Goal: Task Accomplishment & Management: Manage account settings

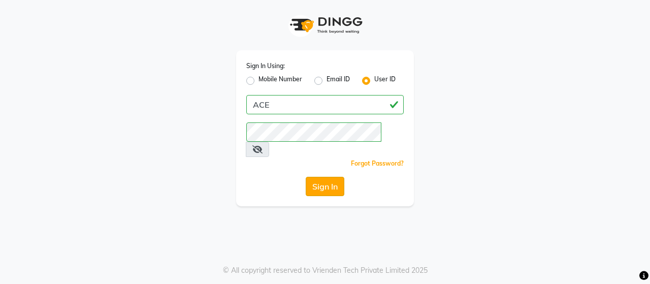
click at [328, 177] on button "Sign In" at bounding box center [325, 186] width 39 height 19
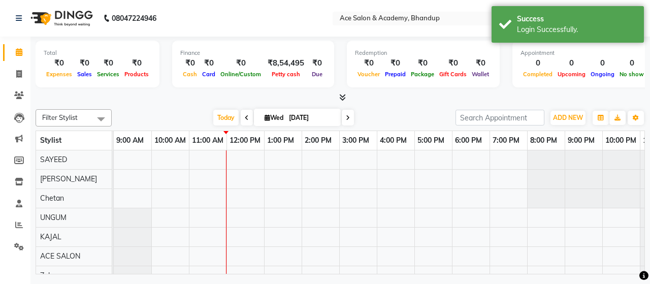
click at [19, 247] on div at bounding box center [21, 244] width 8 height 8
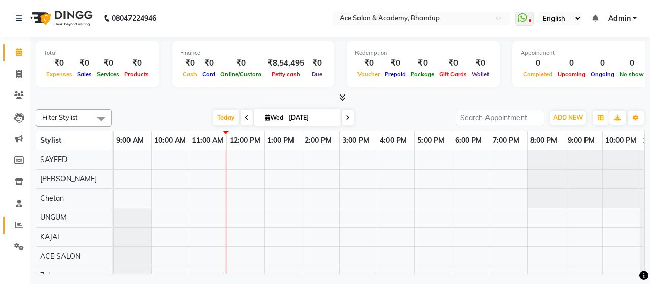
click at [20, 223] on icon at bounding box center [19, 225] width 8 height 8
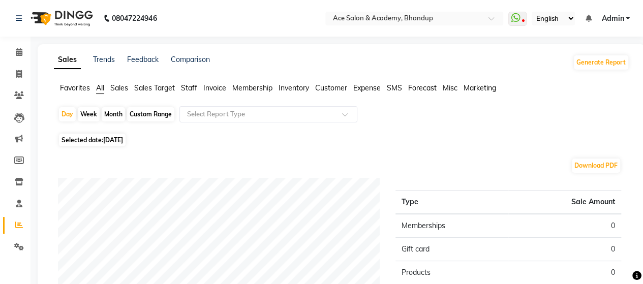
click at [111, 113] on div "Month" at bounding box center [113, 114] width 23 height 14
select select "9"
select select "2025"
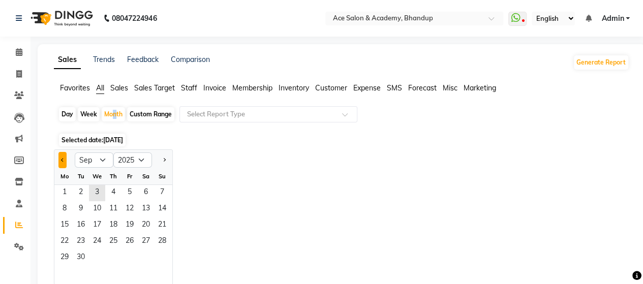
click at [60, 158] on button "Previous month" at bounding box center [62, 160] width 8 height 16
select select "8"
click at [95, 256] on span "27" at bounding box center [97, 258] width 16 height 16
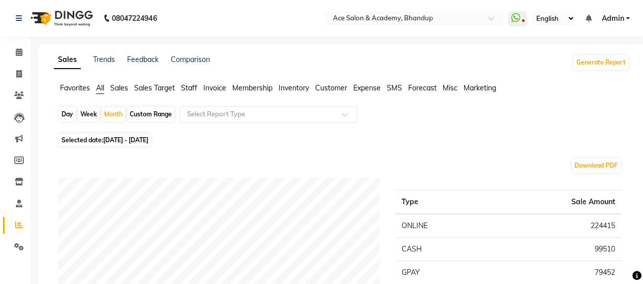
click at [64, 113] on div "Day" at bounding box center [67, 114] width 17 height 14
select select "8"
select select "2025"
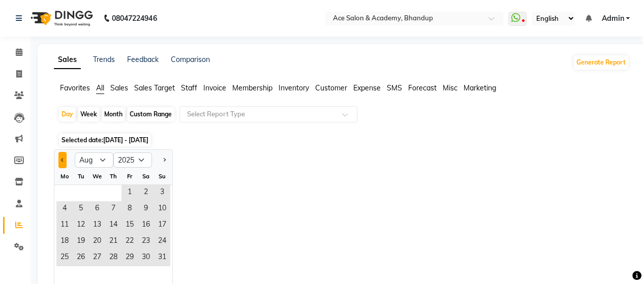
click at [62, 161] on span "Previous month" at bounding box center [63, 159] width 4 height 4
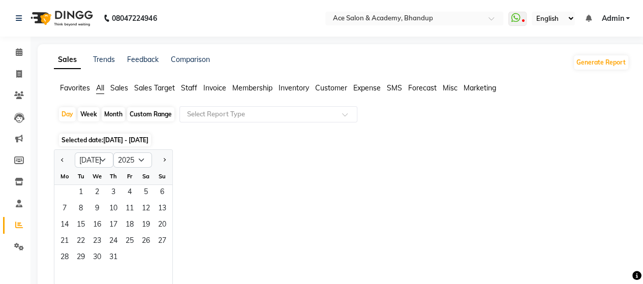
click at [156, 154] on div at bounding box center [162, 160] width 20 height 16
click at [164, 159] on span "Next month" at bounding box center [164, 159] width 4 height 4
select select "8"
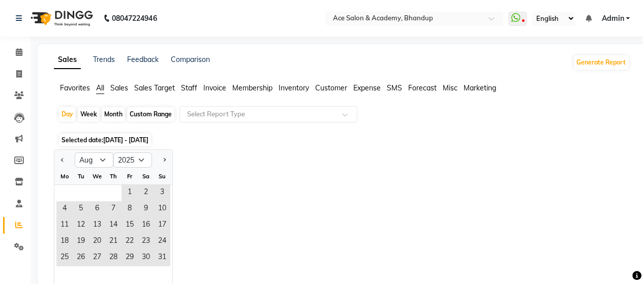
click at [243, 168] on div "Jan Feb Mar Apr May Jun Jul Aug Sep Oct Nov Dec 2015 2016 2017 2018 2019 2020 2…" at bounding box center [341, 217] width 575 height 136
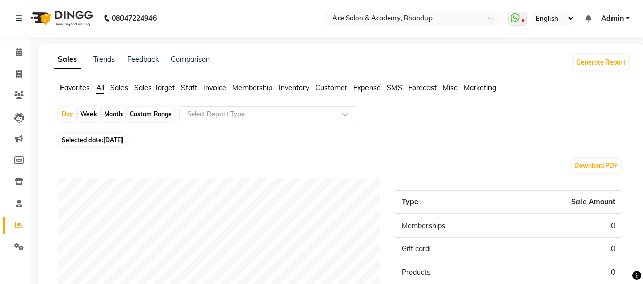
click at [112, 144] on span "Selected date: 03-09-2025" at bounding box center [92, 140] width 67 height 13
select select "9"
select select "2025"
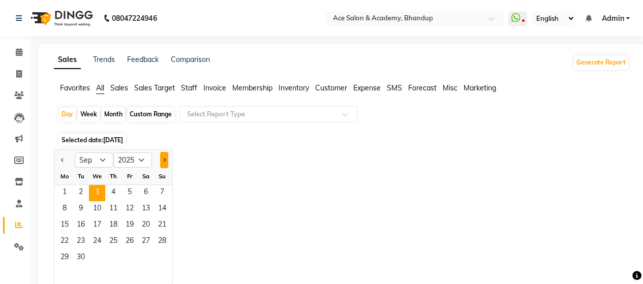
click at [166, 159] on span "Next month" at bounding box center [164, 159] width 4 height 4
click at [61, 158] on button "Previous month" at bounding box center [62, 160] width 8 height 16
select select "8"
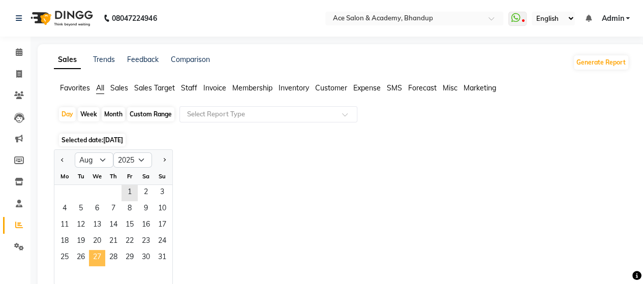
click at [101, 258] on span "27" at bounding box center [97, 258] width 16 height 16
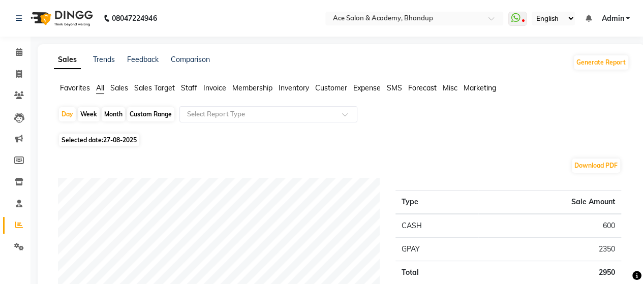
scroll to position [51, 0]
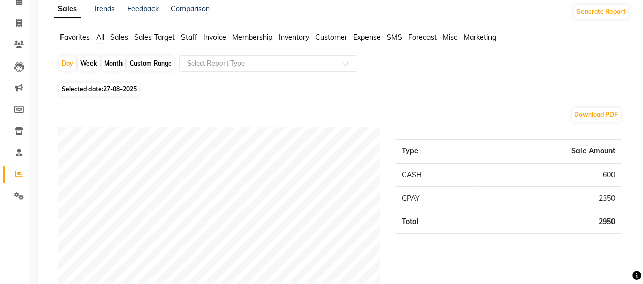
click at [110, 89] on span "27-08-2025" at bounding box center [120, 89] width 34 height 8
select select "8"
select select "2025"
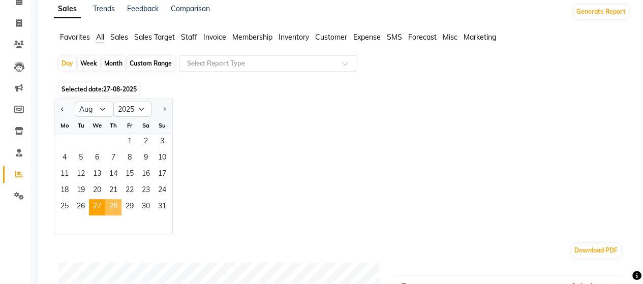
click at [117, 207] on span "28" at bounding box center [113, 207] width 16 height 16
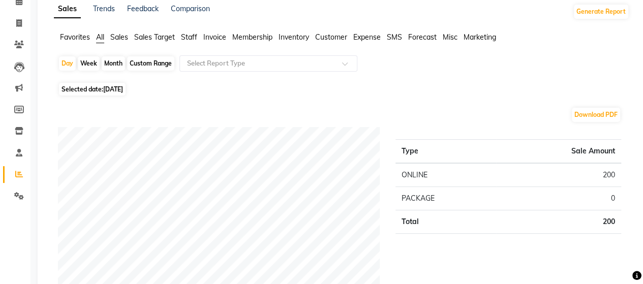
click at [360, 114] on div "Download PDF" at bounding box center [339, 115] width 563 height 16
click at [110, 88] on span "28-08-2025" at bounding box center [113, 89] width 20 height 8
select select "8"
select select "2025"
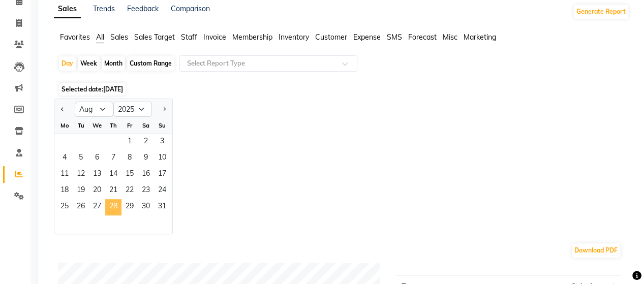
click at [115, 209] on span "28" at bounding box center [113, 207] width 16 height 16
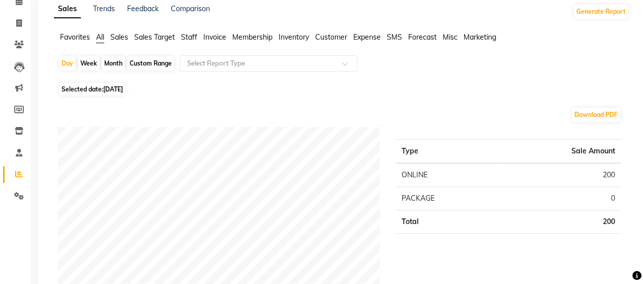
click at [105, 92] on span "28-08-2025" at bounding box center [113, 89] width 20 height 8
select select "8"
select select "2025"
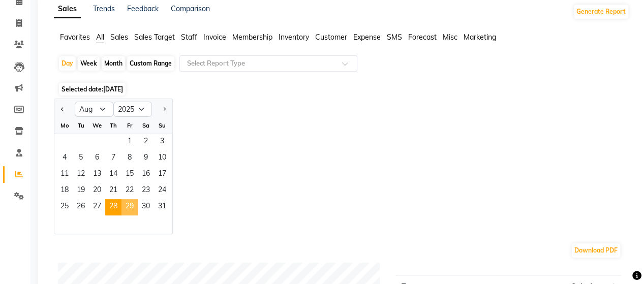
click at [126, 204] on span "29" at bounding box center [129, 207] width 16 height 16
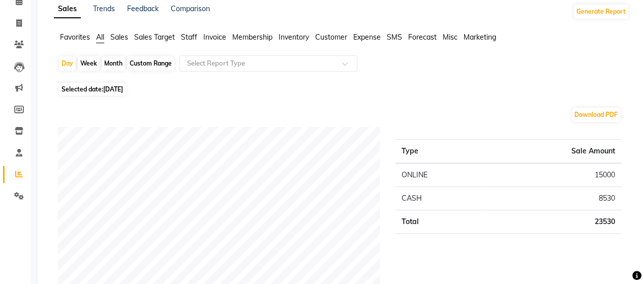
click at [99, 87] on span "Selected date: 29-08-2025" at bounding box center [92, 89] width 67 height 13
select select "8"
select select "2025"
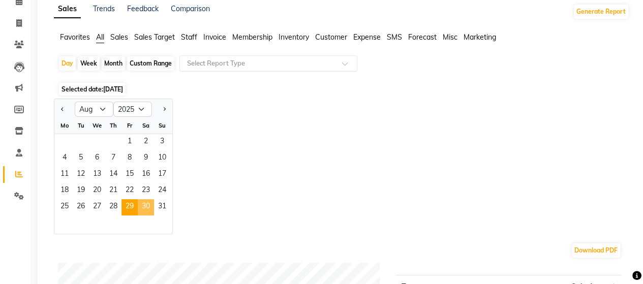
click at [149, 212] on span "30" at bounding box center [146, 207] width 16 height 16
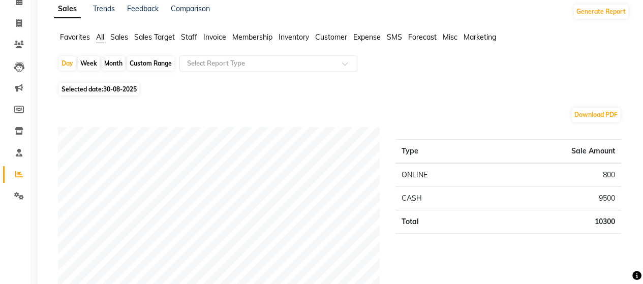
click at [114, 88] on span "30-08-2025" at bounding box center [120, 89] width 34 height 8
select select "8"
select select "2025"
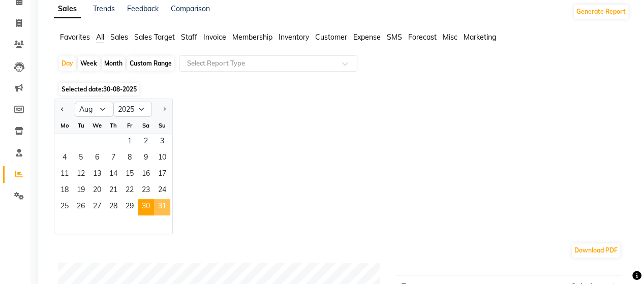
click at [162, 209] on span "31" at bounding box center [162, 207] width 16 height 16
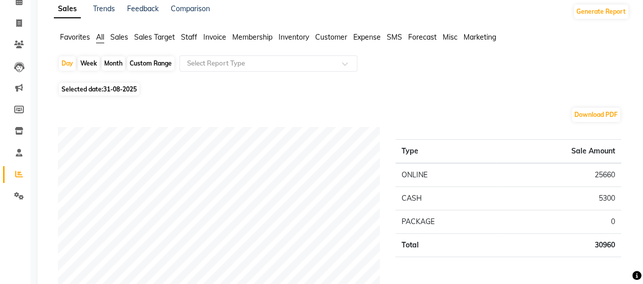
click at [116, 66] on div "Month" at bounding box center [113, 63] width 23 height 14
select select "8"
select select "2025"
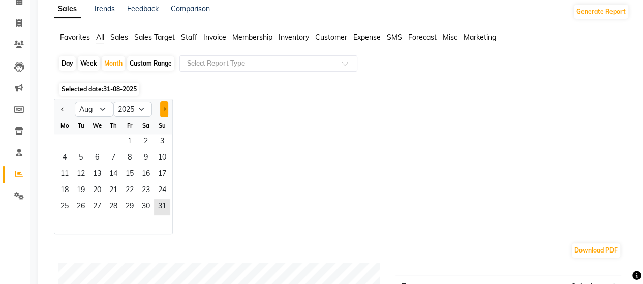
click at [163, 107] on button "Next month" at bounding box center [164, 109] width 8 height 16
select select "9"
drag, startPoint x: 65, startPoint y: 141, endPoint x: 170, endPoint y: 182, distance: 112.4
click at [65, 141] on span "1" at bounding box center [64, 142] width 16 height 16
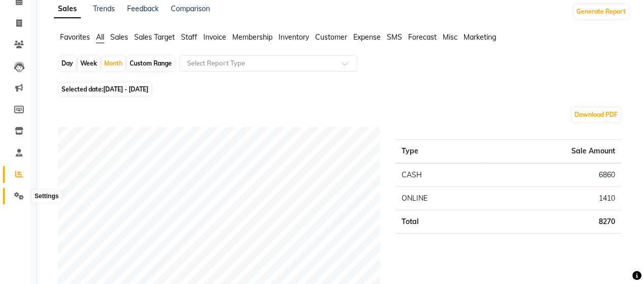
click at [20, 195] on icon at bounding box center [19, 196] width 10 height 8
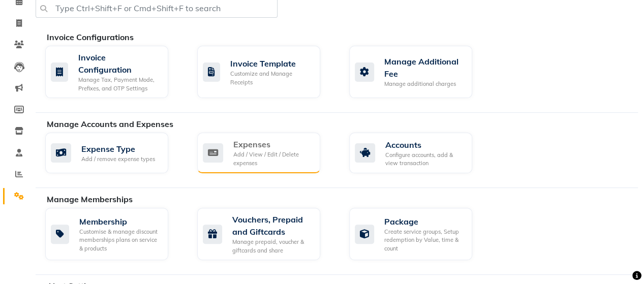
click at [244, 141] on div "Expenses" at bounding box center [272, 144] width 79 height 12
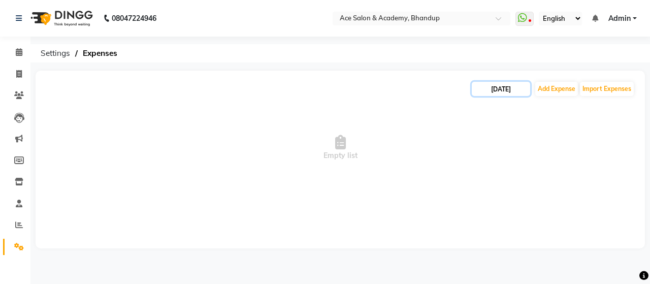
click at [504, 87] on input "[DATE]" at bounding box center [501, 89] width 58 height 14
select select "9"
select select "2025"
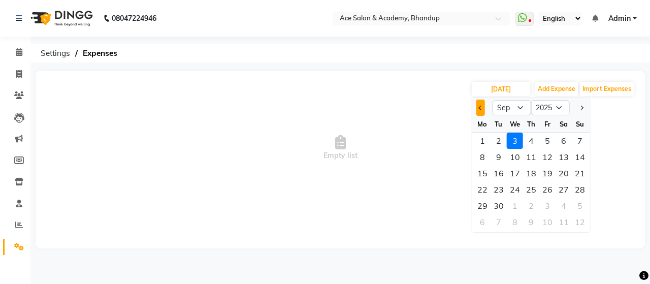
click at [476, 107] on button "Previous month" at bounding box center [480, 108] width 9 height 16
select select "8"
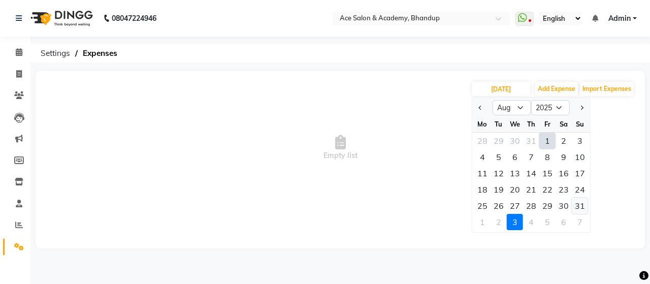
click at [579, 204] on div "31" at bounding box center [580, 206] width 16 height 16
type input "31-08-2025"
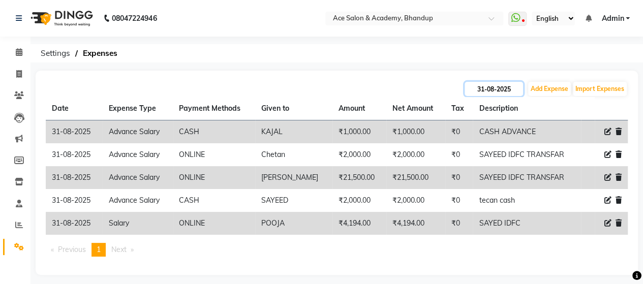
click at [471, 87] on input "31-08-2025" at bounding box center [493, 89] width 58 height 14
select select "8"
select select "2025"
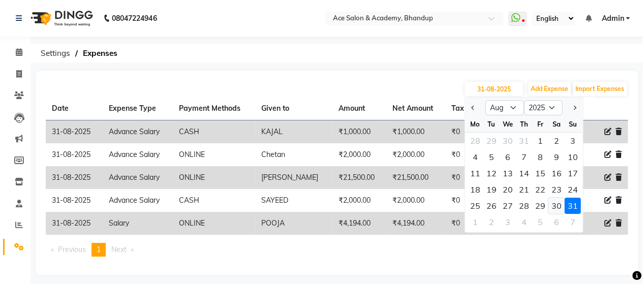
click at [556, 202] on div "30" at bounding box center [556, 206] width 16 height 16
type input "30-08-2025"
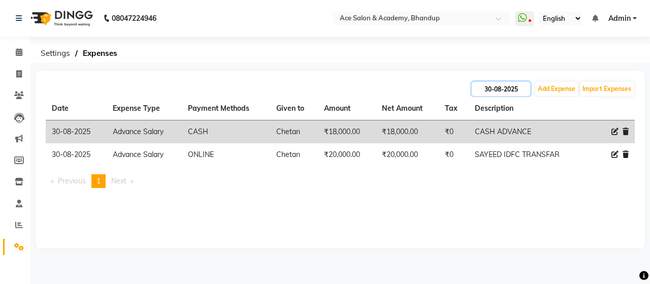
click at [522, 91] on input "30-08-2025" at bounding box center [501, 89] width 58 height 14
select select "8"
select select "2025"
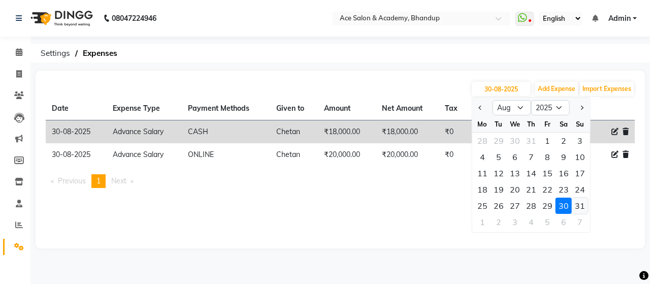
click at [576, 204] on div "31" at bounding box center [580, 206] width 16 height 16
type input "31-08-2025"
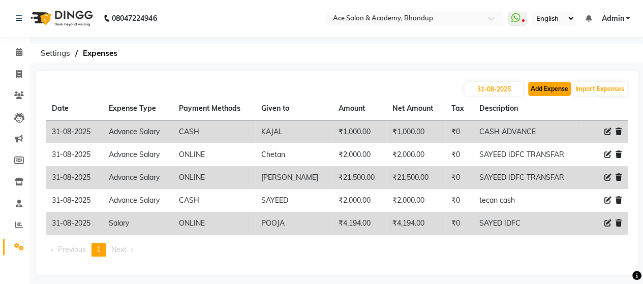
click at [560, 82] on button "Add Expense" at bounding box center [549, 89] width 43 height 14
select select "1"
select select "4752"
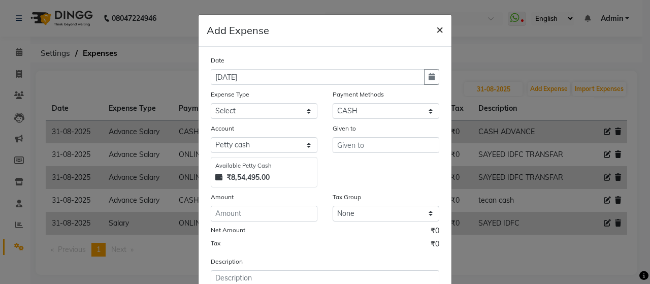
click at [437, 30] on span "×" at bounding box center [439, 28] width 7 height 15
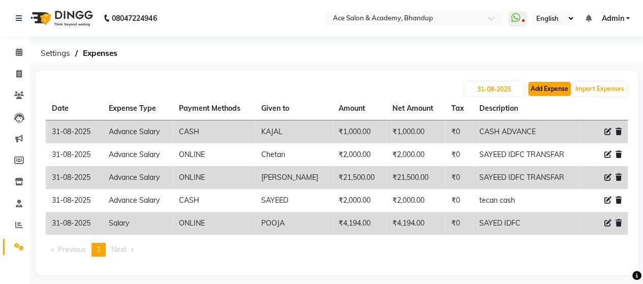
click at [546, 86] on button "Add Expense" at bounding box center [549, 89] width 43 height 14
select select "1"
select select "4752"
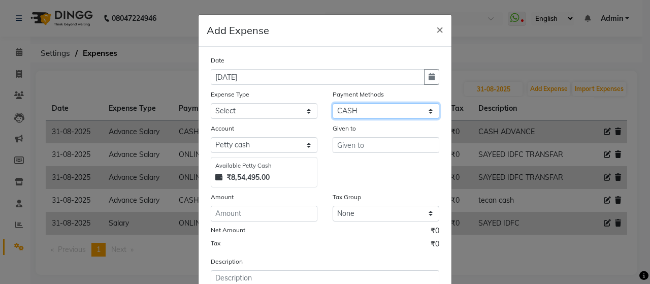
click at [431, 110] on select "Select ONLINE Prepaid CARD GPay CASH" at bounding box center [386, 111] width 107 height 16
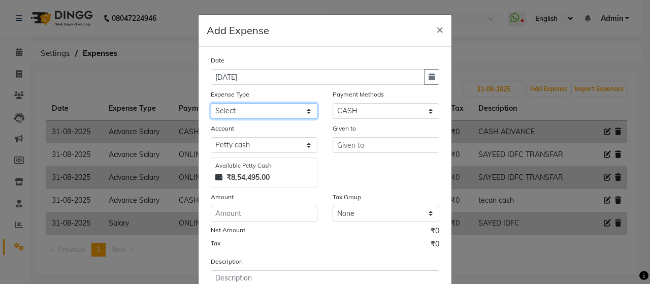
click at [265, 114] on select "Select Advance Salary Bank charges beuty hub Fuel Loan Repayment Maintenance Ma…" at bounding box center [264, 111] width 107 height 16
select select "15353"
click at [211, 103] on select "Select Advance Salary Bank charges beuty hub Fuel Loan Repayment Maintenance Ma…" at bounding box center [264, 111] width 107 height 16
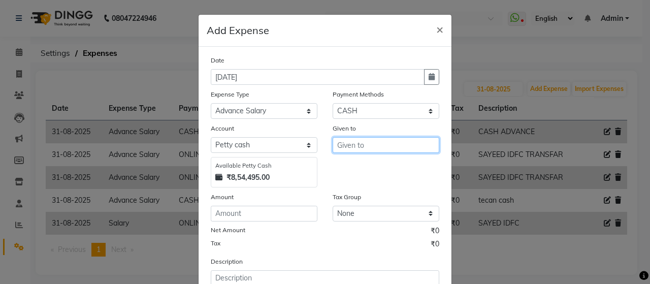
click at [354, 143] on input "text" at bounding box center [386, 145] width 107 height 16
click at [363, 167] on ngb-highlight "Che tan" at bounding box center [359, 167] width 28 height 10
type input "Chetan"
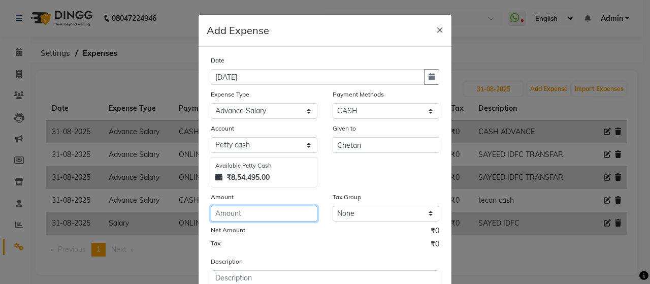
click at [285, 211] on input "number" at bounding box center [264, 214] width 107 height 16
type input "3000"
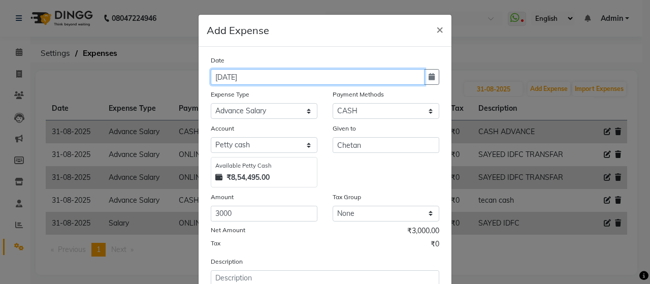
click at [279, 70] on input "[DATE]" at bounding box center [318, 77] width 214 height 16
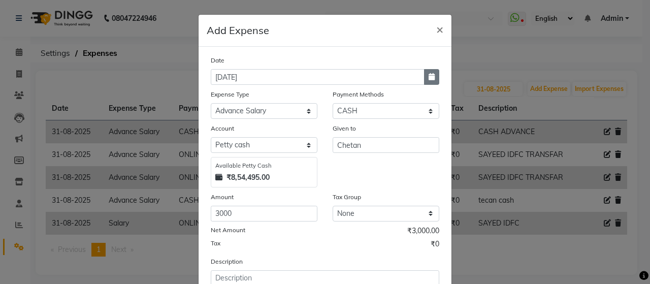
click at [429, 76] on icon "button" at bounding box center [432, 76] width 6 height 7
select select "9"
select select "2025"
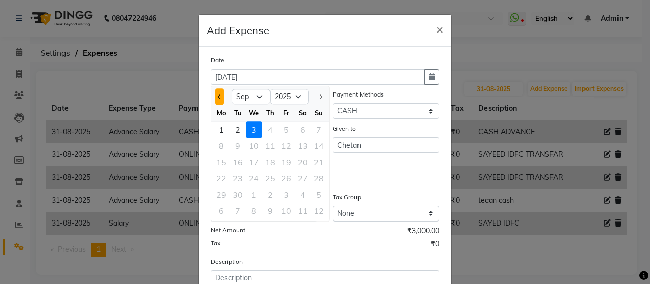
click at [218, 95] on span "Previous month" at bounding box center [220, 96] width 4 height 4
select select "8"
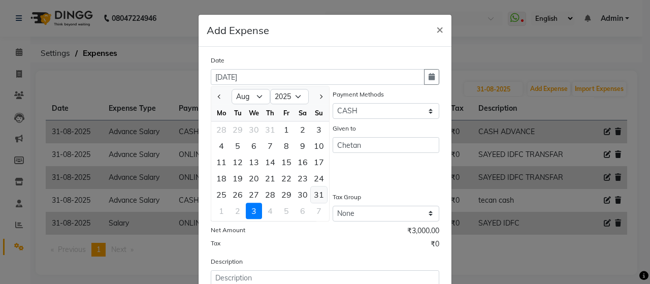
click at [315, 194] on div "31" at bounding box center [319, 194] width 16 height 16
type input "31-08-2025"
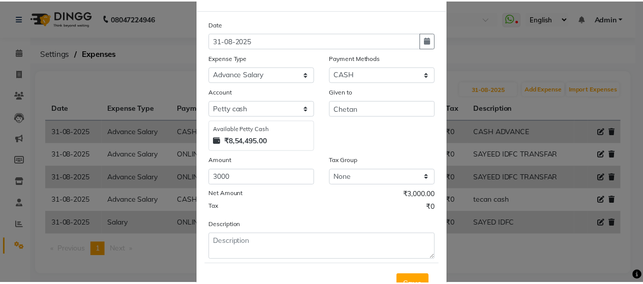
scroll to position [78, 0]
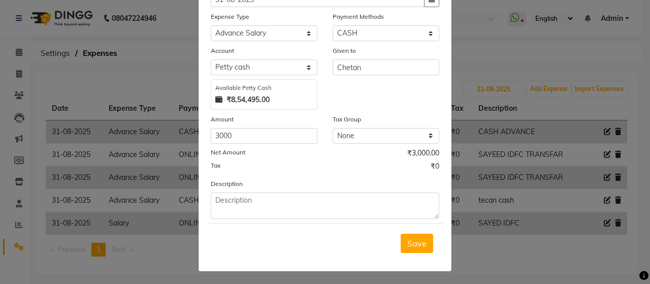
drag, startPoint x: 260, startPoint y: 190, endPoint x: 260, endPoint y: 196, distance: 5.6
click at [260, 195] on div "Description" at bounding box center [325, 198] width 244 height 41
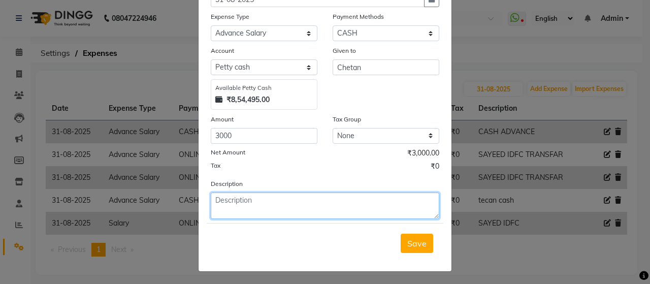
drag, startPoint x: 260, startPoint y: 205, endPoint x: 272, endPoint y: 200, distance: 13.0
click at [260, 206] on textarea at bounding box center [325, 206] width 229 height 26
type textarea "TECAN CASH"
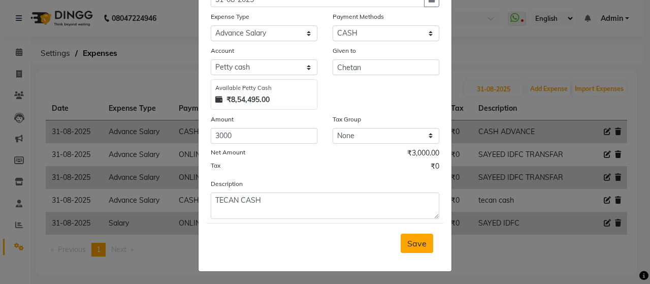
click at [426, 238] on button "Save" at bounding box center [417, 243] width 33 height 19
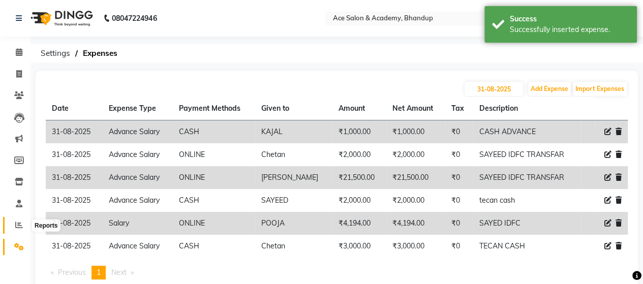
click at [19, 226] on icon at bounding box center [19, 225] width 8 height 8
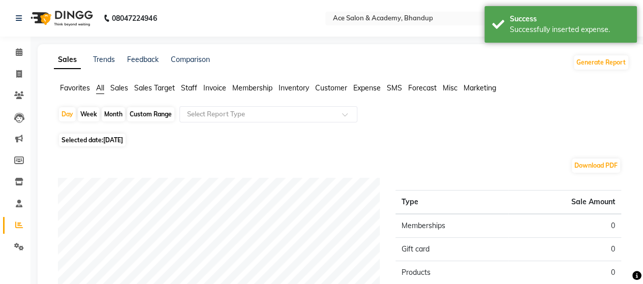
click at [116, 115] on div "Month" at bounding box center [113, 114] width 23 height 14
select select "9"
select select "2025"
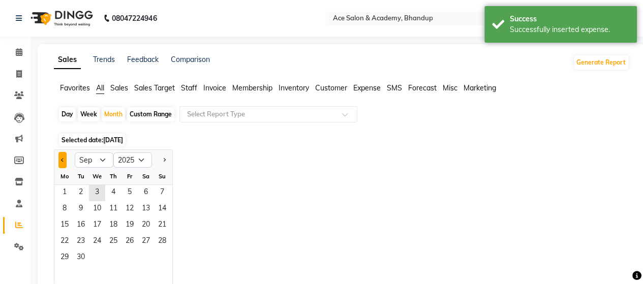
click at [62, 161] on span "Previous month" at bounding box center [63, 159] width 4 height 4
select select "8"
click at [133, 193] on span "1" at bounding box center [129, 193] width 16 height 16
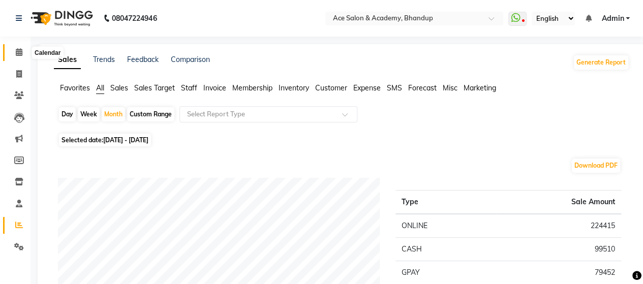
click at [20, 48] on icon at bounding box center [19, 52] width 7 height 8
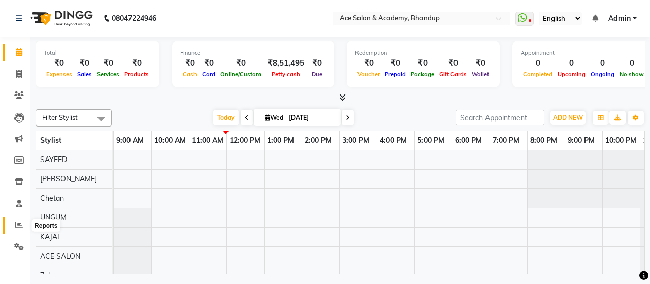
click at [19, 220] on span at bounding box center [19, 225] width 18 height 12
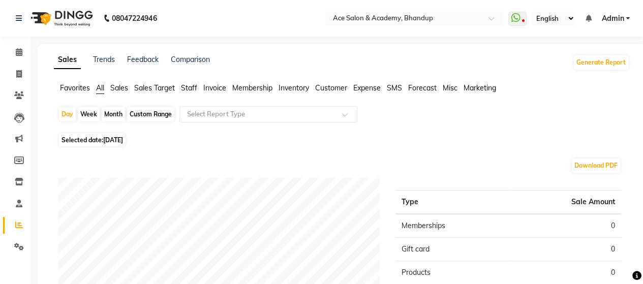
click at [111, 115] on div "Month" at bounding box center [113, 114] width 23 height 14
select select "9"
select select "2025"
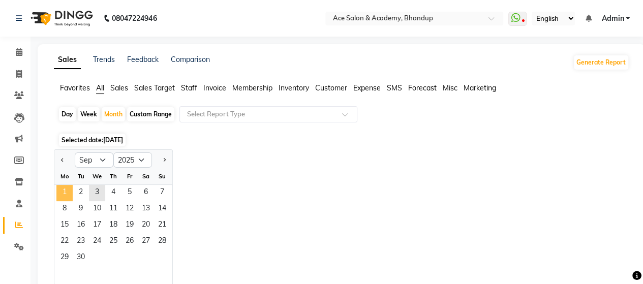
click at [60, 192] on span "1" at bounding box center [64, 193] width 16 height 16
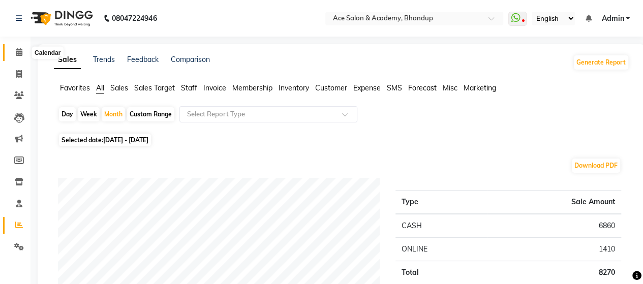
click at [17, 53] on icon at bounding box center [19, 52] width 7 height 8
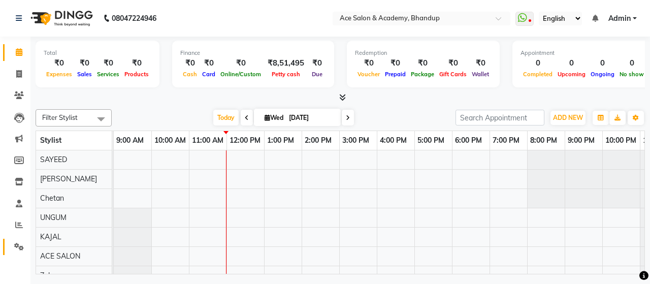
click at [16, 241] on span at bounding box center [19, 247] width 18 height 12
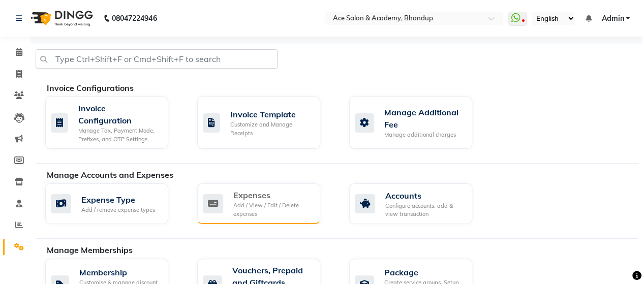
click at [268, 205] on div "Add / View / Edit / Delete expenses" at bounding box center [272, 209] width 79 height 17
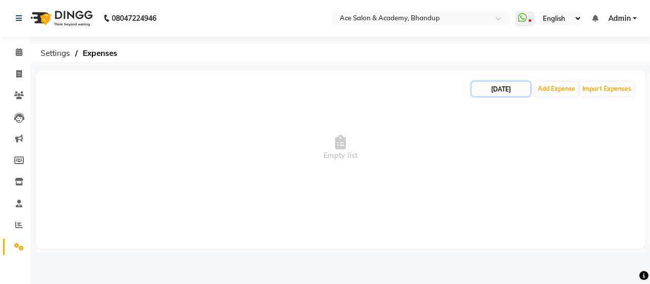
click at [486, 92] on input "[DATE]" at bounding box center [501, 89] width 58 height 14
select select "9"
select select "2025"
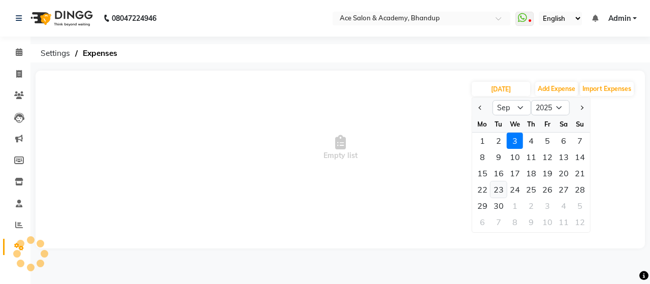
click at [500, 188] on div "23" at bounding box center [499, 189] width 16 height 16
type input "23-09-2025"
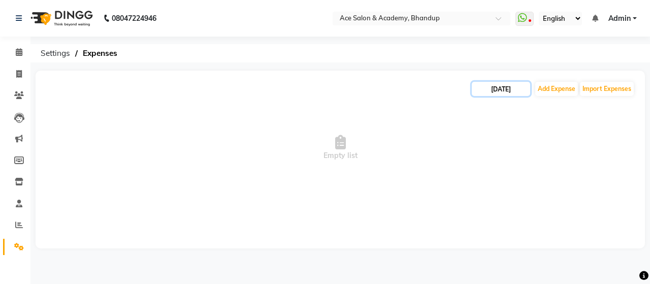
click at [481, 91] on input "23-09-2025" at bounding box center [501, 89] width 58 height 14
select select "9"
select select "2025"
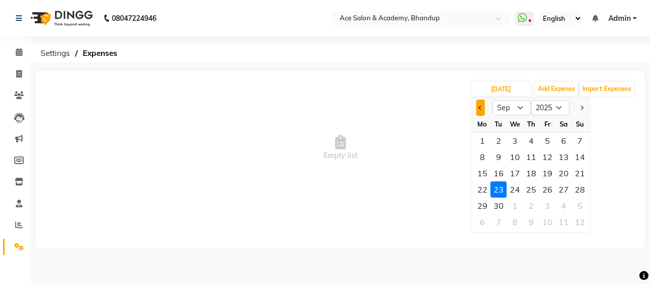
click at [481, 105] on button "Previous month" at bounding box center [480, 108] width 9 height 16
select select "8"
click at [563, 192] on div "23" at bounding box center [564, 189] width 16 height 16
type input "23-08-2025"
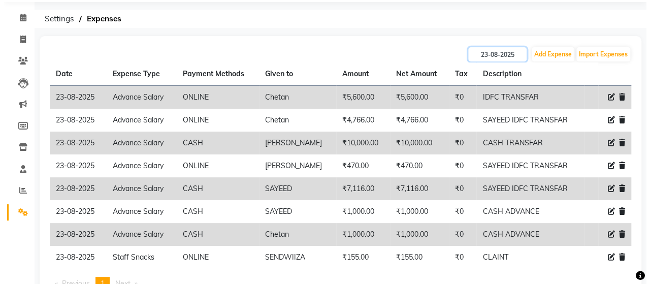
scroll to position [51, 0]
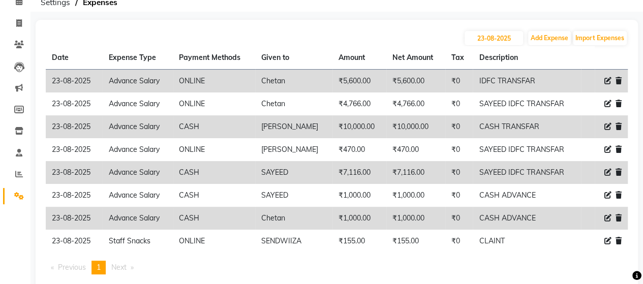
click at [607, 128] on icon at bounding box center [607, 126] width 7 height 7
select select "15353"
select select "1"
select select "4752"
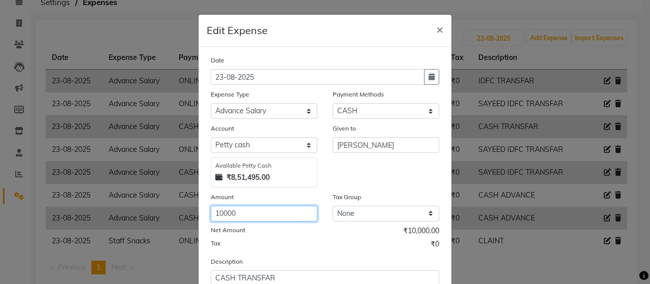
click at [221, 212] on input "10000" at bounding box center [264, 214] width 107 height 16
type input "11000"
click at [321, 236] on div "Net Amount ₹11,000.00" at bounding box center [325, 232] width 229 height 13
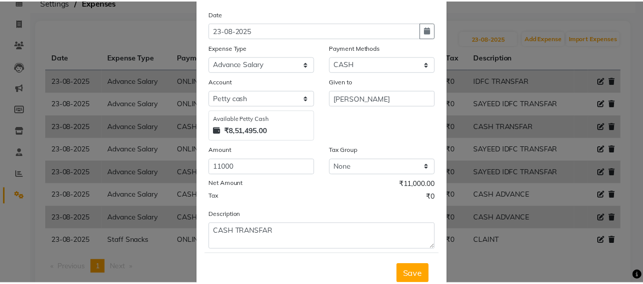
scroll to position [78, 0]
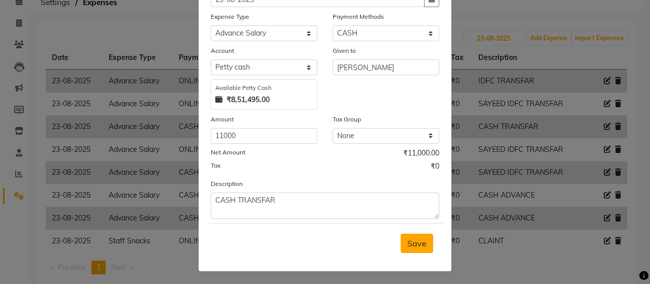
click at [419, 240] on span "Save" at bounding box center [416, 243] width 19 height 10
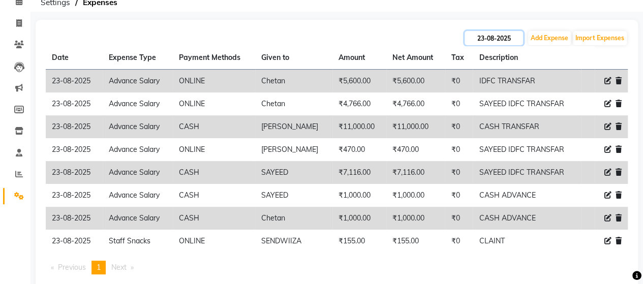
click at [481, 44] on input "23-08-2025" at bounding box center [493, 38] width 58 height 14
select select "8"
select select "2025"
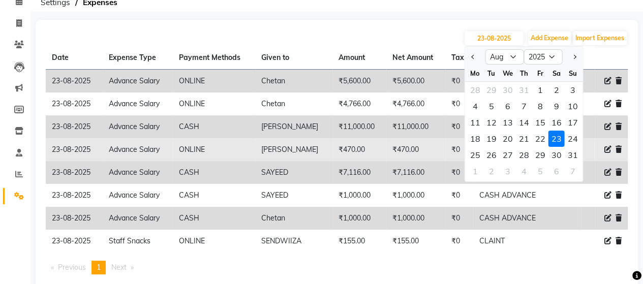
click at [573, 141] on div "24" at bounding box center [572, 139] width 16 height 16
type input "24-08-2025"
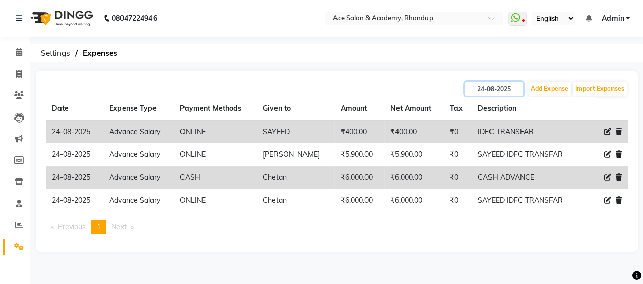
scroll to position [0, 0]
click at [492, 85] on input "24-08-2025" at bounding box center [501, 89] width 58 height 14
select select "8"
select select "2025"
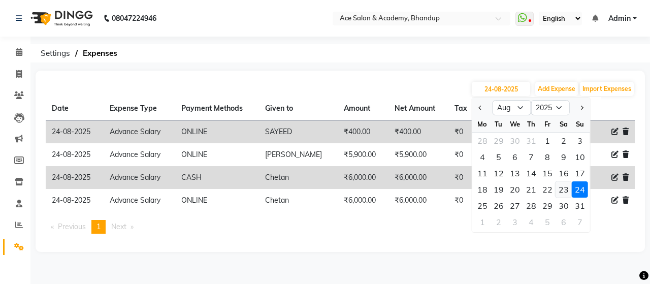
click at [563, 187] on div "23" at bounding box center [564, 189] width 16 height 16
type input "23-08-2025"
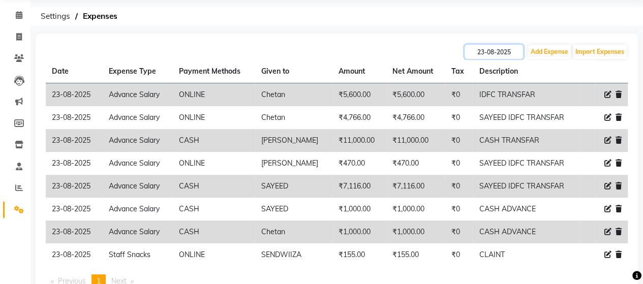
scroll to position [74, 0]
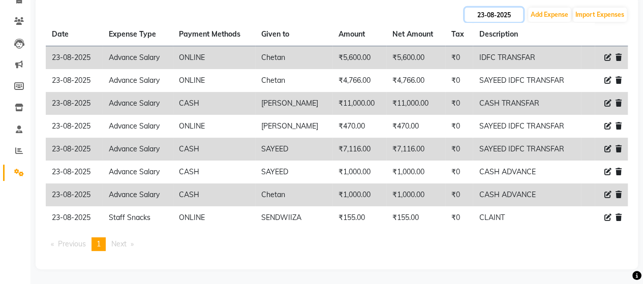
click at [478, 12] on input "23-08-2025" at bounding box center [493, 15] width 58 height 14
select select "8"
select select "2025"
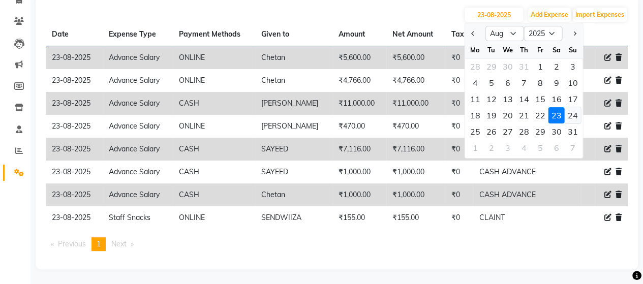
click at [570, 113] on div "24" at bounding box center [572, 115] width 16 height 16
type input "24-08-2025"
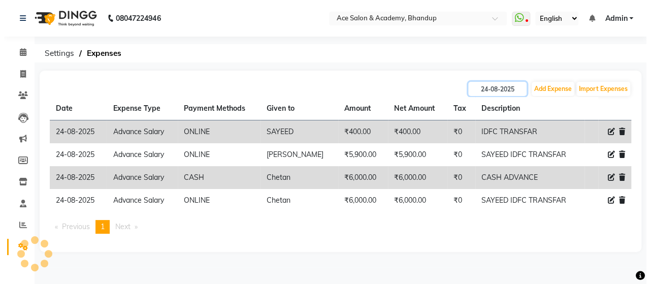
scroll to position [0, 0]
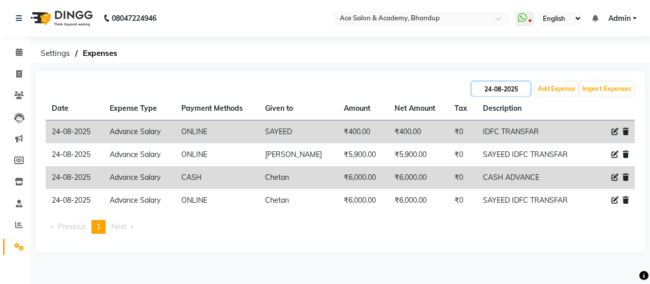
click at [490, 87] on input "24-08-2025" at bounding box center [501, 89] width 58 height 14
select select "8"
select select "2025"
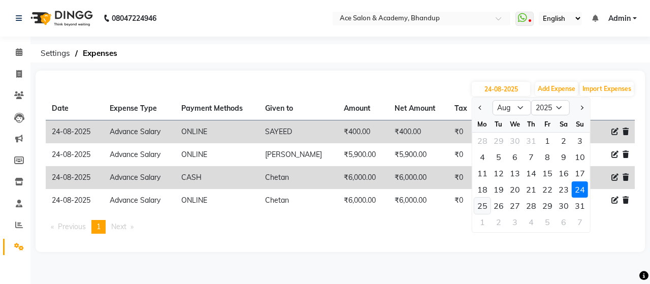
click at [482, 201] on div "25" at bounding box center [482, 206] width 16 height 16
type input "25-08-2025"
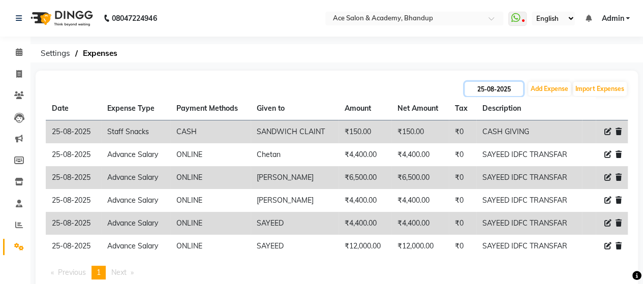
click at [481, 84] on input "25-08-2025" at bounding box center [493, 89] width 58 height 14
select select "8"
select select "2025"
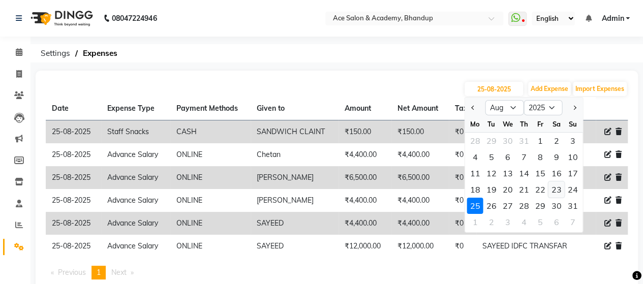
click at [553, 190] on div "23" at bounding box center [556, 189] width 16 height 16
type input "23-08-2025"
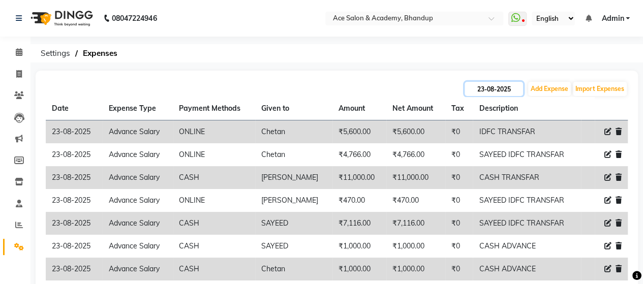
click at [484, 87] on input "23-08-2025" at bounding box center [493, 89] width 58 height 14
select select "8"
select select "2025"
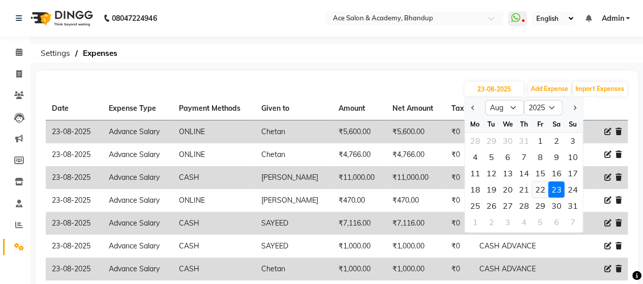
click at [536, 191] on div "22" at bounding box center [539, 189] width 16 height 16
type input "22-08-2025"
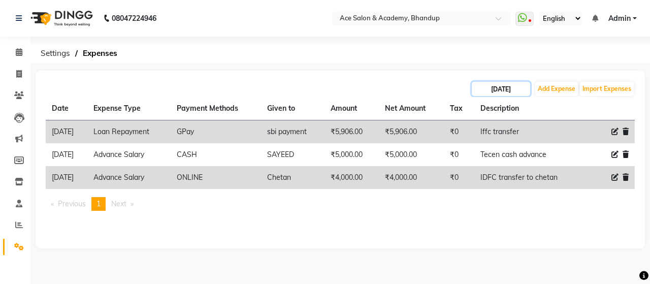
click at [485, 93] on input "22-08-2025" at bounding box center [501, 89] width 58 height 14
select select "8"
select select "2025"
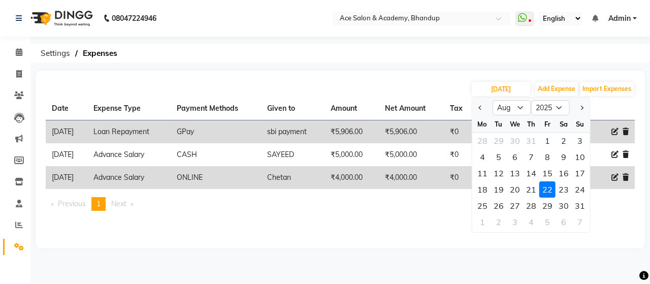
click at [577, 190] on div "24" at bounding box center [580, 189] width 16 height 16
type input "24-08-2025"
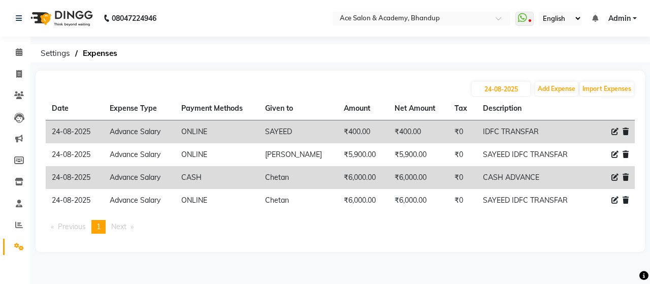
click at [437, 232] on ul "Previous page 1 / 1 You're on page 1 Next page" at bounding box center [340, 227] width 589 height 14
click at [489, 85] on input "24-08-2025" at bounding box center [501, 89] width 58 height 14
select select "8"
select select "2025"
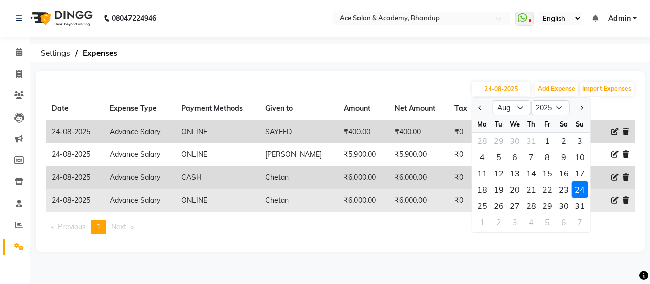
click at [581, 189] on div "24" at bounding box center [580, 189] width 16 height 16
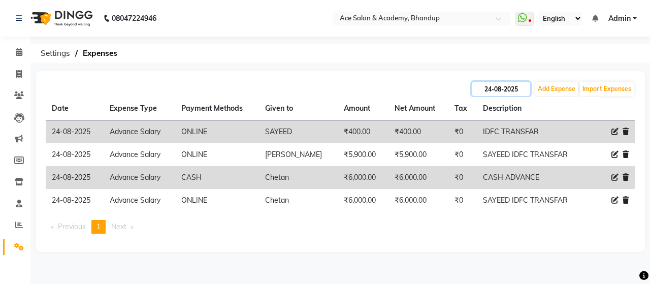
click at [488, 90] on input "24-08-2025" at bounding box center [501, 89] width 58 height 14
select select "8"
select select "2025"
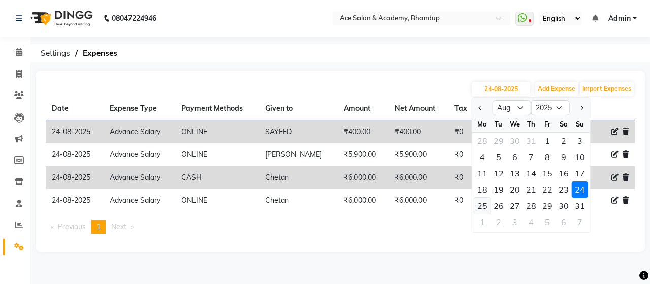
click at [479, 205] on div "25" at bounding box center [482, 206] width 16 height 16
type input "25-08-2025"
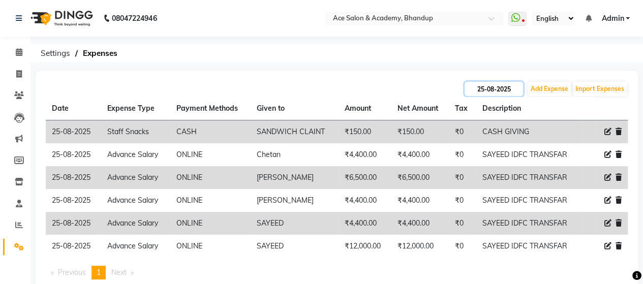
click at [473, 87] on input "25-08-2025" at bounding box center [493, 89] width 58 height 14
select select "8"
select select "2025"
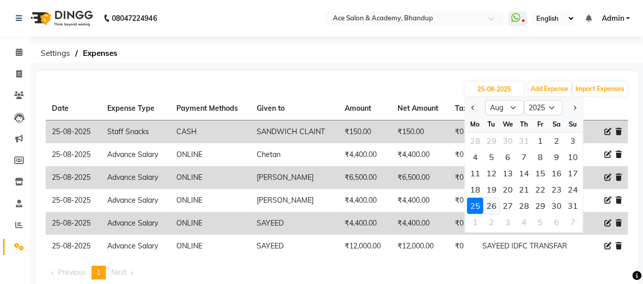
click at [488, 208] on div "26" at bounding box center [491, 206] width 16 height 16
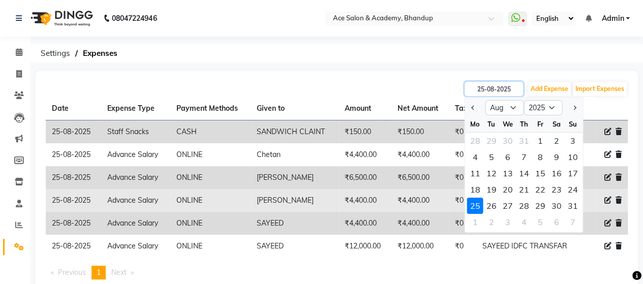
type input "26-08-2025"
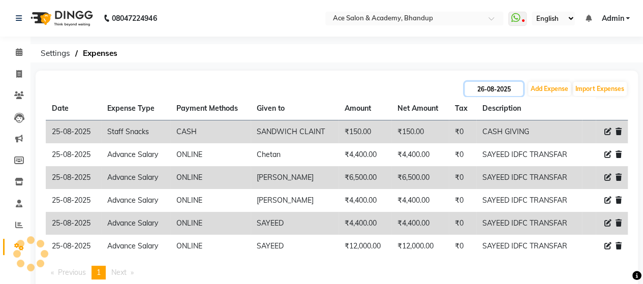
click at [464, 91] on input "26-08-2025" at bounding box center [493, 89] width 58 height 14
select select "8"
select select "2025"
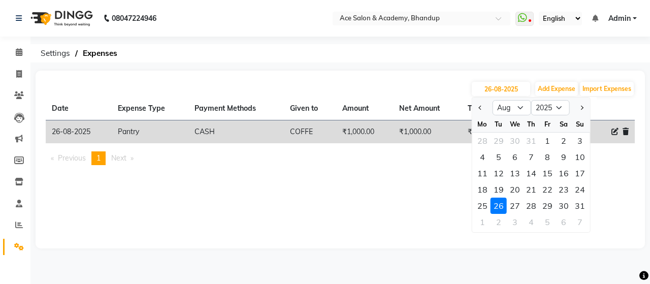
drag, startPoint x: 390, startPoint y: 76, endPoint x: 362, endPoint y: 75, distance: 27.9
click at [389, 76] on div "26-08-2025 Jan Feb Mar Apr May Jun Jul Aug Sep Oct Nov Dec 2015 2016 2017 2018 …" at bounding box center [341, 160] width 610 height 178
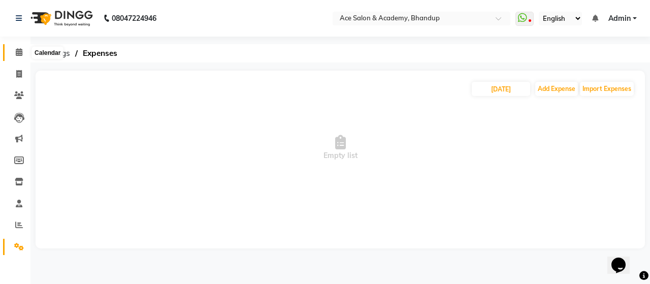
click at [16, 51] on icon at bounding box center [19, 52] width 7 height 8
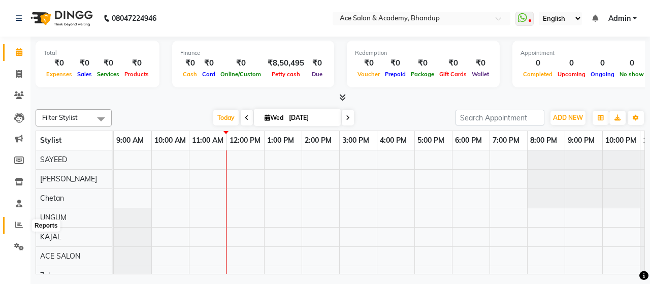
click at [16, 220] on span at bounding box center [19, 225] width 18 height 12
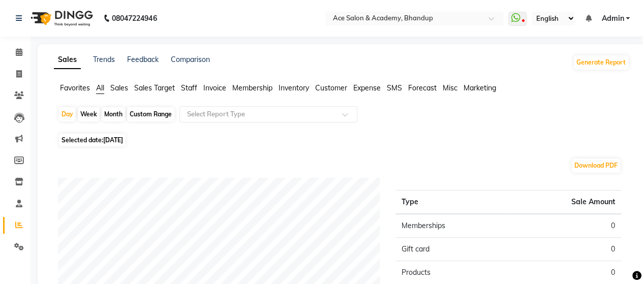
click at [111, 139] on span "[DATE]" at bounding box center [113, 140] width 20 height 8
select select "9"
select select "2025"
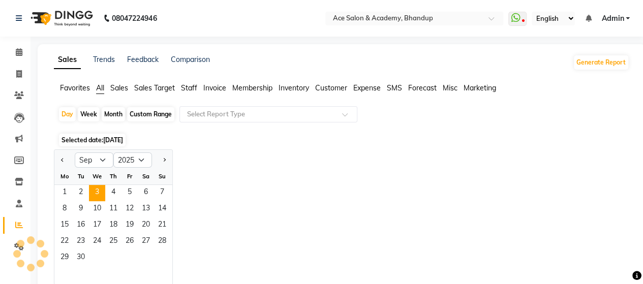
click at [339, 151] on div "Jan Feb Mar Apr May Jun Jul Aug Sep Oct Nov Dec 2015 2016 2017 2018 2019 2020 2…" at bounding box center [341, 217] width 575 height 136
click at [101, 193] on span "3" at bounding box center [97, 193] width 16 height 16
click at [539, 117] on div "Day Week Month Custom Range Select Report Type" at bounding box center [341, 118] width 567 height 24
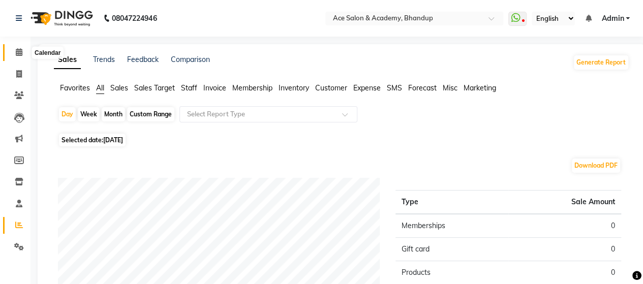
click at [23, 47] on span at bounding box center [19, 53] width 18 height 12
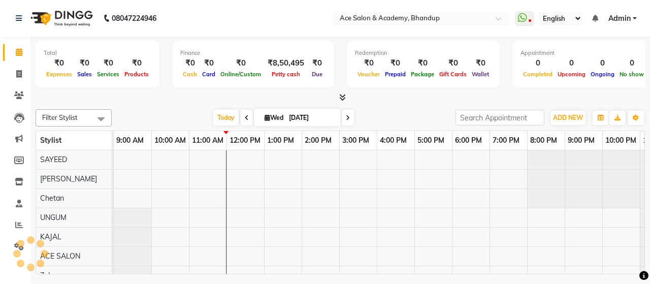
select select "en"
click at [16, 245] on icon at bounding box center [19, 247] width 10 height 8
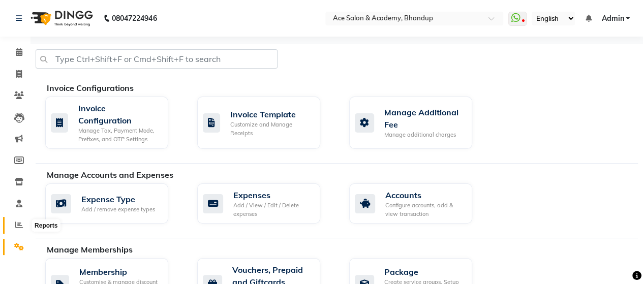
click at [17, 229] on span at bounding box center [19, 225] width 18 height 12
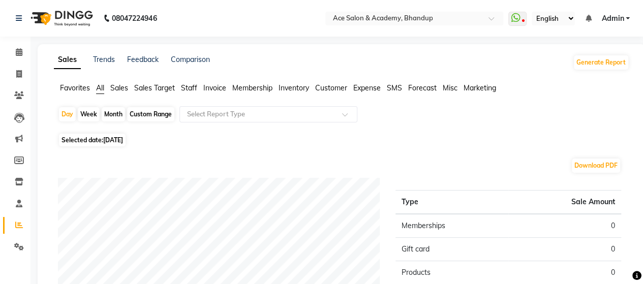
click at [100, 137] on span "Selected date: [DATE]" at bounding box center [92, 140] width 67 height 13
select select "9"
select select "2025"
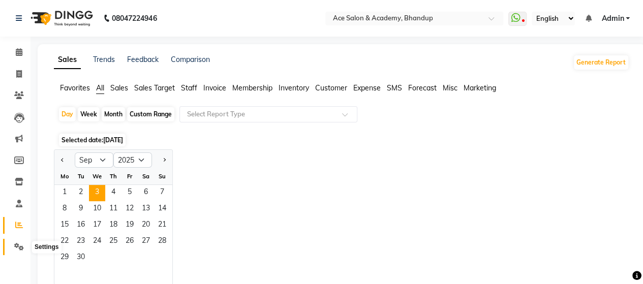
click at [20, 241] on span at bounding box center [19, 247] width 18 height 12
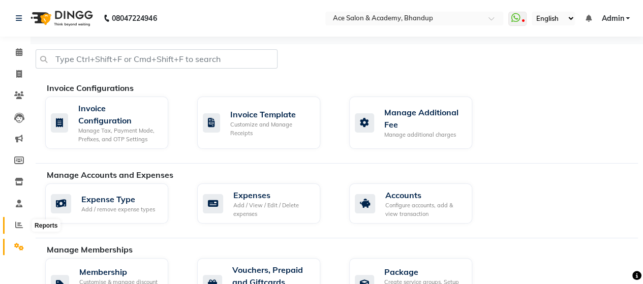
click at [16, 220] on span at bounding box center [19, 225] width 18 height 12
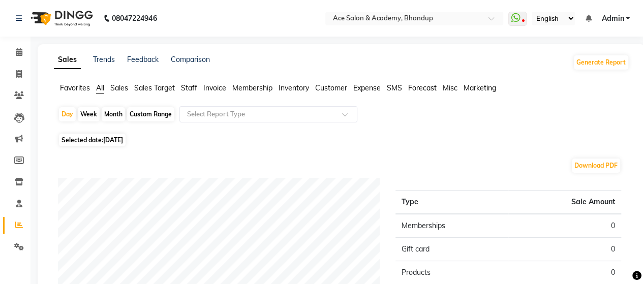
click at [110, 139] on span "[DATE]" at bounding box center [113, 140] width 20 height 8
select select "9"
select select "2025"
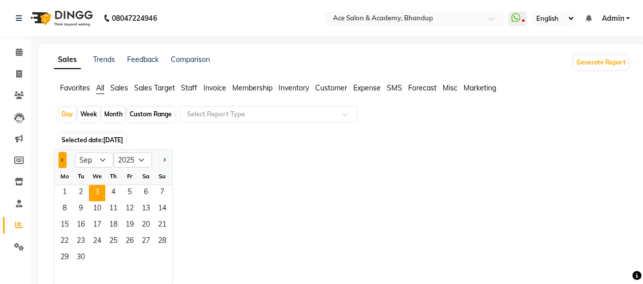
click at [66, 157] on button "Previous month" at bounding box center [62, 160] width 8 height 16
select select "8"
click at [158, 237] on span "24" at bounding box center [162, 242] width 16 height 16
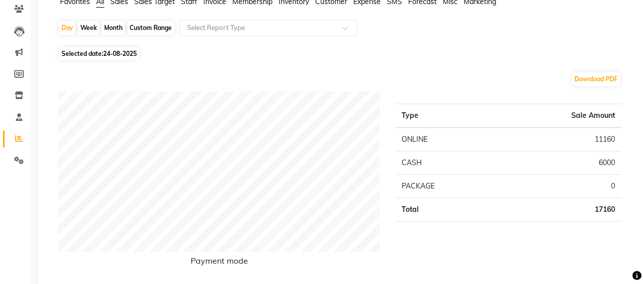
scroll to position [102, 0]
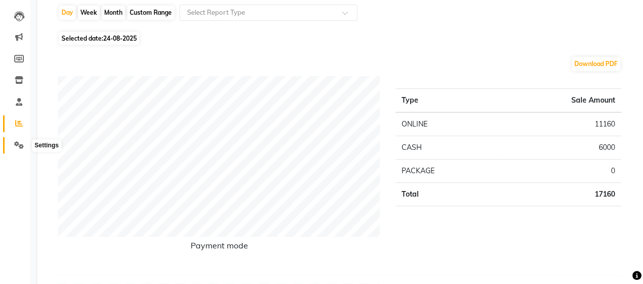
click at [20, 140] on span at bounding box center [19, 146] width 18 height 12
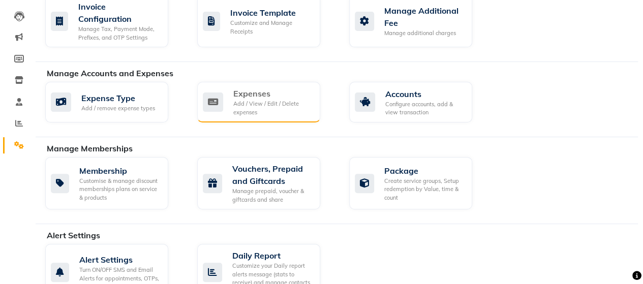
click at [259, 102] on div "Add / View / Edit / Delete expenses" at bounding box center [272, 108] width 79 height 17
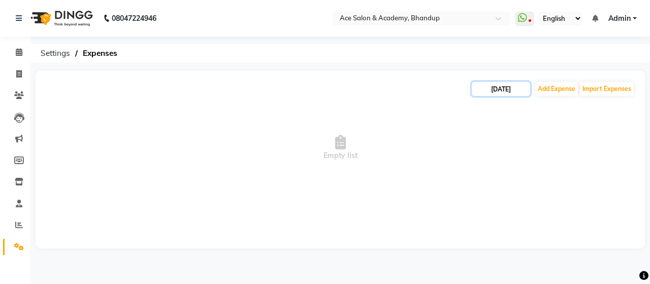
click at [477, 85] on input "[DATE]" at bounding box center [501, 89] width 58 height 14
select select "9"
select select "2025"
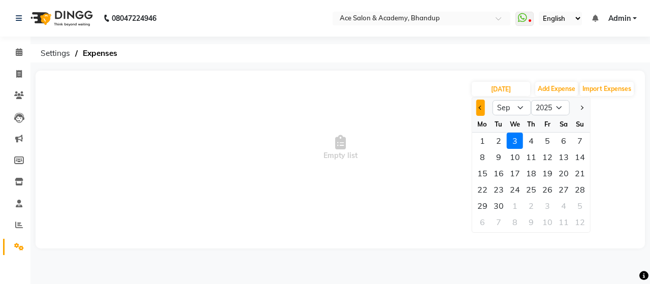
click at [481, 106] on span "Previous month" at bounding box center [481, 108] width 4 height 4
select select "8"
click at [580, 192] on div "24" at bounding box center [580, 189] width 16 height 16
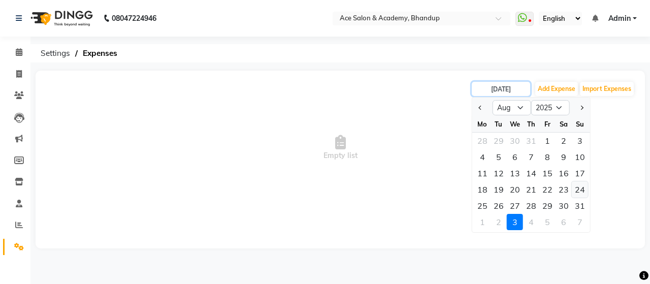
type input "24-08-2025"
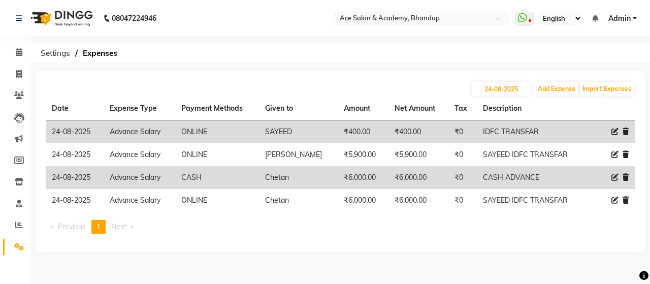
click at [477, 100] on th "Description" at bounding box center [532, 108] width 111 height 23
click at [474, 86] on input "24-08-2025" at bounding box center [501, 89] width 58 height 14
select select "8"
select select "2025"
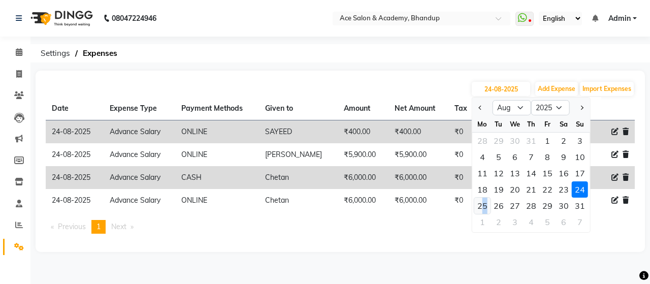
click at [485, 207] on div "25" at bounding box center [482, 206] width 16 height 16
type input "25-08-2025"
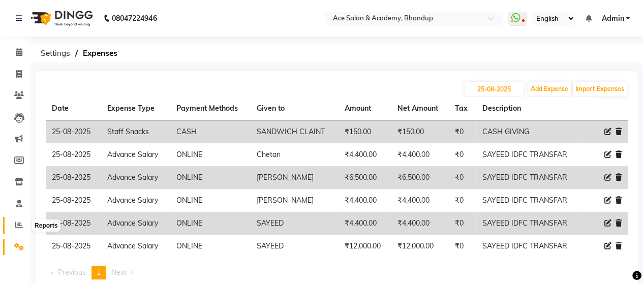
click at [19, 226] on icon at bounding box center [19, 225] width 8 height 8
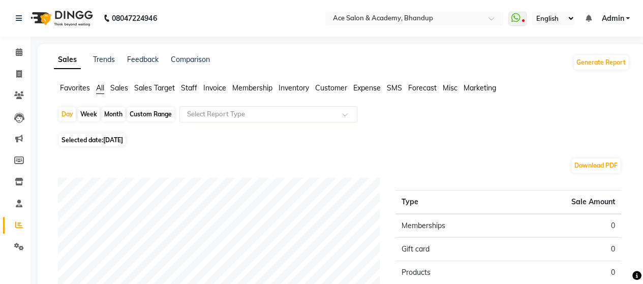
click at [98, 135] on span "Selected date: 03-09-2025" at bounding box center [92, 140] width 67 height 13
select select "9"
select select "2025"
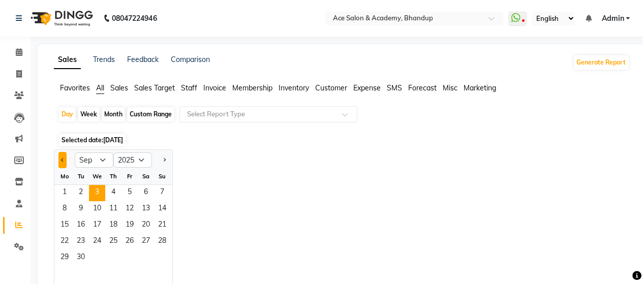
click at [61, 154] on button "Previous month" at bounding box center [62, 160] width 8 height 16
select select "8"
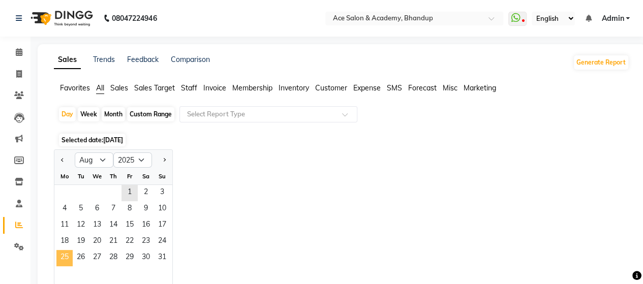
click at [62, 259] on span "25" at bounding box center [64, 258] width 16 height 16
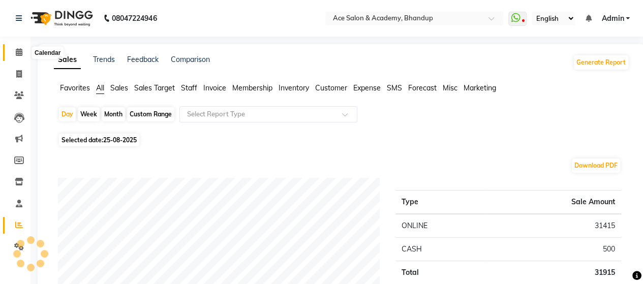
click at [21, 52] on icon at bounding box center [19, 52] width 7 height 8
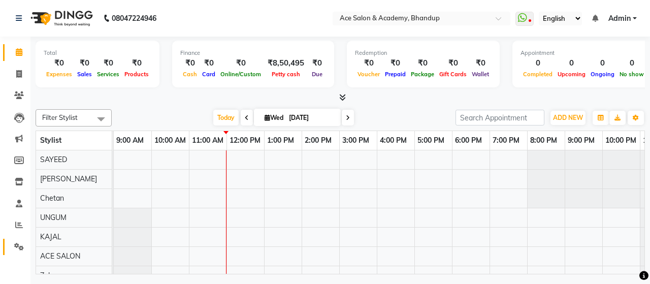
click at [23, 239] on link "Settings" at bounding box center [15, 247] width 24 height 17
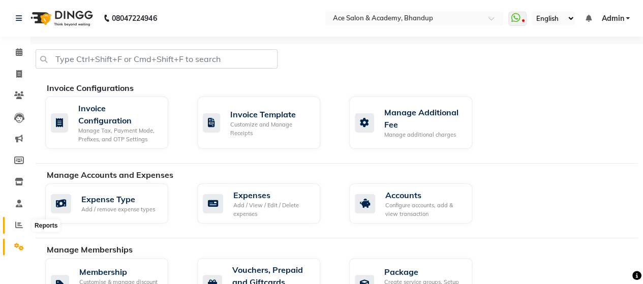
click at [20, 227] on icon at bounding box center [19, 225] width 8 height 8
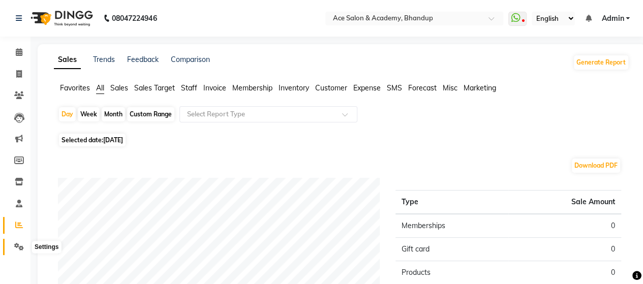
click at [20, 245] on icon at bounding box center [19, 247] width 10 height 8
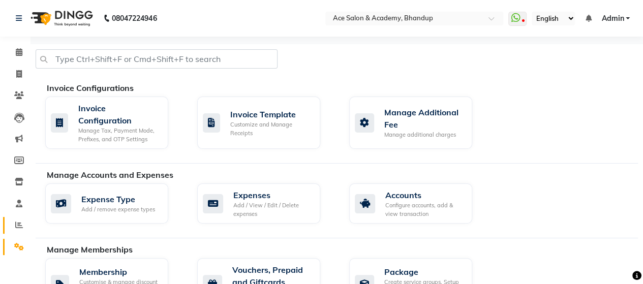
click at [21, 232] on link "Reports" at bounding box center [15, 225] width 24 height 17
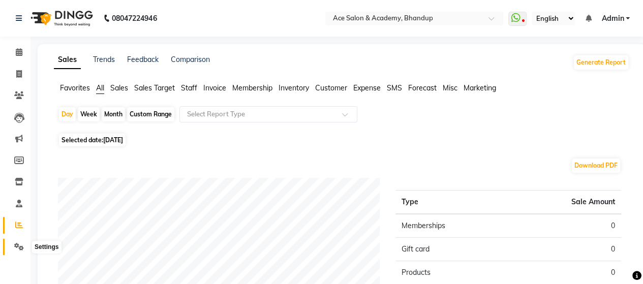
click at [21, 243] on icon at bounding box center [19, 247] width 10 height 8
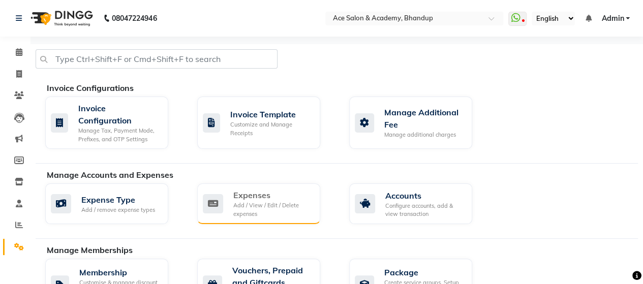
click at [227, 204] on div "Expenses Add / View / Edit / Delete expenses" at bounding box center [257, 203] width 109 height 29
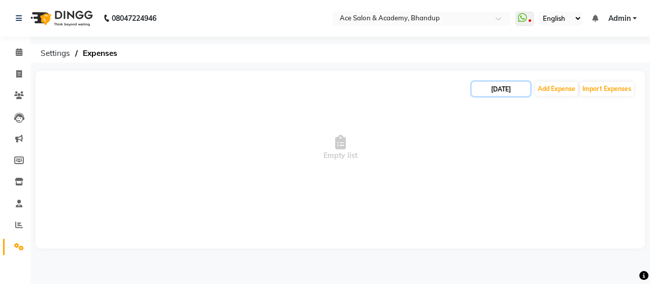
click at [490, 92] on input "[DATE]" at bounding box center [501, 89] width 58 height 14
select select "9"
select select "2025"
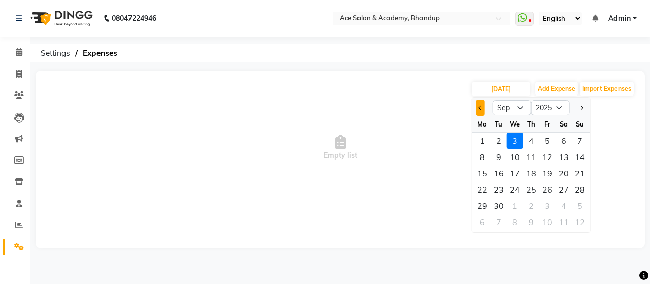
click at [482, 112] on button "Previous month" at bounding box center [480, 108] width 9 height 16
select select "8"
click at [579, 141] on div "3" at bounding box center [580, 141] width 16 height 16
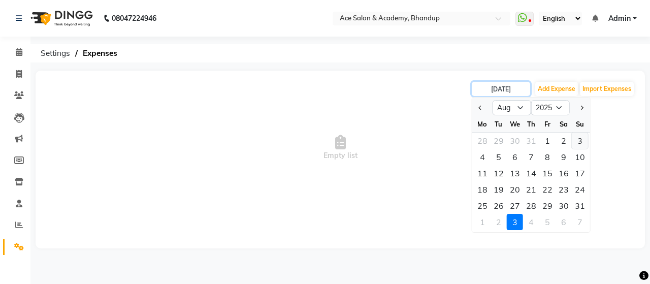
type input "03-08-2025"
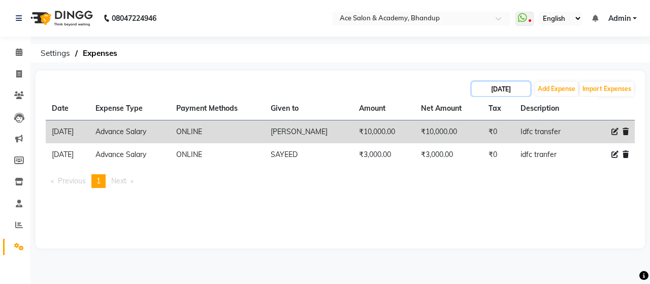
click at [504, 93] on input "03-08-2025" at bounding box center [501, 89] width 58 height 14
select select "8"
select select "2025"
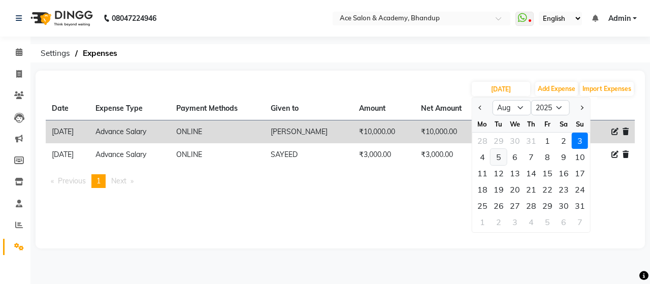
click at [497, 154] on div "5" at bounding box center [499, 157] width 16 height 16
type input "05-08-2025"
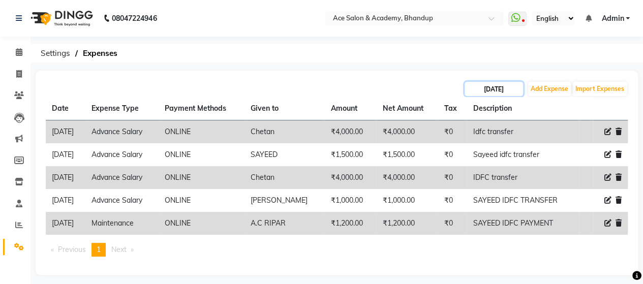
click at [511, 91] on input "05-08-2025" at bounding box center [493, 89] width 58 height 14
select select "8"
select select "2025"
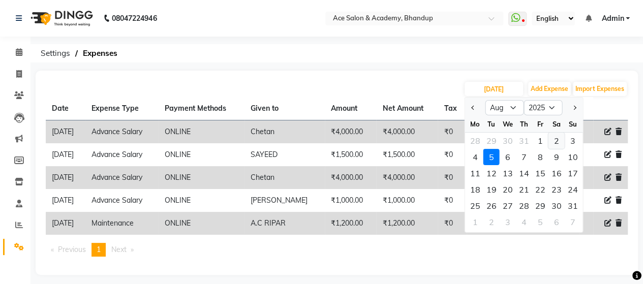
click at [554, 141] on div "2" at bounding box center [556, 141] width 16 height 16
type input "02-08-2025"
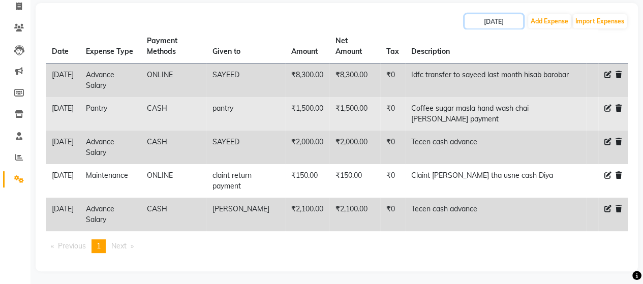
scroll to position [70, 0]
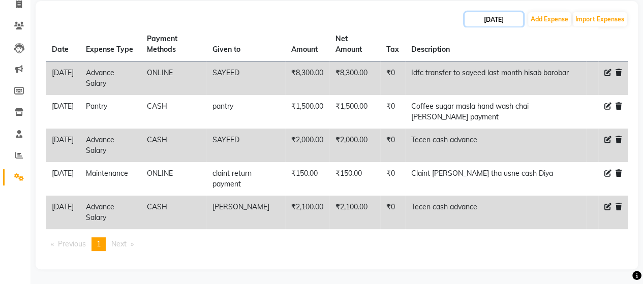
click at [518, 18] on input "02-08-2025" at bounding box center [493, 19] width 58 height 14
select select "8"
select select "2025"
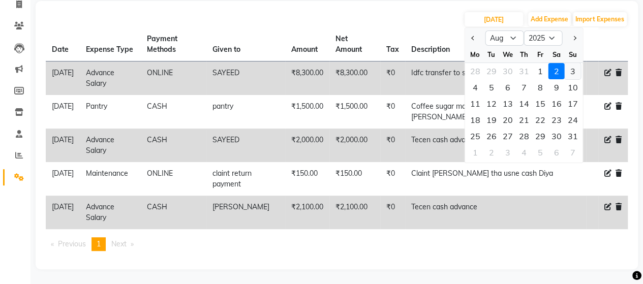
click at [572, 69] on div "3" at bounding box center [572, 71] width 16 height 16
type input "03-08-2025"
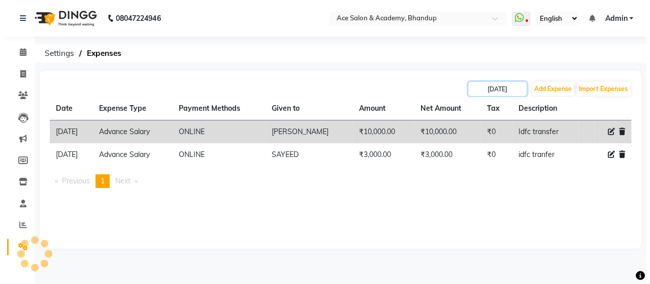
scroll to position [0, 0]
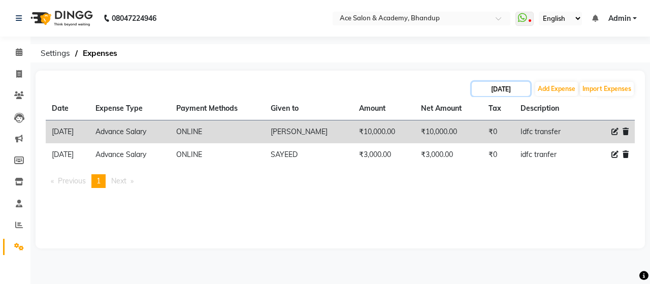
click at [526, 90] on input "03-08-2025" at bounding box center [501, 89] width 58 height 14
select select "8"
select select "2025"
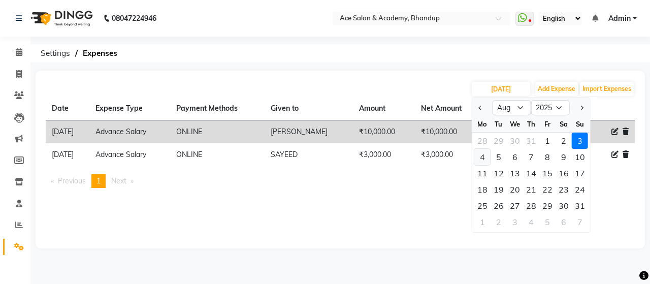
click at [485, 154] on div "4" at bounding box center [482, 157] width 16 height 16
type input "04-08-2025"
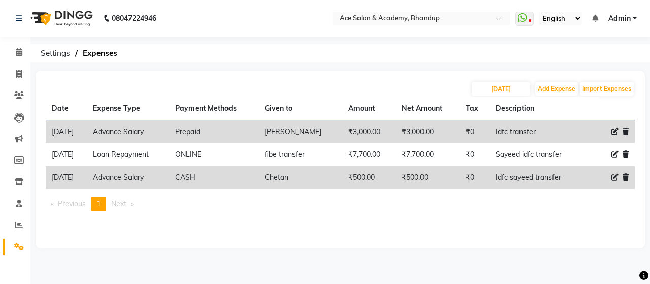
click at [617, 130] on icon at bounding box center [615, 131] width 7 height 7
select select "15353"
select select "21"
select select "4753"
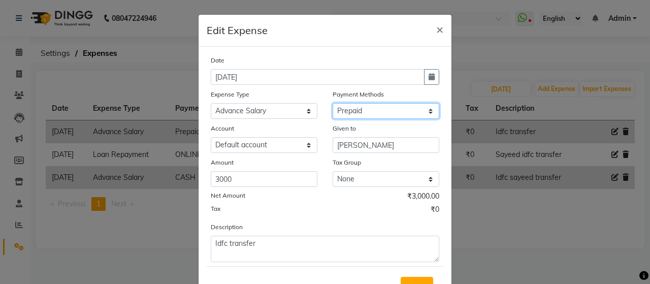
click at [427, 109] on select "Select ONLINE Prepaid CARD GPay CASH" at bounding box center [386, 111] width 107 height 16
select select "3"
click at [333, 103] on select "Select ONLINE Prepaid CARD GPay CASH" at bounding box center [386, 111] width 107 height 16
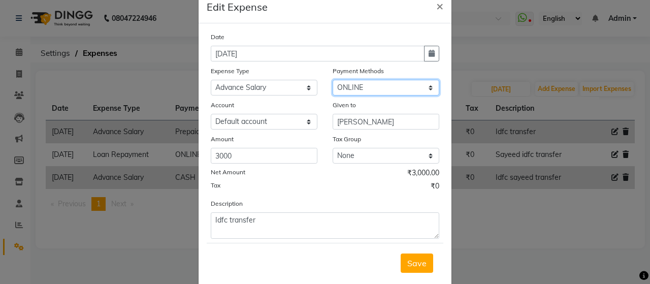
scroll to position [44, 0]
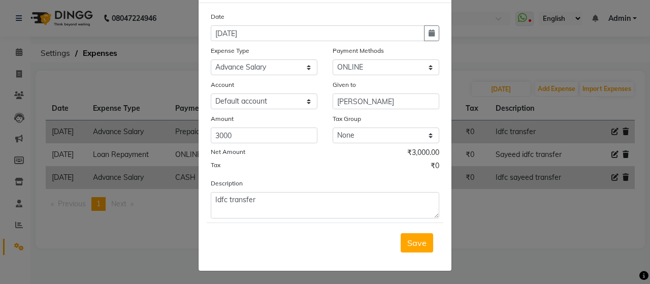
click at [424, 239] on button "Save" at bounding box center [417, 242] width 33 height 19
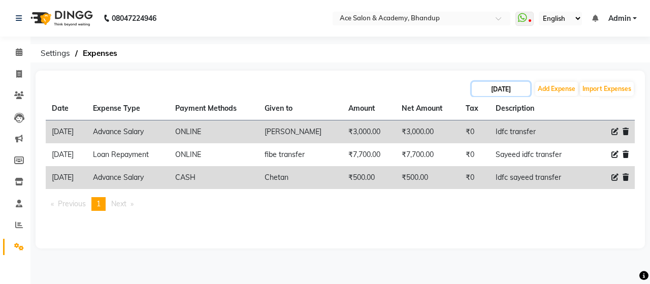
click at [522, 91] on input "04-08-2025" at bounding box center [501, 89] width 58 height 14
select select "8"
select select "2025"
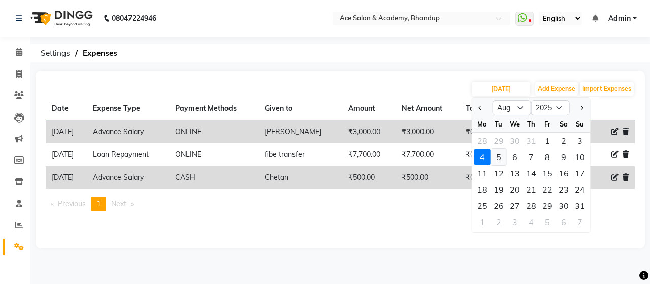
click at [503, 159] on div "5" at bounding box center [499, 157] width 16 height 16
type input "05-08-2025"
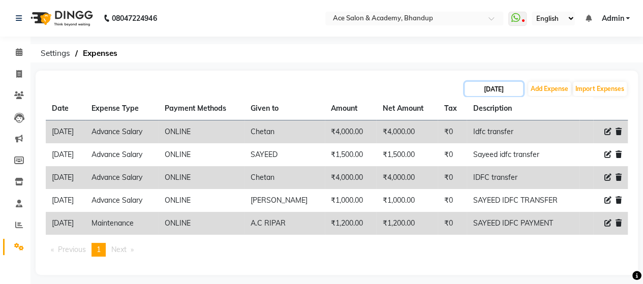
click at [517, 91] on input "05-08-2025" at bounding box center [493, 89] width 58 height 14
select select "8"
select select "2025"
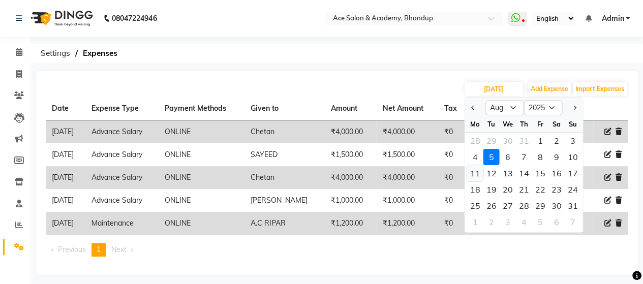
click at [477, 171] on div "11" at bounding box center [474, 173] width 16 height 16
type input "11-08-2025"
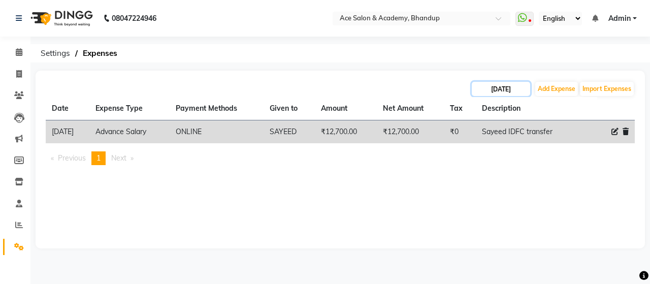
click at [523, 91] on input "11-08-2025" at bounding box center [501, 89] width 58 height 14
select select "8"
select select "2025"
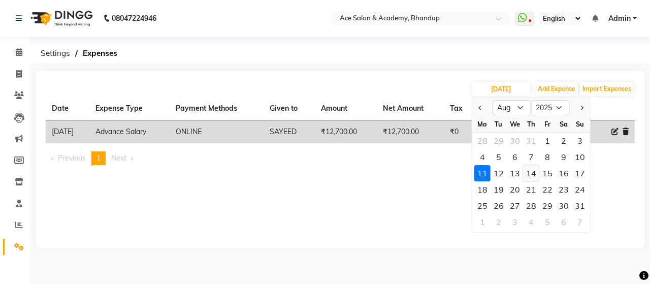
click at [532, 172] on div "14" at bounding box center [531, 173] width 16 height 16
type input "14-08-2025"
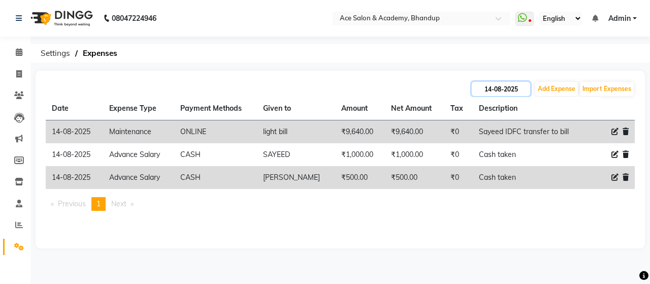
click at [520, 91] on input "14-08-2025" at bounding box center [501, 89] width 58 height 14
select select "8"
select select "2025"
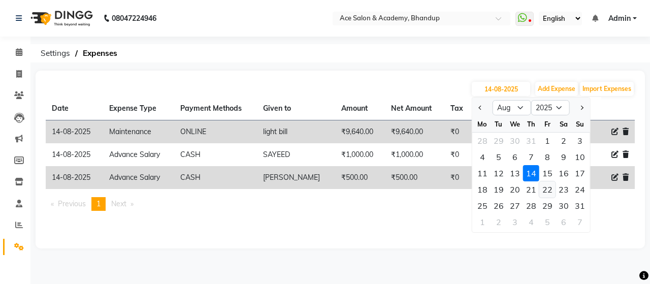
click at [547, 189] on div "22" at bounding box center [547, 189] width 16 height 16
type input "22-08-2025"
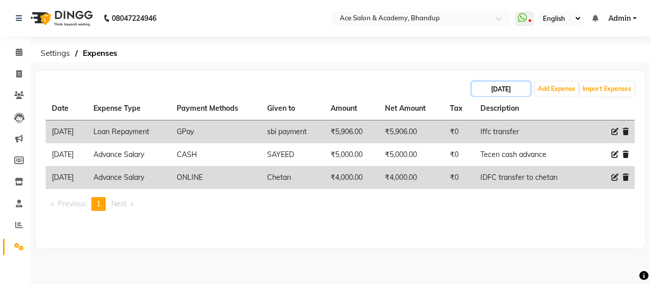
click at [520, 93] on input "22-08-2025" at bounding box center [501, 89] width 58 height 14
select select "8"
select select "2025"
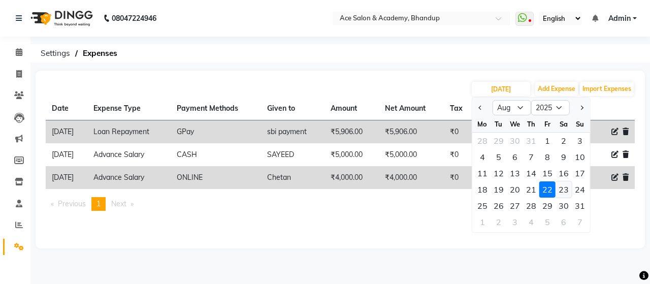
click at [562, 186] on div "23" at bounding box center [564, 189] width 16 height 16
type input "23-08-2025"
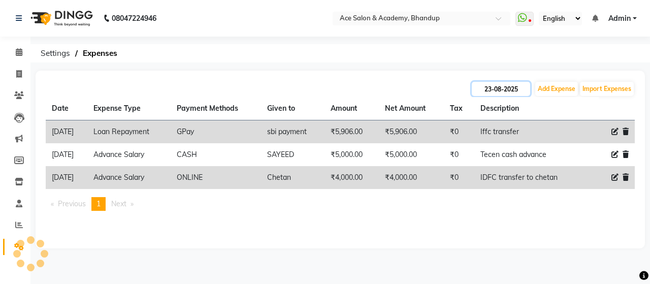
click at [525, 88] on input "23-08-2025" at bounding box center [501, 89] width 58 height 14
select select "8"
select select "2025"
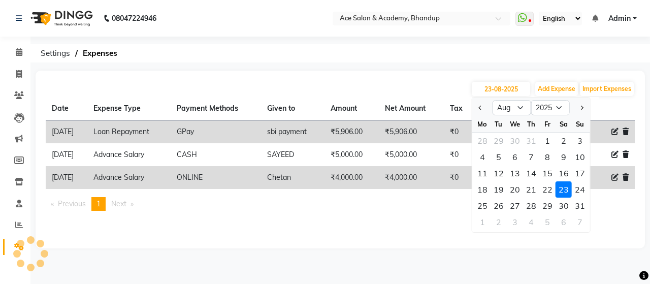
click at [564, 188] on div "23" at bounding box center [564, 189] width 16 height 16
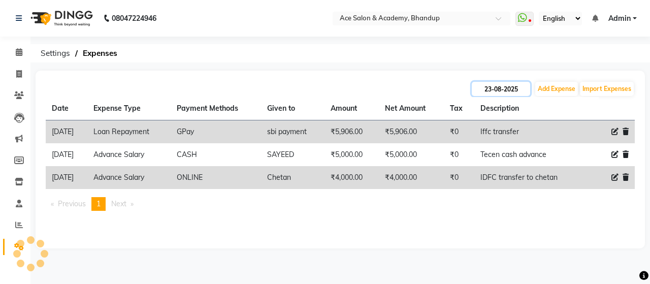
click at [521, 91] on input "23-08-2025" at bounding box center [501, 89] width 58 height 14
select select "8"
select select "2025"
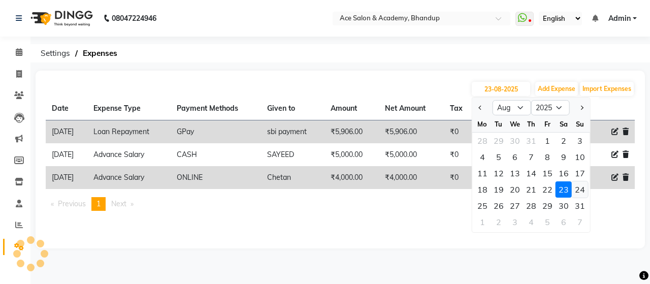
click at [584, 190] on div "24" at bounding box center [580, 189] width 16 height 16
type input "24-08-2025"
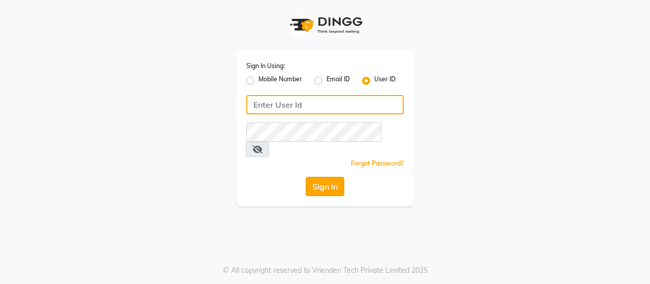
type input "ACE"
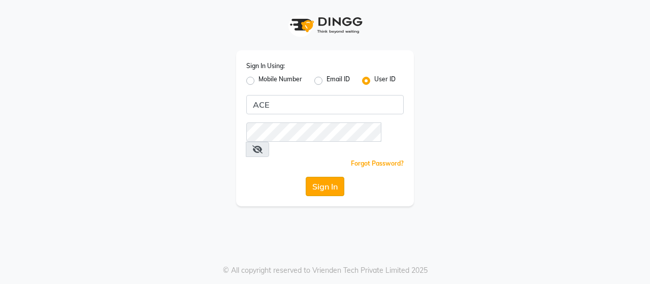
click at [334, 177] on button "Sign In" at bounding box center [325, 186] width 39 height 19
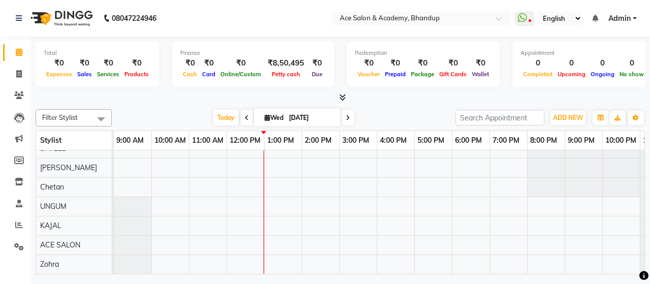
click at [245, 115] on icon at bounding box center [247, 118] width 4 height 6
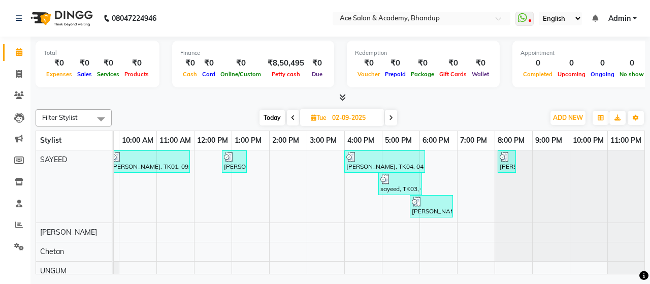
click at [392, 116] on icon at bounding box center [391, 118] width 4 height 6
type input "[DATE]"
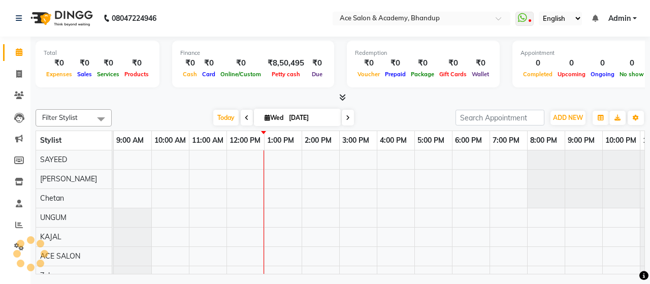
scroll to position [0, 33]
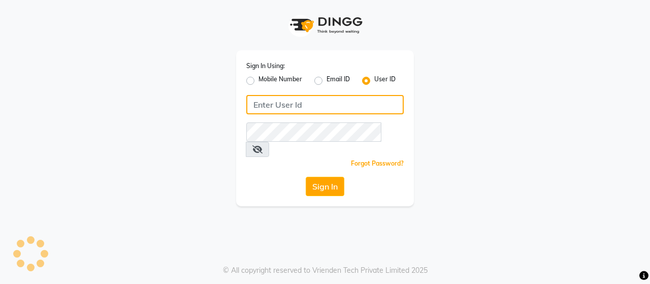
type input "ACE"
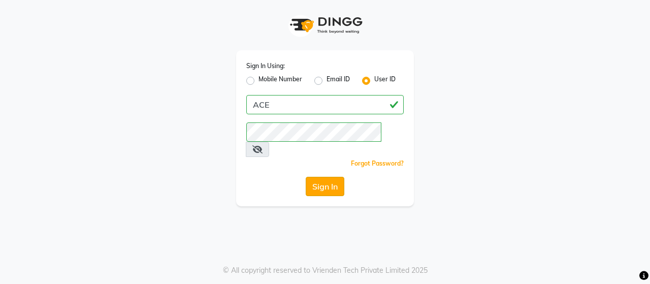
click at [337, 177] on button "Sign In" at bounding box center [325, 186] width 39 height 19
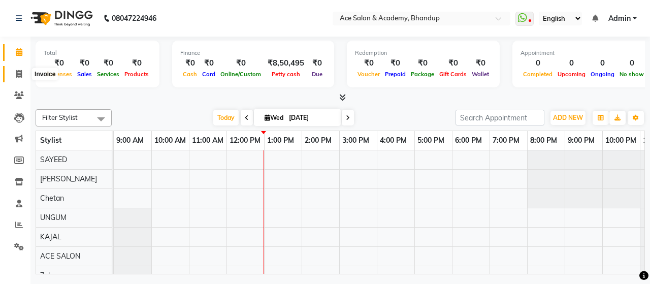
click at [20, 73] on icon at bounding box center [19, 74] width 6 height 8
select select "5800"
select select "service"
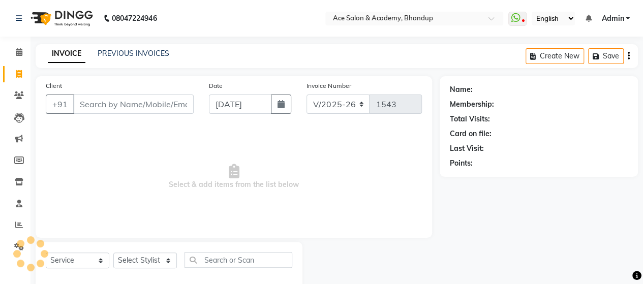
scroll to position [21, 0]
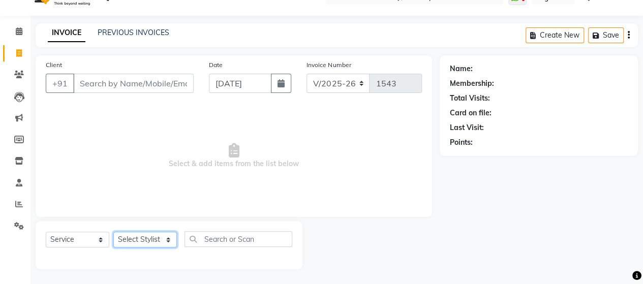
drag, startPoint x: 165, startPoint y: 239, endPoint x: 165, endPoint y: 232, distance: 7.6
click at [165, 239] on select "Select Stylist ACE SALON Chetan [PERSON_NAME] UNGUM [PERSON_NAME]" at bounding box center [144, 240] width 63 height 16
select select "62333"
click at [113, 232] on select "Select Stylist ACE SALON Chetan [PERSON_NAME] UNGUM [PERSON_NAME]" at bounding box center [144, 240] width 63 height 16
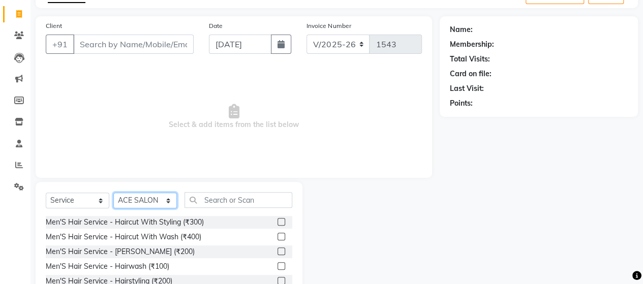
scroll to position [122, 0]
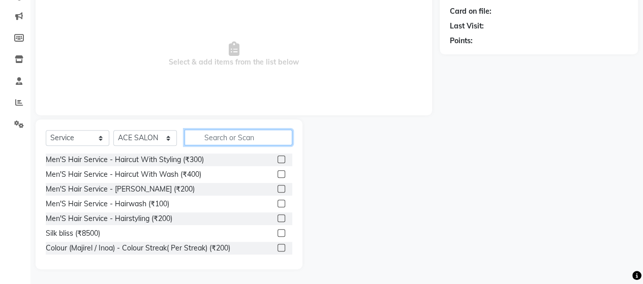
click at [216, 133] on input "text" at bounding box center [238, 138] width 108 height 16
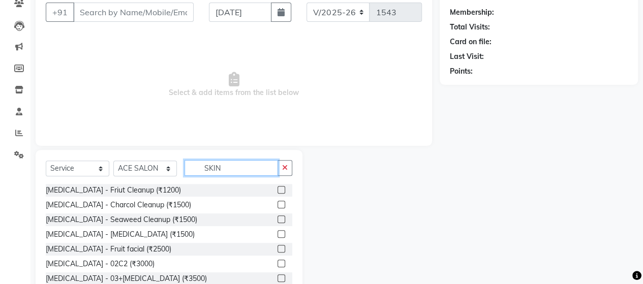
scroll to position [72, 0]
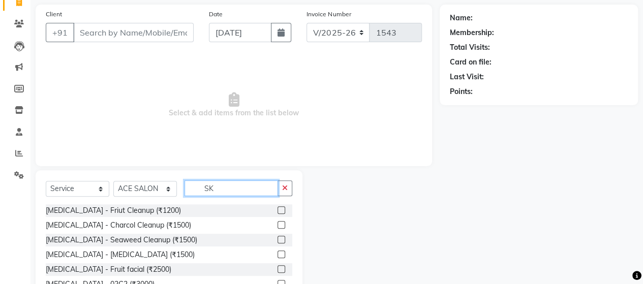
type input "S"
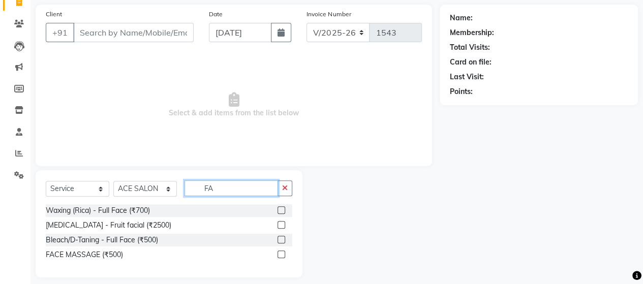
type input "F"
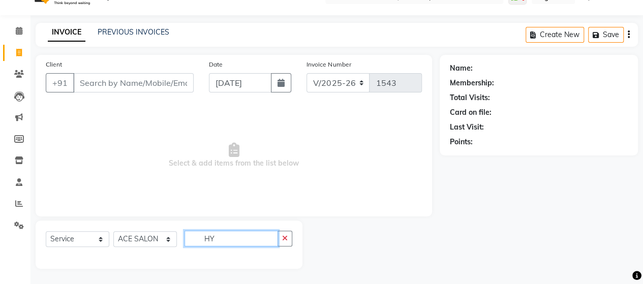
scroll to position [21, 0]
type input "H"
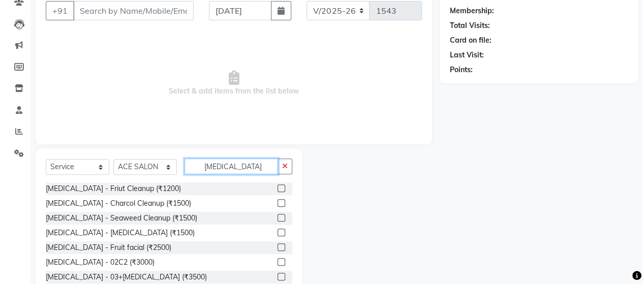
scroll to position [72, 0]
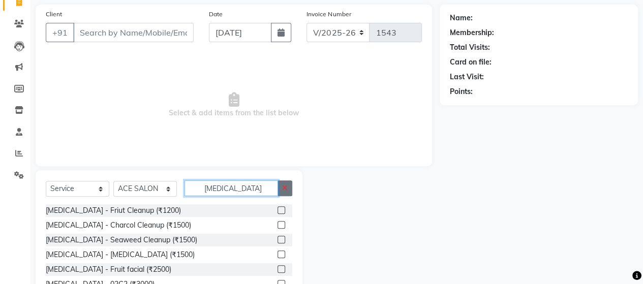
type input "[MEDICAL_DATA]"
click at [286, 190] on icon "button" at bounding box center [285, 187] width 6 height 7
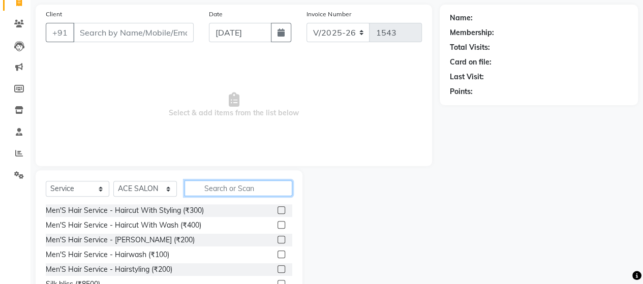
click at [277, 190] on input "text" at bounding box center [238, 188] width 108 height 16
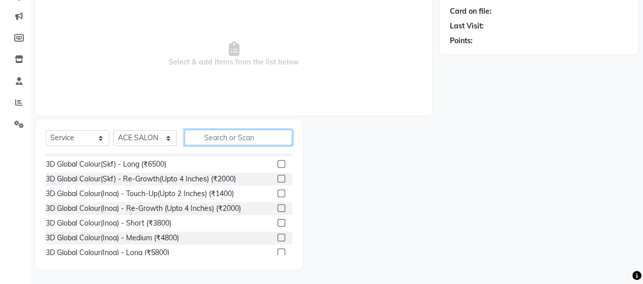
scroll to position [643, 0]
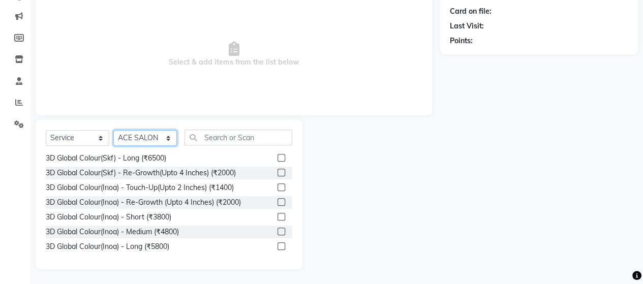
click at [164, 138] on select "Select Stylist ACE SALON Chetan [PERSON_NAME] UNGUM [PERSON_NAME]" at bounding box center [144, 138] width 63 height 16
select select "89012"
click at [113, 130] on select "Select Stylist ACE SALON Chetan [PERSON_NAME] UNGUM [PERSON_NAME]" at bounding box center [144, 138] width 63 height 16
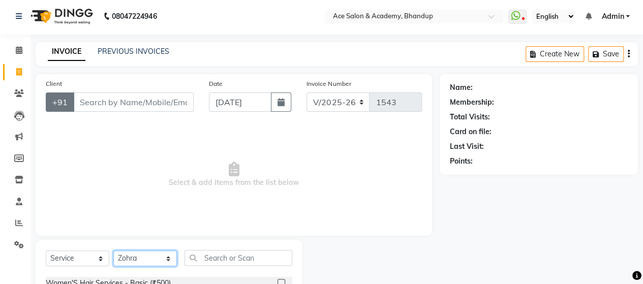
scroll to position [0, 0]
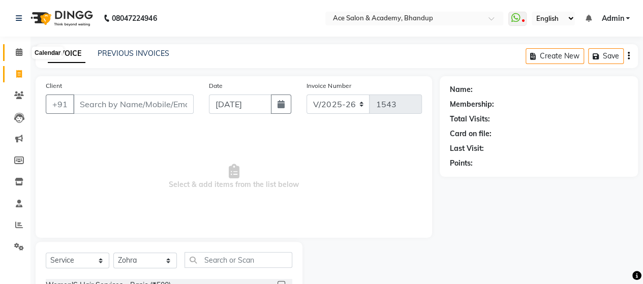
click at [16, 54] on icon at bounding box center [19, 52] width 7 height 8
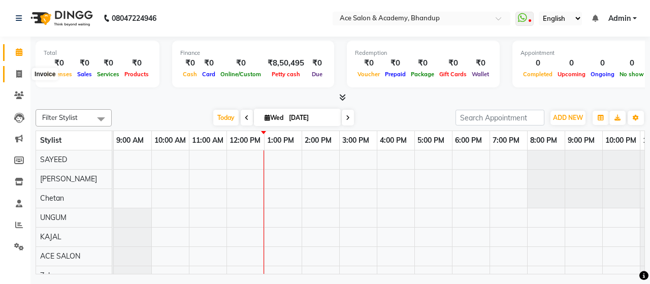
click at [19, 71] on icon at bounding box center [19, 74] width 6 height 8
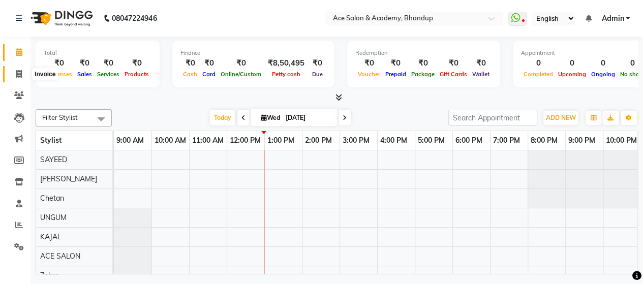
select select "5800"
select select "service"
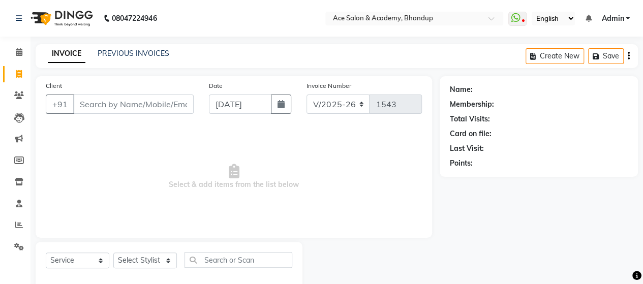
click at [123, 105] on input "Client" at bounding box center [133, 103] width 120 height 19
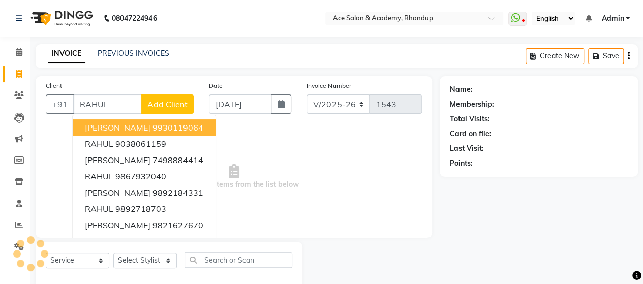
click at [119, 99] on input "RAHUL" at bounding box center [107, 103] width 69 height 19
type input "R"
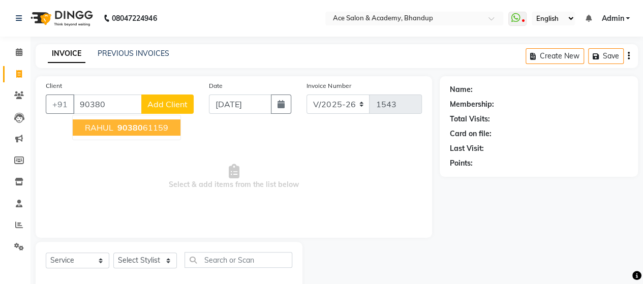
click at [144, 125] on ngb-highlight "90380 61159" at bounding box center [141, 127] width 53 height 10
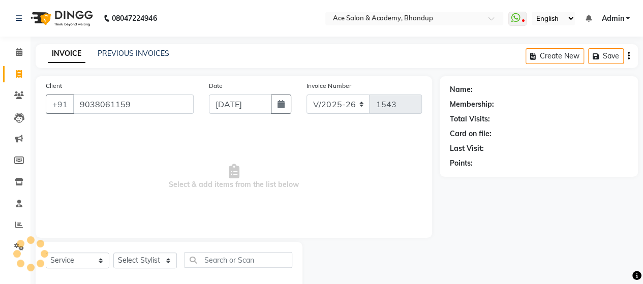
type input "9038061159"
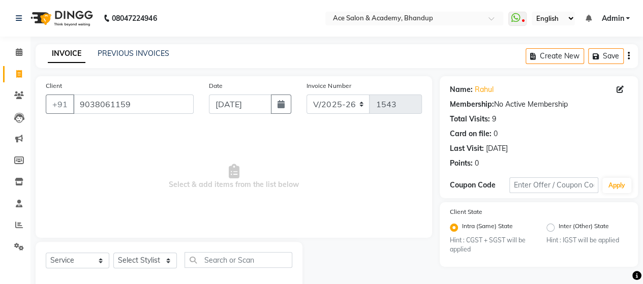
scroll to position [21, 0]
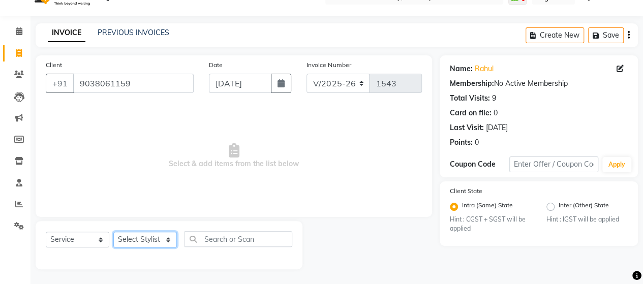
click at [169, 237] on select "Select Stylist ACE SALON Chetan [PERSON_NAME] UNGUM [PERSON_NAME]" at bounding box center [144, 240] width 63 height 16
select select "40243"
click at [113, 232] on select "Select Stylist ACE SALON Chetan [PERSON_NAME] UNGUM [PERSON_NAME]" at bounding box center [144, 240] width 63 height 16
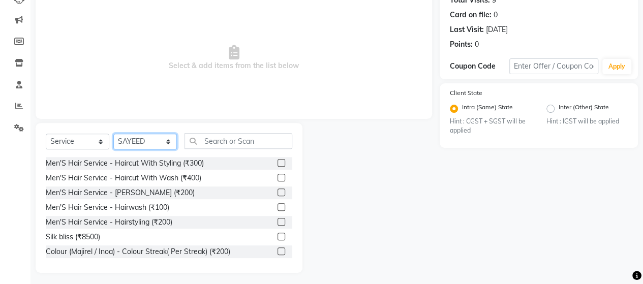
scroll to position [122, 0]
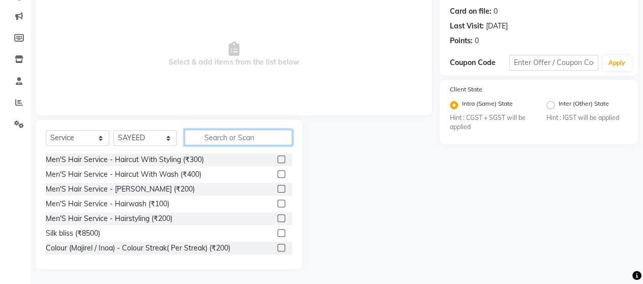
click at [250, 136] on input "text" at bounding box center [238, 138] width 108 height 16
click at [277, 158] on label at bounding box center [281, 159] width 8 height 8
click at [277, 158] on input "checkbox" at bounding box center [280, 159] width 7 height 7
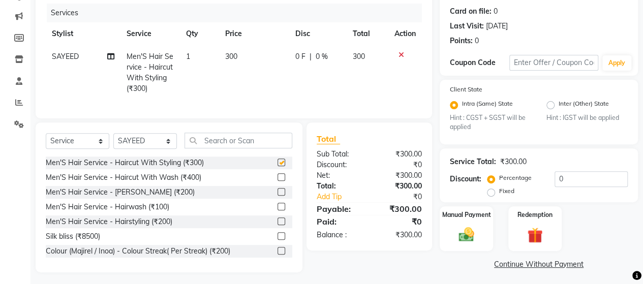
checkbox input "false"
click at [277, 196] on label at bounding box center [281, 192] width 8 height 8
click at [277, 196] on input "checkbox" at bounding box center [280, 192] width 7 height 7
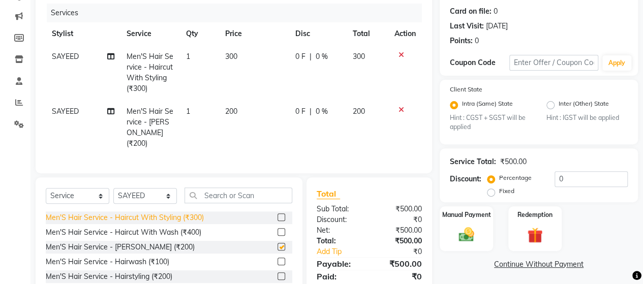
checkbox input "false"
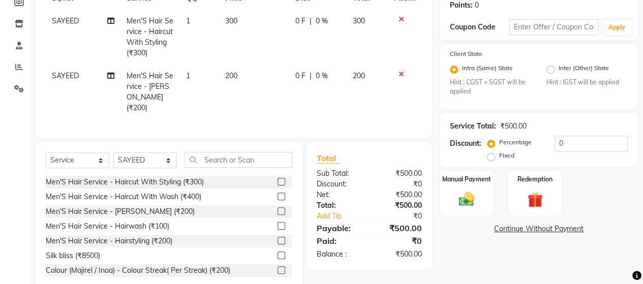
scroll to position [177, 0]
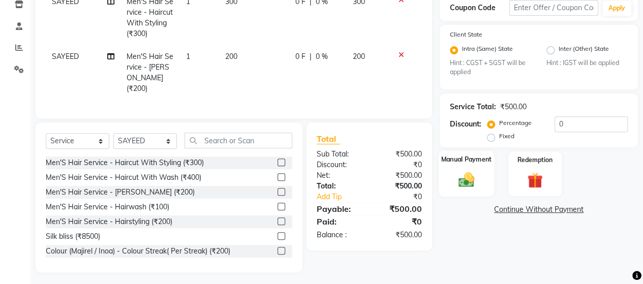
click at [475, 178] on img at bounding box center [466, 180] width 26 height 18
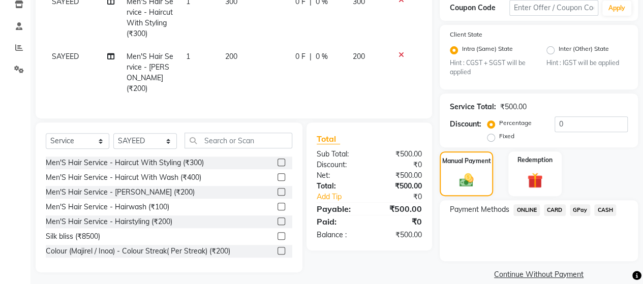
scroll to position [190, 0]
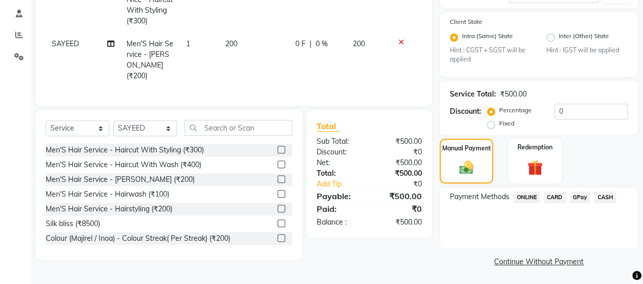
click at [600, 196] on span "CASH" at bounding box center [605, 198] width 22 height 12
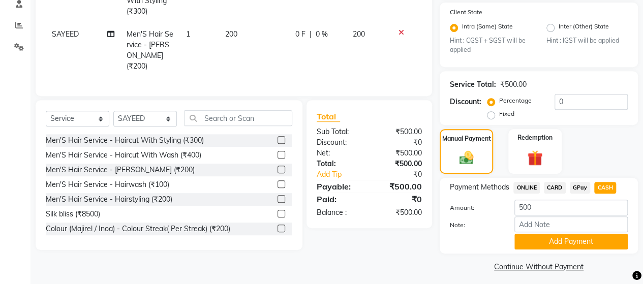
scroll to position [204, 0]
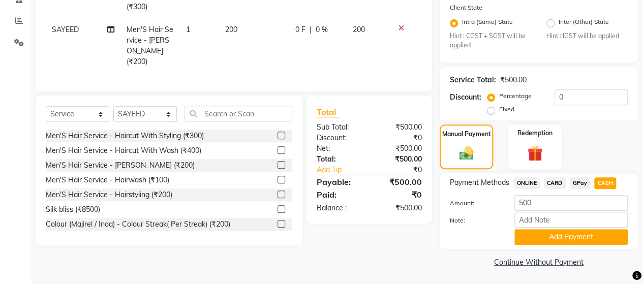
click at [585, 233] on button "Add Payment" at bounding box center [570, 237] width 113 height 16
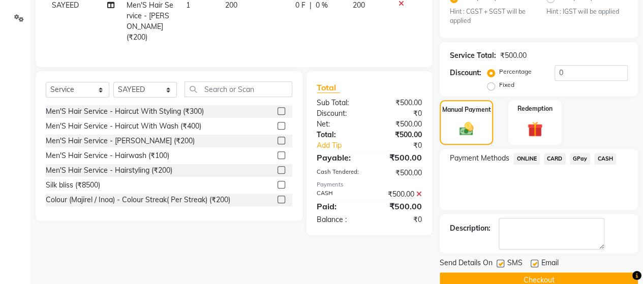
scroll to position [246, 0]
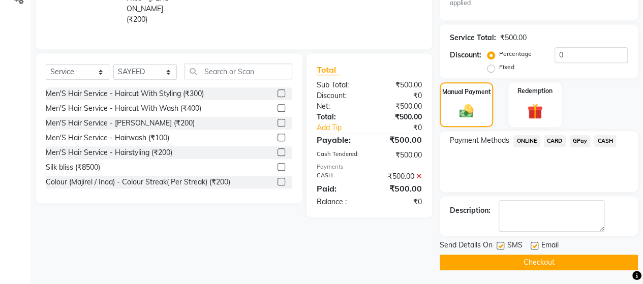
click at [520, 259] on button "Checkout" at bounding box center [538, 262] width 198 height 16
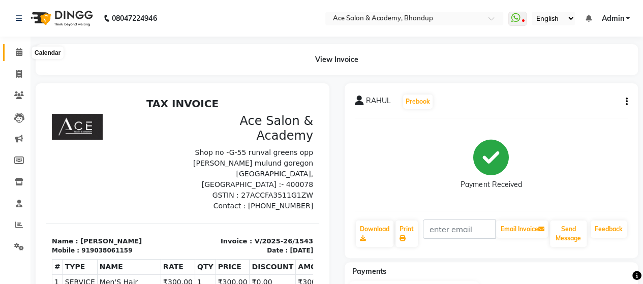
click at [19, 49] on icon at bounding box center [19, 52] width 7 height 8
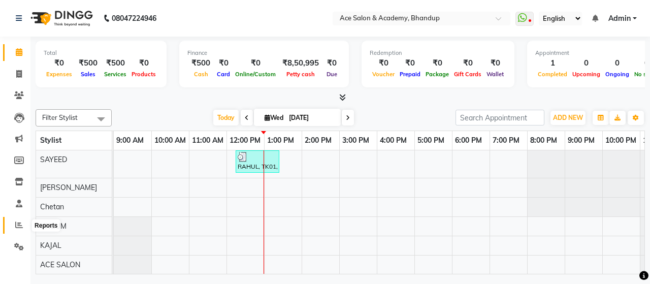
click at [21, 222] on icon at bounding box center [19, 225] width 8 height 8
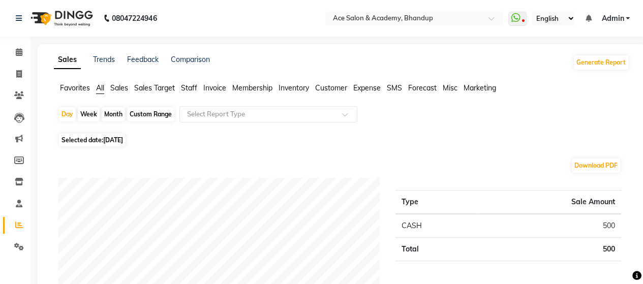
click at [115, 112] on div "Month" at bounding box center [113, 114] width 23 height 14
select select "9"
select select "2025"
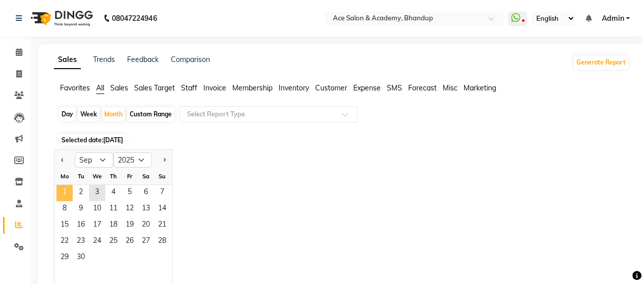
click at [66, 190] on span "1" at bounding box center [64, 193] width 16 height 16
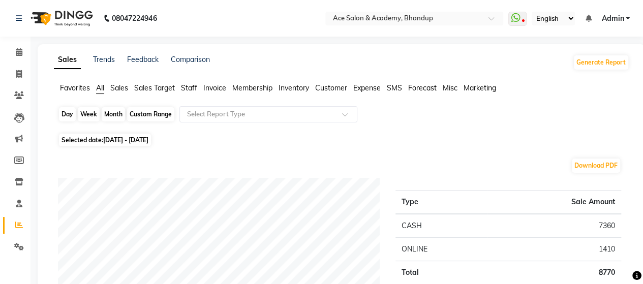
click at [106, 112] on div "Month" at bounding box center [113, 114] width 23 height 14
select select "9"
select select "2025"
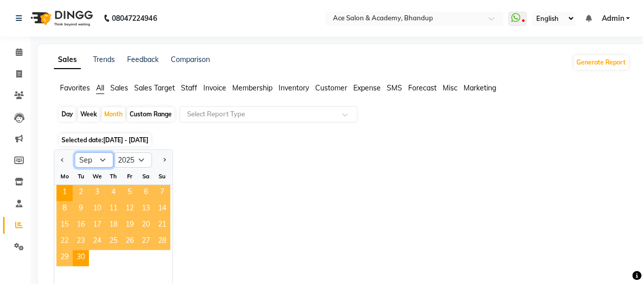
click at [101, 160] on select "Jan Feb Mar Apr May Jun [DATE] Aug Sep Oct Nov Dec" at bounding box center [94, 159] width 39 height 15
select select "8"
click at [75, 152] on select "Jan Feb Mar Apr May Jun [DATE] Aug Sep Oct Nov Dec" at bounding box center [94, 159] width 39 height 15
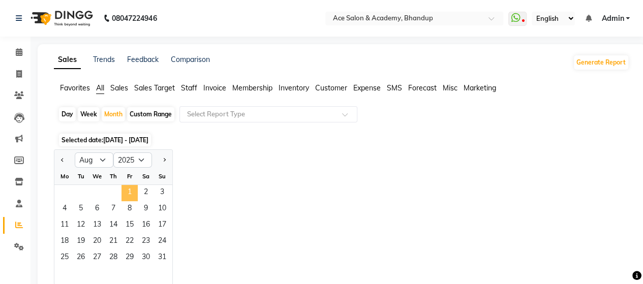
click at [131, 188] on span "1" at bounding box center [129, 193] width 16 height 16
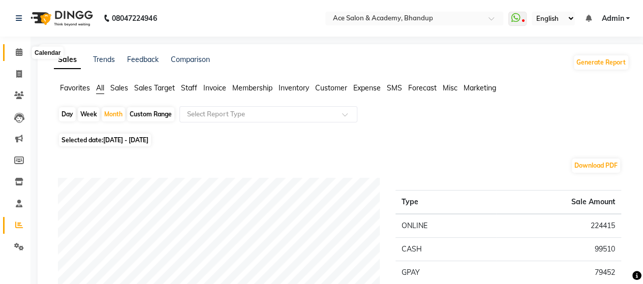
click at [19, 51] on icon at bounding box center [19, 52] width 7 height 8
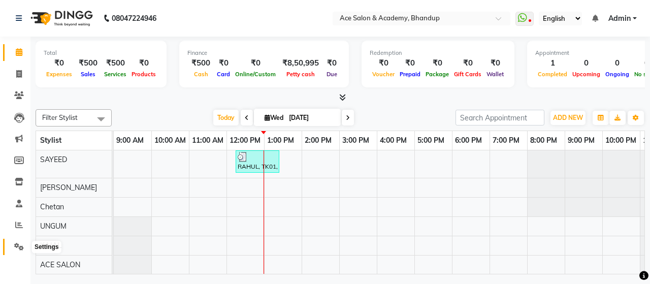
drag, startPoint x: 18, startPoint y: 249, endPoint x: 56, endPoint y: 246, distance: 37.7
click at [18, 249] on icon at bounding box center [19, 247] width 10 height 8
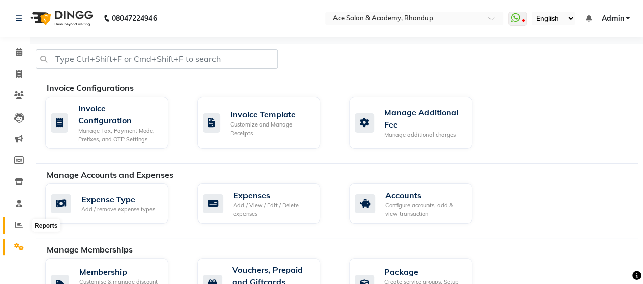
click at [17, 220] on span at bounding box center [19, 225] width 18 height 12
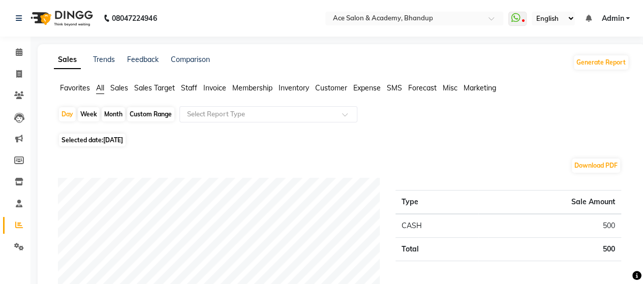
click at [117, 116] on div "Month" at bounding box center [113, 114] width 23 height 14
select select "9"
select select "2025"
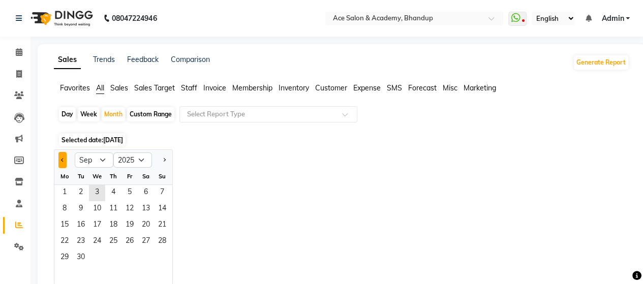
click at [63, 162] on button "Previous month" at bounding box center [62, 160] width 8 height 16
select select "8"
click at [136, 189] on span "1" at bounding box center [129, 193] width 16 height 16
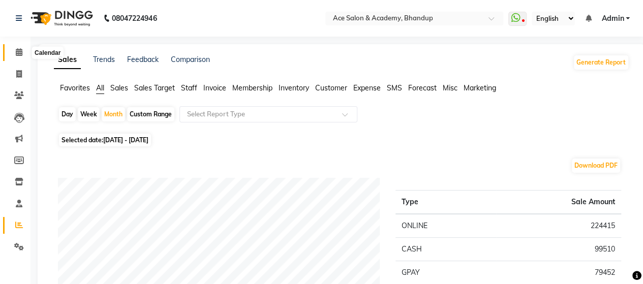
click at [19, 47] on span at bounding box center [19, 53] width 18 height 12
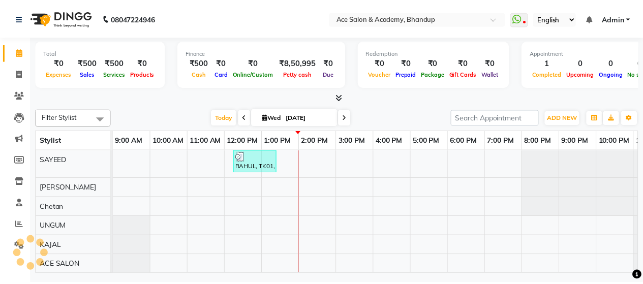
scroll to position [9, 0]
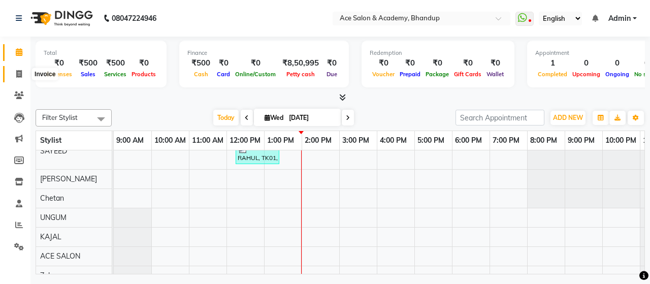
click at [24, 71] on span at bounding box center [19, 75] width 18 height 12
select select "5800"
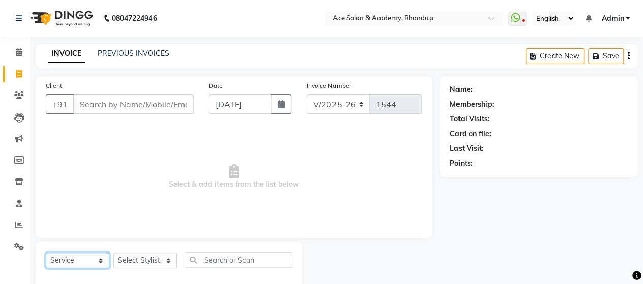
click at [89, 256] on select "Select Service Product Membership Package Voucher Prepaid Gift Card" at bounding box center [77, 260] width 63 height 16
select select "product"
click at [46, 252] on select "Select Service Product Membership Package Voucher Prepaid Gift Card" at bounding box center [77, 260] width 63 height 16
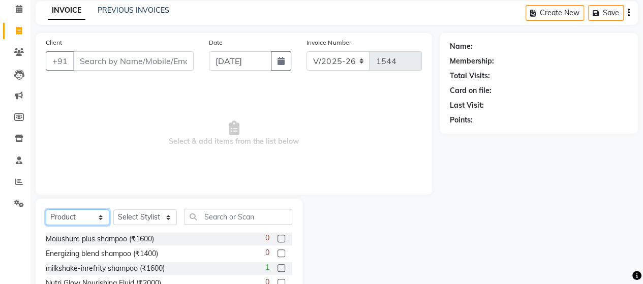
scroll to position [102, 0]
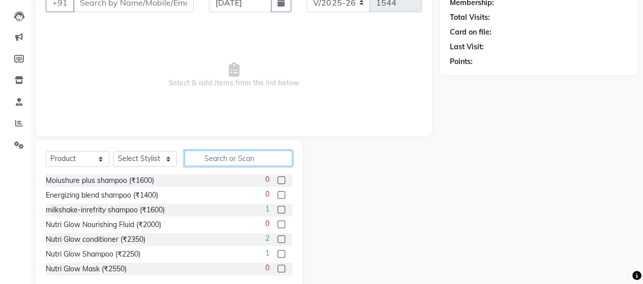
click at [216, 155] on input "text" at bounding box center [238, 158] width 108 height 16
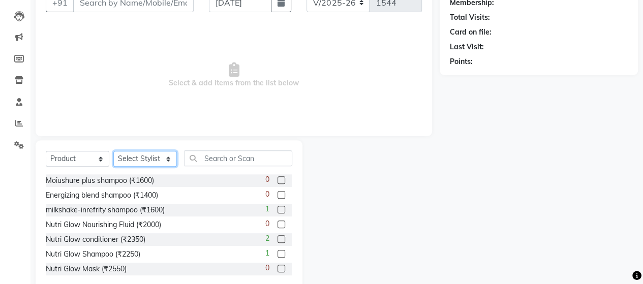
click at [162, 158] on select "Select Stylist ACE SALON Chetan [PERSON_NAME] UNGUM [PERSON_NAME]" at bounding box center [144, 159] width 63 height 16
select select "62333"
click at [113, 151] on select "Select Stylist ACE SALON Chetan [PERSON_NAME] UNGUM [PERSON_NAME]" at bounding box center [144, 159] width 63 height 16
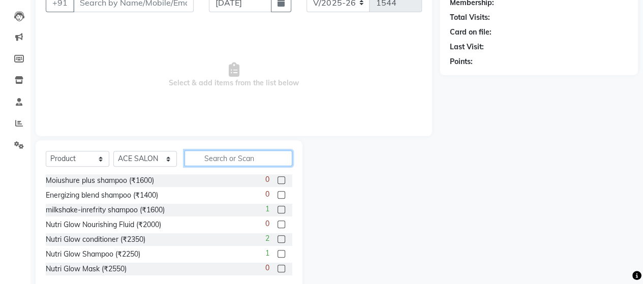
click at [232, 155] on input "text" at bounding box center [238, 158] width 108 height 16
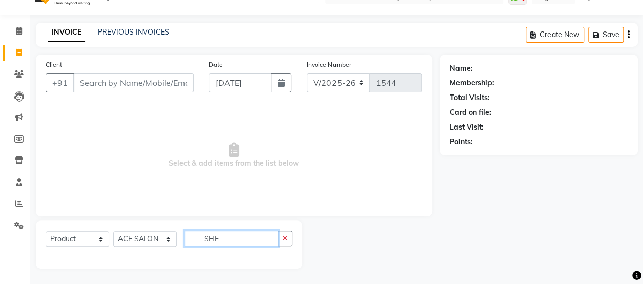
scroll to position [21, 0]
type input "S"
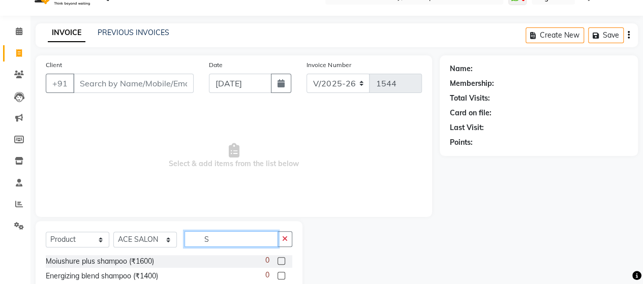
scroll to position [102, 0]
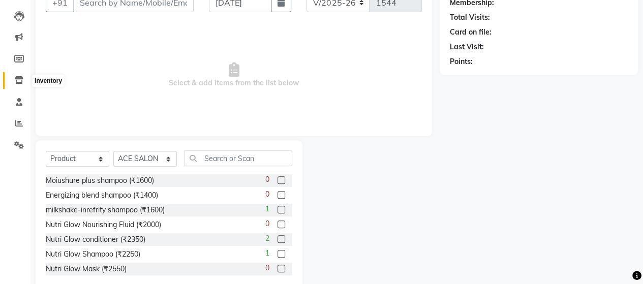
click at [22, 75] on span at bounding box center [19, 81] width 18 height 12
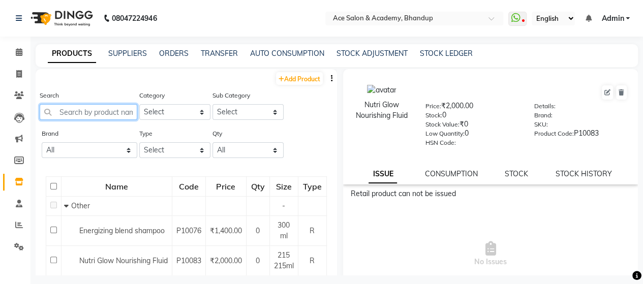
click at [120, 113] on input "text" at bounding box center [89, 112] width 98 height 16
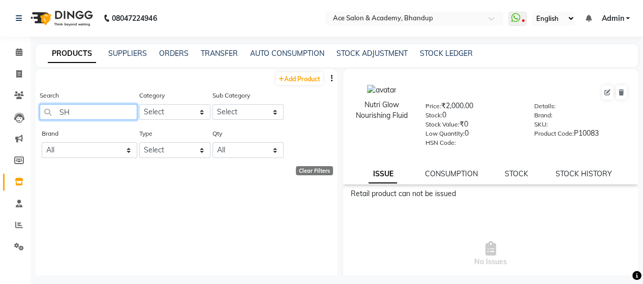
type input "S"
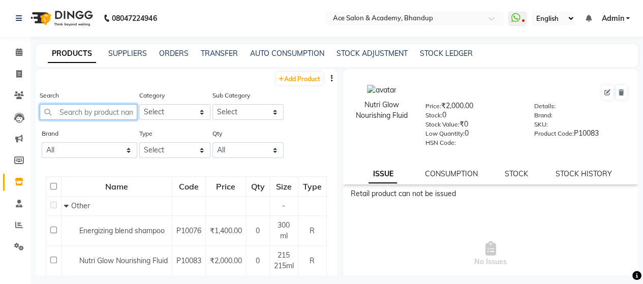
click at [113, 115] on input "text" at bounding box center [89, 112] width 98 height 16
click at [283, 81] on link "Add Product" at bounding box center [299, 78] width 47 height 13
select select "true"
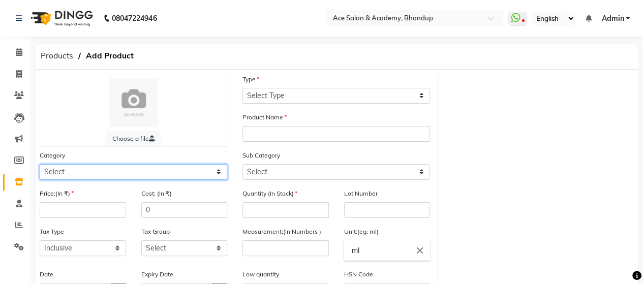
click at [130, 171] on select "Select Hair Skin Makeup Personal Care Appliances [PERSON_NAME] Waxing Disposabl…" at bounding box center [133, 172] width 187 height 16
select select "902001100"
click at [40, 164] on select "Select Hair Skin Makeup Personal Care Appliances [PERSON_NAME] Waxing Disposabl…" at bounding box center [133, 172] width 187 height 16
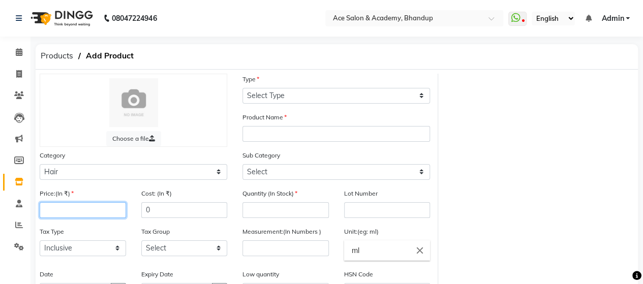
click at [97, 202] on input "number" at bounding box center [83, 210] width 86 height 16
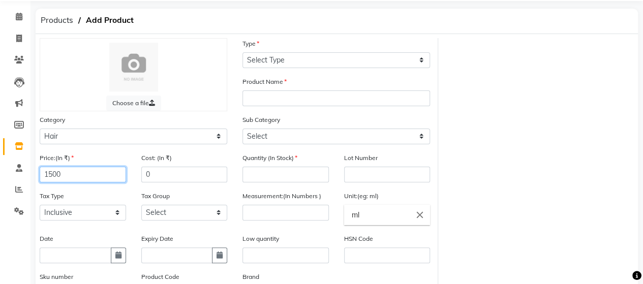
scroll to position [51, 0]
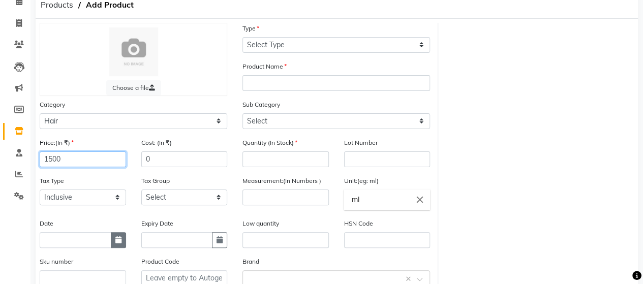
type input "1500"
click at [120, 241] on icon "button" at bounding box center [118, 239] width 6 height 7
select select "9"
select select "2025"
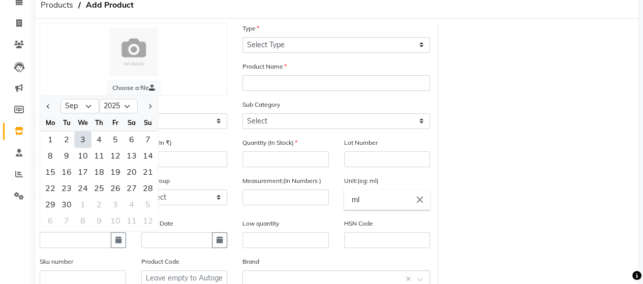
click at [231, 210] on div "Tax Group Select GST" at bounding box center [185, 194] width 102 height 38
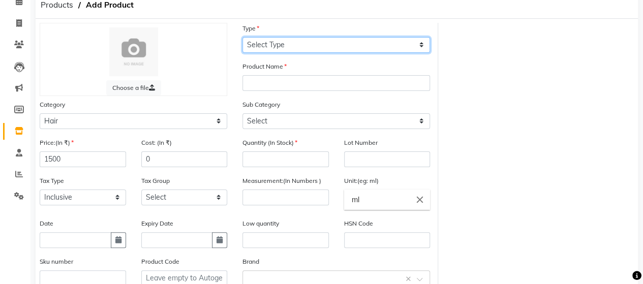
click at [337, 47] on select "Select Type Both Retail Consumable" at bounding box center [335, 45] width 187 height 16
select select "R"
click at [242, 37] on select "Select Type Both Retail Consumable" at bounding box center [335, 45] width 187 height 16
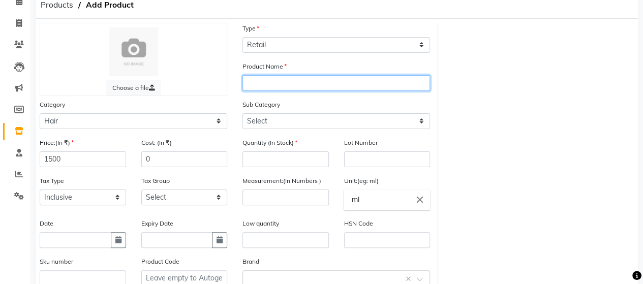
click at [306, 83] on input "text" at bounding box center [335, 83] width 187 height 16
type input "[PERSON_NAME] RETENTION SHAMPOO"
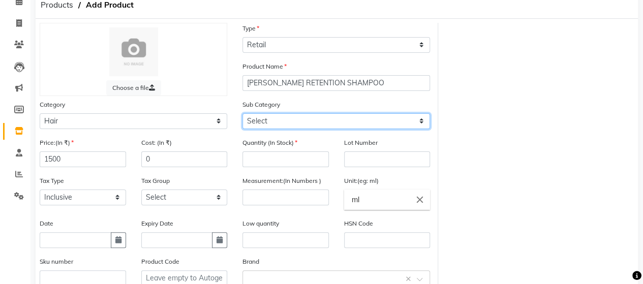
click at [334, 117] on select "Select Shampoo Conditioner Cream Mask Oil Serum Color Appliances Treatment Styl…" at bounding box center [335, 121] width 187 height 16
select select "902001101"
click at [242, 113] on select "Select Shampoo Conditioner Cream Mask Oil Serum Color Appliances Treatment Styl…" at bounding box center [335, 121] width 187 height 16
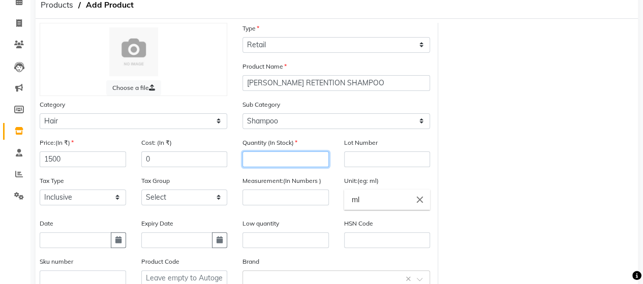
click at [290, 158] on input "number" at bounding box center [285, 159] width 86 height 16
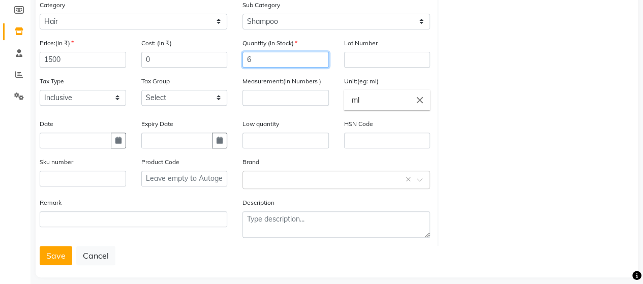
scroll to position [152, 0]
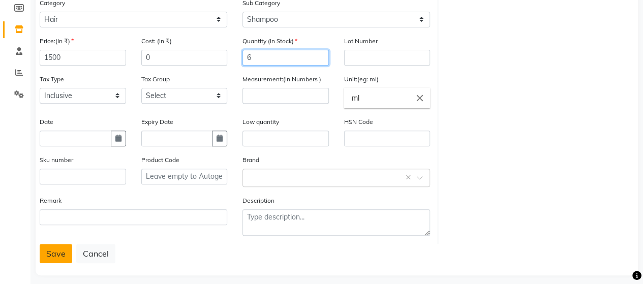
type input "6"
click at [56, 253] on button "Save" at bounding box center [56, 253] width 33 height 19
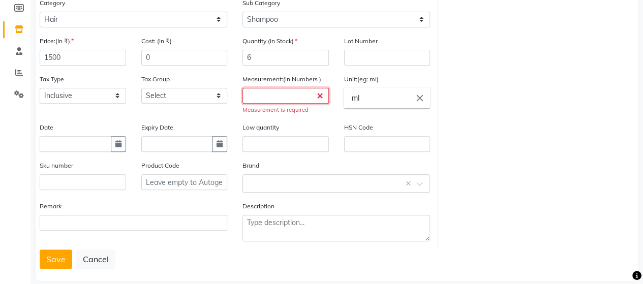
click at [292, 97] on input "number" at bounding box center [285, 96] width 86 height 16
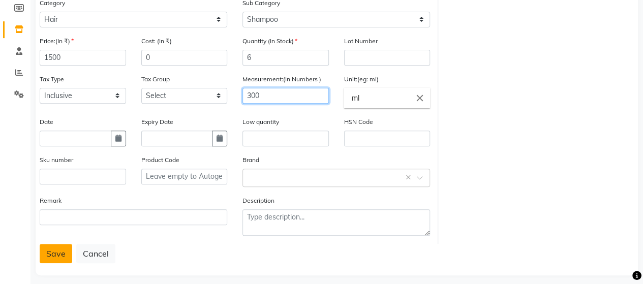
type input "300"
click at [54, 252] on button "Save" at bounding box center [56, 253] width 33 height 19
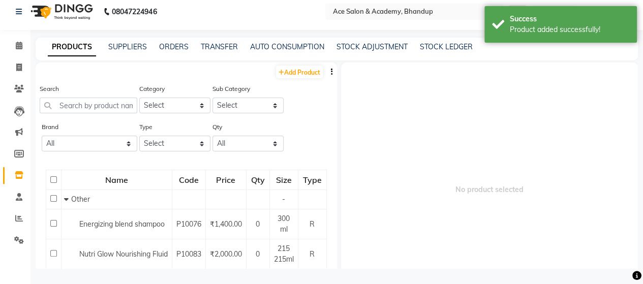
scroll to position [6, 0]
click at [113, 106] on input "text" at bounding box center [89, 106] width 98 height 16
click at [282, 73] on link "Add Product" at bounding box center [299, 72] width 47 height 13
select select "true"
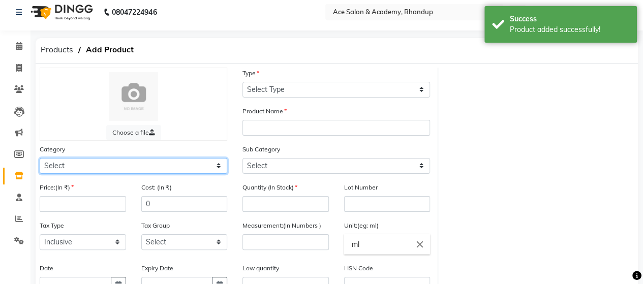
click at [152, 170] on select "Select Hair Skin Makeup Personal Care Appliances [PERSON_NAME] Waxing Disposabl…" at bounding box center [133, 166] width 187 height 16
select select "902001100"
click at [40, 158] on select "Select Hair Skin Makeup Personal Care Appliances [PERSON_NAME] Waxing Disposabl…" at bounding box center [133, 166] width 187 height 16
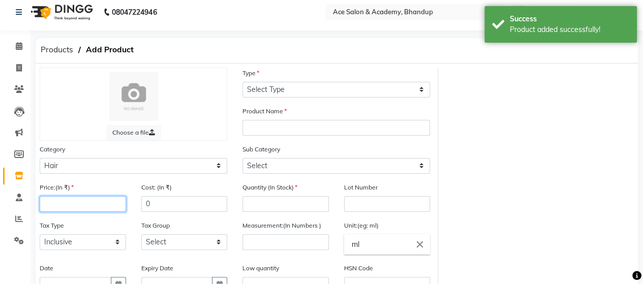
click at [94, 203] on input "number" at bounding box center [83, 204] width 86 height 16
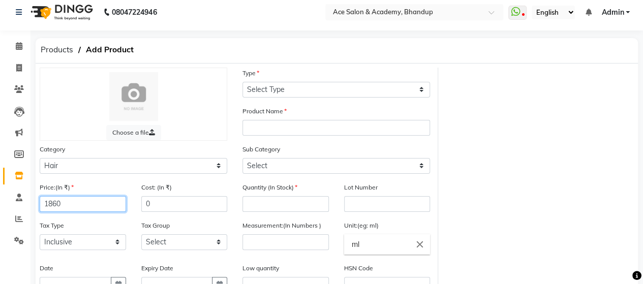
type input "1860"
click at [306, 80] on div "Type Select Type Both Retail Consumable" at bounding box center [335, 83] width 187 height 30
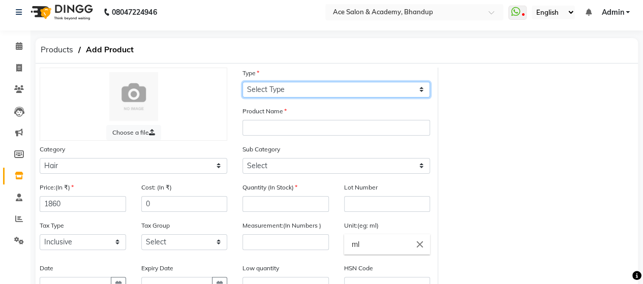
click at [304, 84] on select "Select Type Both Retail Consumable" at bounding box center [335, 90] width 187 height 16
select select "R"
click at [242, 82] on select "Select Type Both Retail Consumable" at bounding box center [335, 90] width 187 height 16
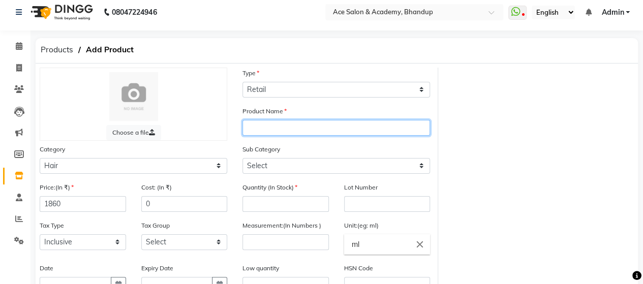
click at [291, 131] on input "text" at bounding box center [335, 128] width 187 height 16
type input "[PERSON_NAME] 18-MEA"
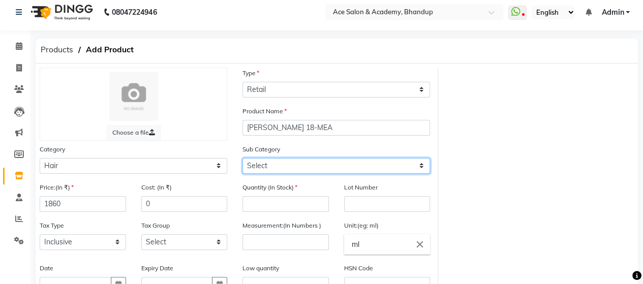
click at [316, 163] on select "Select Shampoo Conditioner Cream Mask Oil Serum Color Appliances Treatment Styl…" at bounding box center [335, 166] width 187 height 16
select select "902001101"
click at [242, 158] on select "Select Shampoo Conditioner Cream Mask Oil Serum Color Appliances Treatment Styl…" at bounding box center [335, 166] width 187 height 16
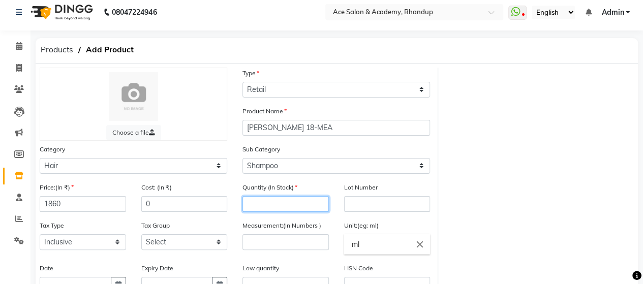
click at [286, 202] on input "number" at bounding box center [285, 204] width 86 height 16
type input "5"
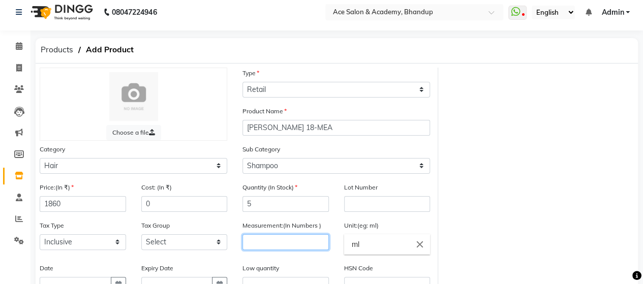
click at [292, 235] on input "number" at bounding box center [285, 242] width 86 height 16
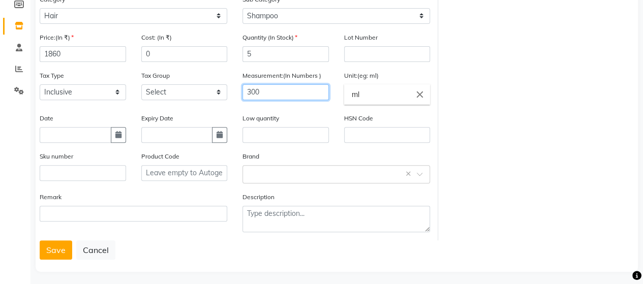
scroll to position [158, 0]
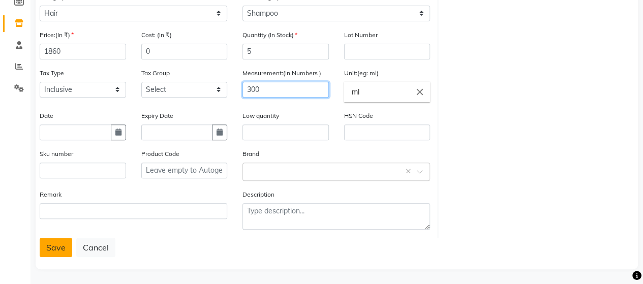
type input "300"
click at [55, 246] on button "Save" at bounding box center [56, 247] width 33 height 19
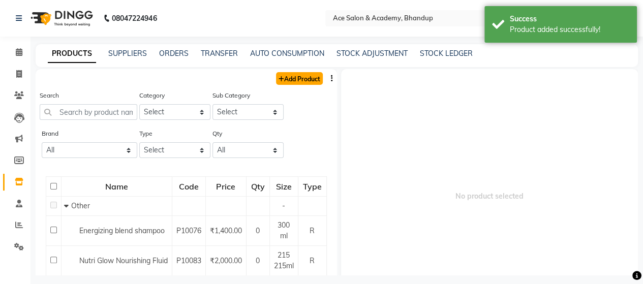
click at [279, 77] on link "Add Product" at bounding box center [299, 78] width 47 height 13
select select "true"
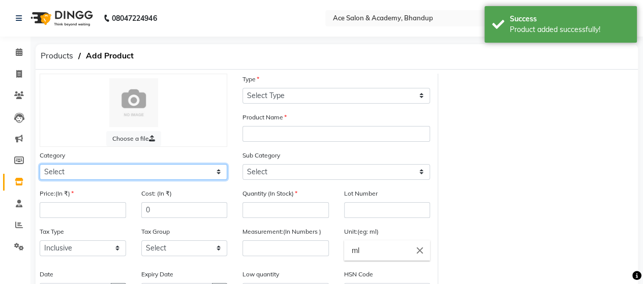
click at [126, 168] on select "Select Hair Skin Makeup Personal Care Appliances [PERSON_NAME] Waxing Disposabl…" at bounding box center [133, 172] width 187 height 16
select select "902001100"
click at [40, 164] on select "Select Hair Skin Makeup Personal Care Appliances [PERSON_NAME] Waxing Disposabl…" at bounding box center [133, 172] width 187 height 16
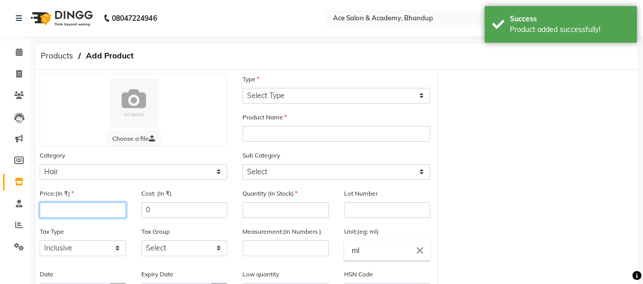
click at [101, 212] on input "number" at bounding box center [83, 210] width 86 height 16
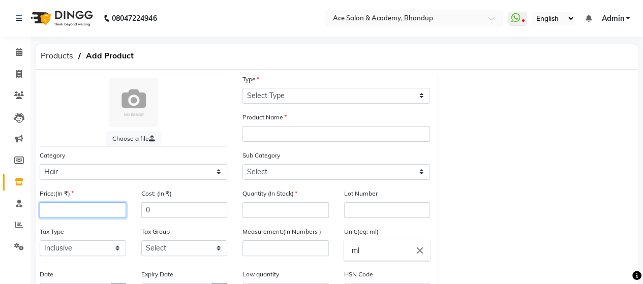
click at [73, 205] on input "number" at bounding box center [83, 210] width 86 height 16
type input "1500"
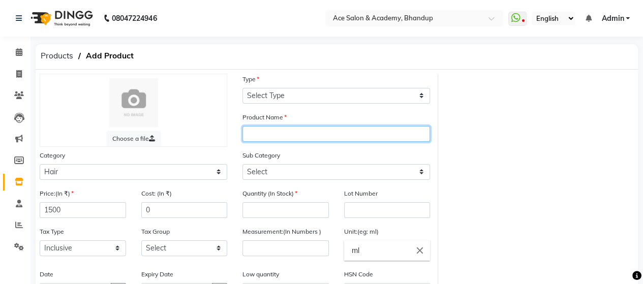
click at [280, 133] on input "text" at bounding box center [335, 134] width 187 height 16
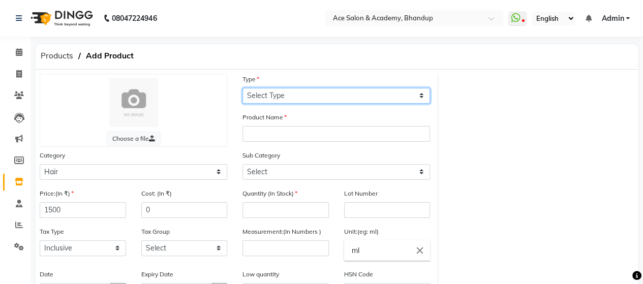
click at [301, 89] on select "Select Type Both Retail Consumable" at bounding box center [335, 96] width 187 height 16
select select "R"
click at [242, 88] on select "Select Type Both Retail Consumable" at bounding box center [335, 96] width 187 height 16
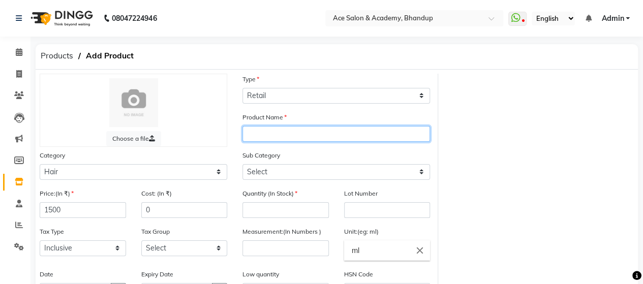
click at [299, 131] on input "text" at bounding box center [335, 134] width 187 height 16
type input "SHEA CONDITIONER"
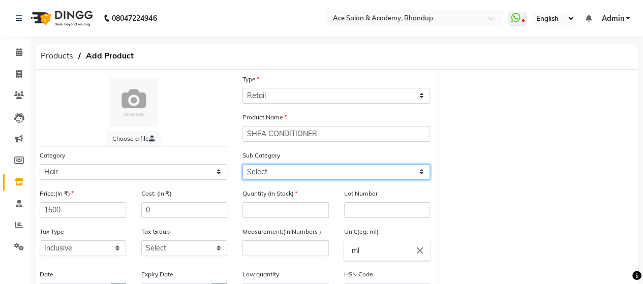
click at [281, 174] on select "Select Shampoo Conditioner Cream Mask Oil Serum Color Appliances Treatment Styl…" at bounding box center [335, 172] width 187 height 16
select select "902001102"
click at [242, 164] on select "Select Shampoo Conditioner Cream Mask Oil Serum Color Appliances Treatment Styl…" at bounding box center [335, 172] width 187 height 16
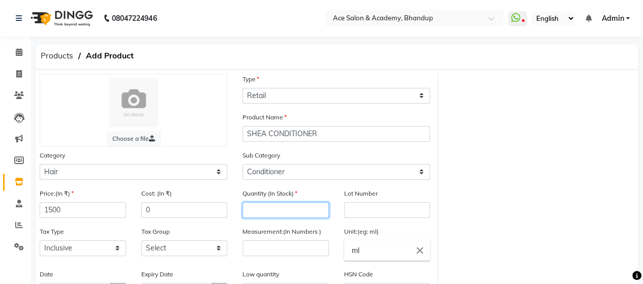
click at [276, 211] on input "number" at bounding box center [285, 210] width 86 height 16
type input "6"
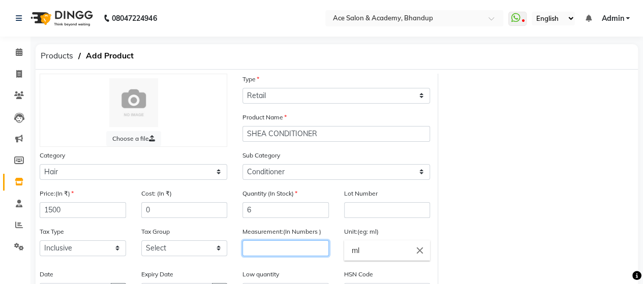
click at [310, 248] on input "number" at bounding box center [285, 248] width 86 height 16
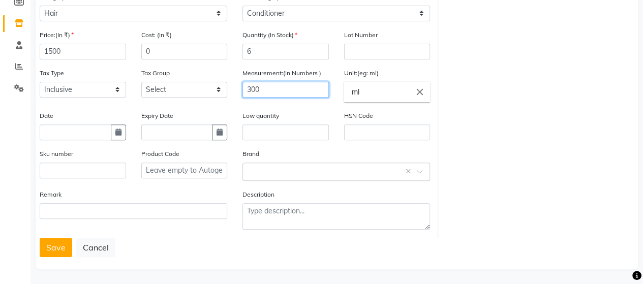
scroll to position [160, 0]
type input "300"
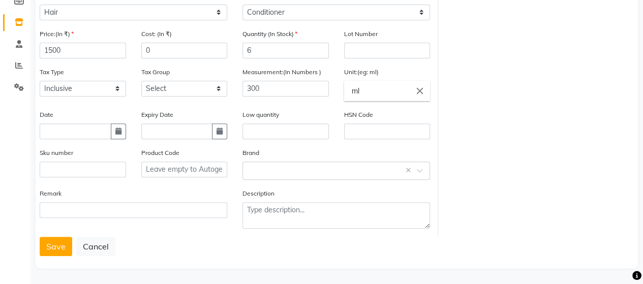
click at [66, 241] on button "Save" at bounding box center [56, 246] width 33 height 19
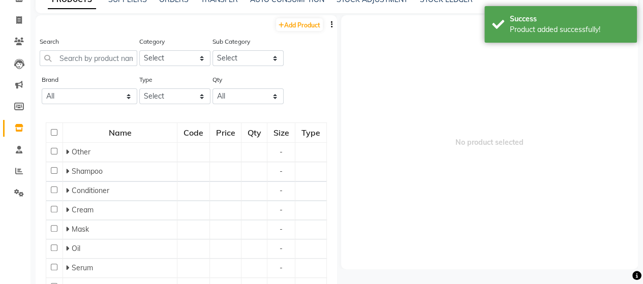
scroll to position [6, 0]
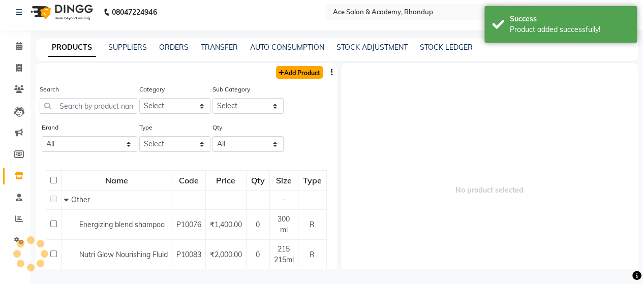
click at [296, 74] on link "Add Product" at bounding box center [299, 72] width 47 height 13
select select "true"
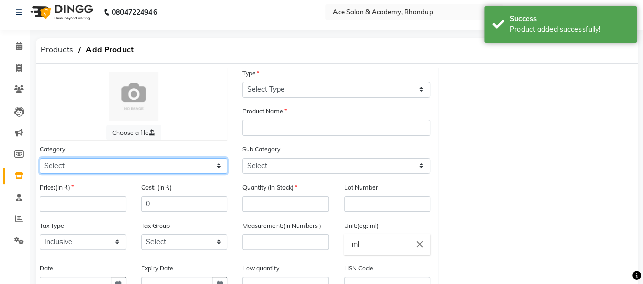
click at [94, 163] on select "Select Hair Skin Makeup Personal Care Appliances [PERSON_NAME] Waxing Disposabl…" at bounding box center [133, 166] width 187 height 16
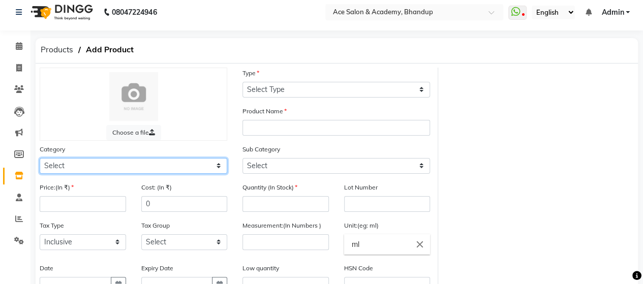
select select "902001100"
click at [40, 158] on select "Select Hair Skin Makeup Personal Care Appliances [PERSON_NAME] Waxing Disposabl…" at bounding box center [133, 166] width 187 height 16
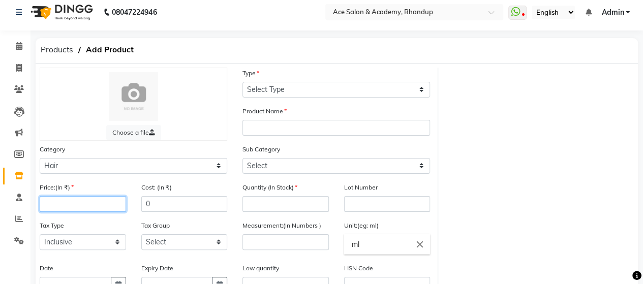
click at [81, 202] on input "number" at bounding box center [83, 204] width 86 height 16
type input "1950"
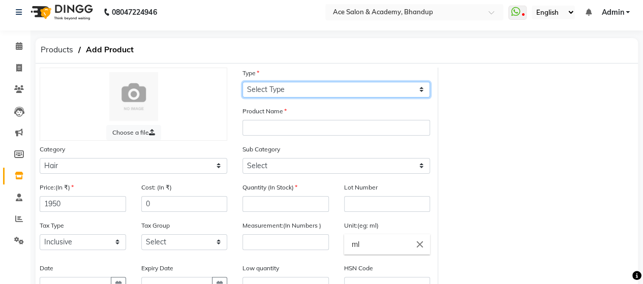
click at [377, 91] on select "Select Type Both Retail Consumable" at bounding box center [335, 90] width 187 height 16
select select "R"
click at [242, 82] on select "Select Type Both Retail Consumable" at bounding box center [335, 90] width 187 height 16
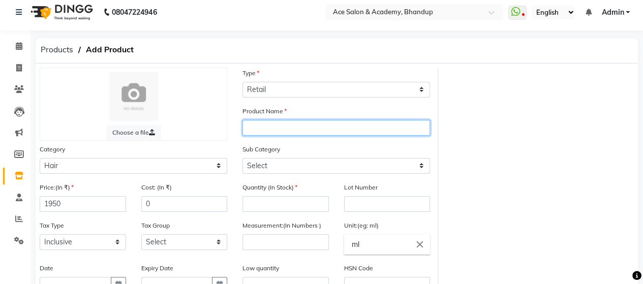
click at [304, 122] on input "text" at bounding box center [335, 128] width 187 height 16
type input "[PERSON_NAME] MASK FILLER"
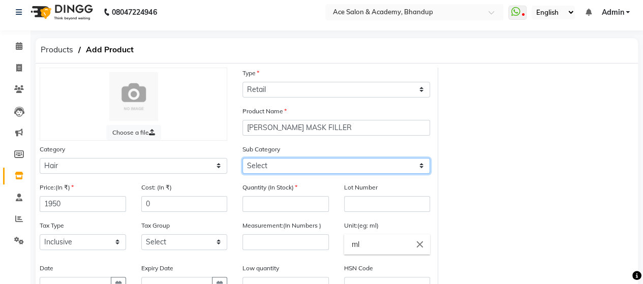
click at [322, 163] on select "Select Shampoo Conditioner Cream Mask Oil Serum Color Appliances Treatment Styl…" at bounding box center [335, 166] width 187 height 16
select select "902001104"
click at [242, 158] on select "Select Shampoo Conditioner Cream Mask Oil Serum Color Appliances Treatment Styl…" at bounding box center [335, 166] width 187 height 16
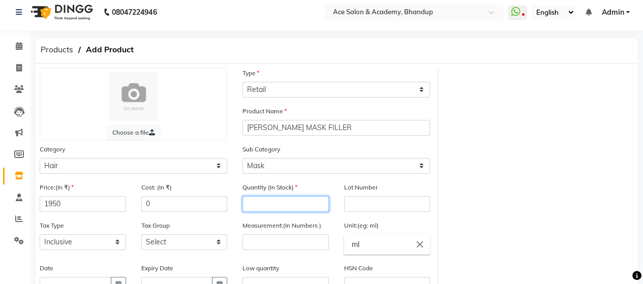
click at [266, 206] on input "number" at bounding box center [285, 204] width 86 height 16
type input "5"
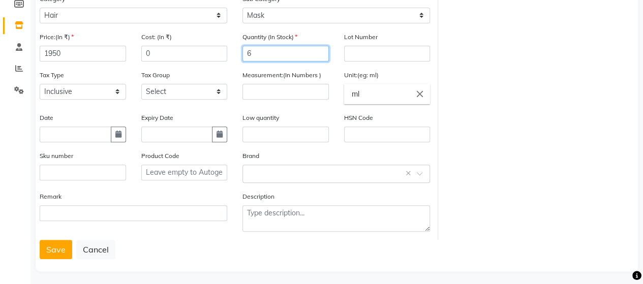
scroll to position [158, 0]
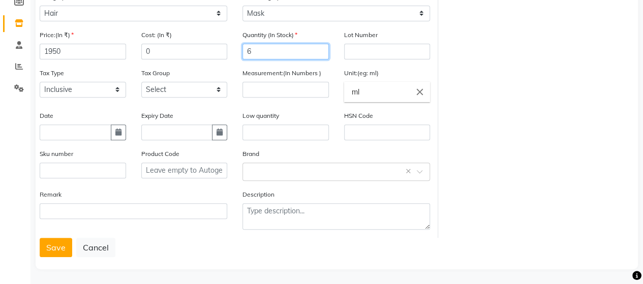
type input "6"
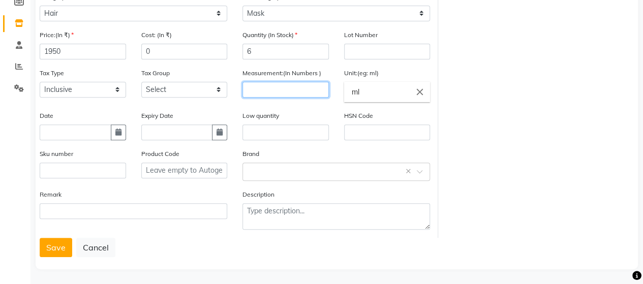
click at [300, 90] on input "number" at bounding box center [285, 90] width 86 height 16
type input "300"
click at [52, 250] on button "Save" at bounding box center [56, 247] width 33 height 19
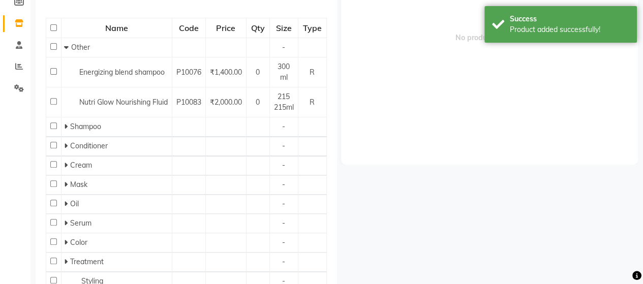
scroll to position [6, 0]
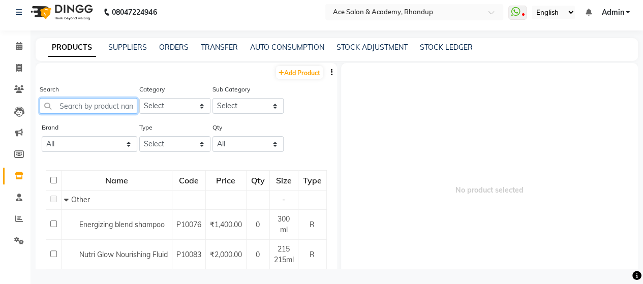
drag, startPoint x: 113, startPoint y: 112, endPoint x: 115, endPoint y: 105, distance: 6.8
click at [114, 111] on input "text" at bounding box center [89, 106] width 98 height 16
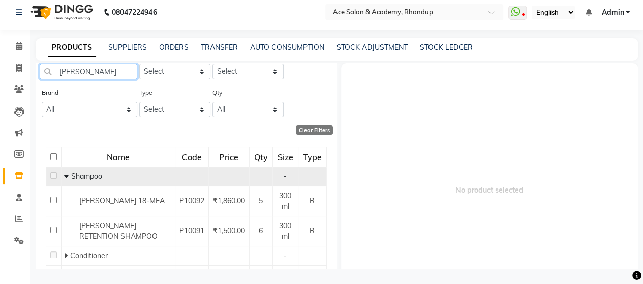
scroll to position [79, 0]
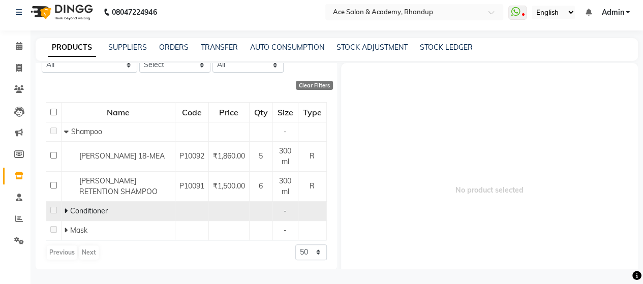
type input "[PERSON_NAME]"
click at [66, 209] on icon at bounding box center [66, 210] width 4 height 7
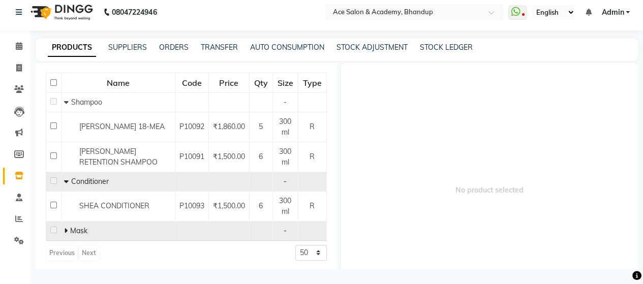
scroll to position [109, 0]
click at [67, 228] on icon at bounding box center [66, 230] width 4 height 7
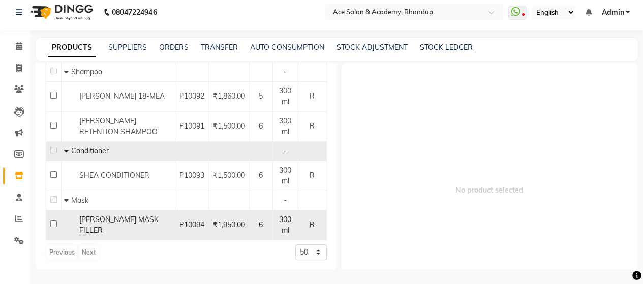
click at [50, 222] on td at bounding box center [53, 225] width 15 height 30
click at [52, 221] on input "checkbox" at bounding box center [53, 223] width 7 height 7
checkbox input "true"
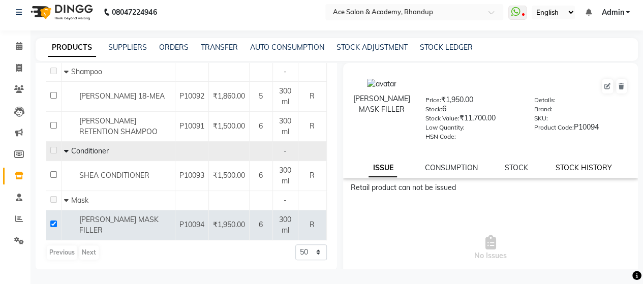
click at [572, 168] on link "STOCK HISTORY" at bounding box center [583, 167] width 56 height 9
select select "all"
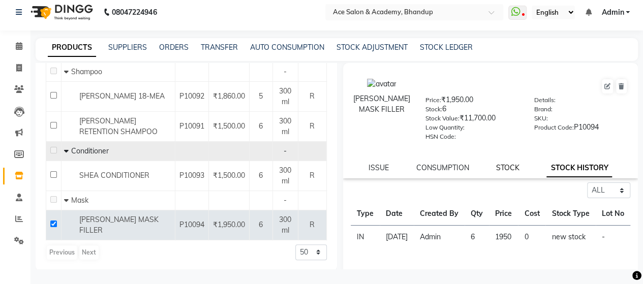
click at [506, 165] on link "STOCK" at bounding box center [507, 167] width 23 height 9
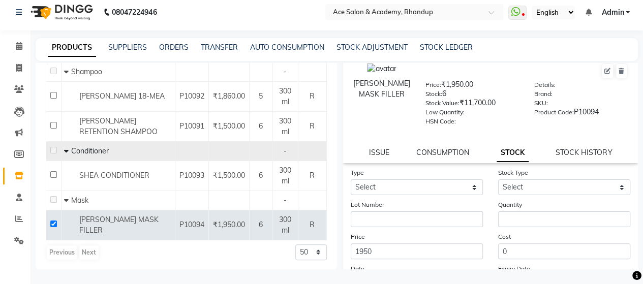
scroll to position [15, 0]
click at [431, 151] on link "CONSUMPTION" at bounding box center [442, 152] width 53 height 9
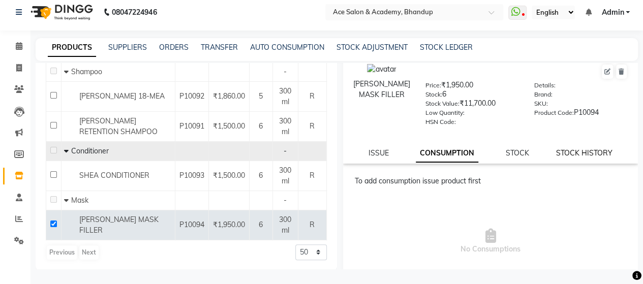
click at [578, 153] on link "STOCK HISTORY" at bounding box center [583, 152] width 56 height 9
select select "all"
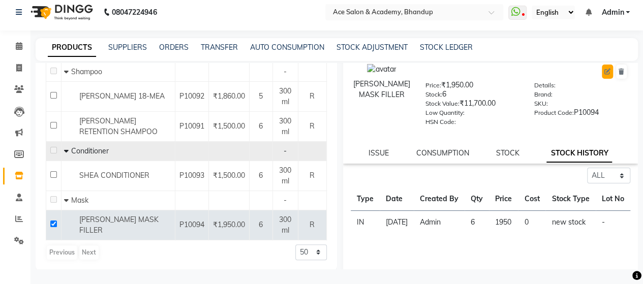
click at [604, 71] on icon at bounding box center [607, 72] width 6 height 6
select select "R"
select select "902001100"
select select "true"
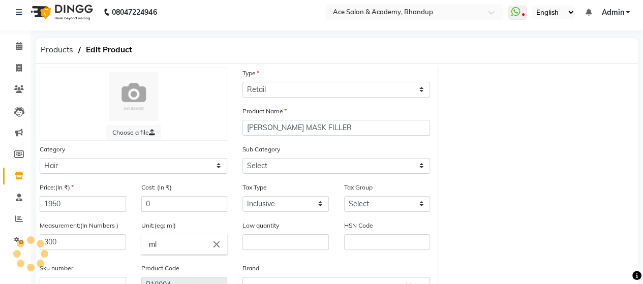
select select "902001104"
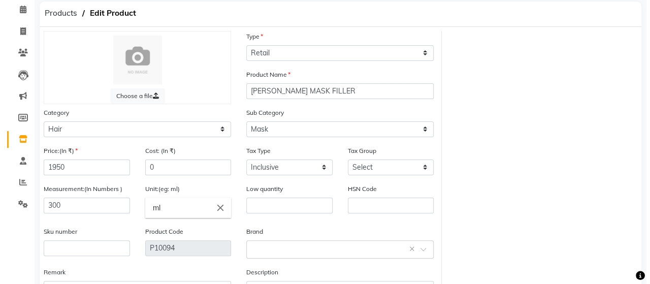
scroll to position [121, 0]
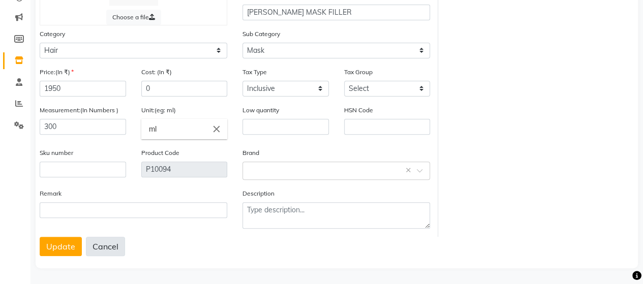
click at [107, 248] on button "Cancel" at bounding box center [105, 246] width 39 height 19
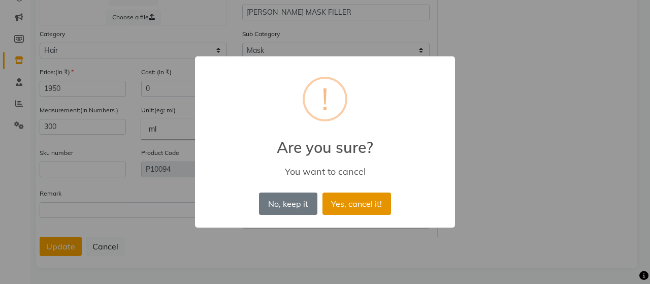
click at [360, 201] on button "Yes, cancel it!" at bounding box center [357, 204] width 69 height 22
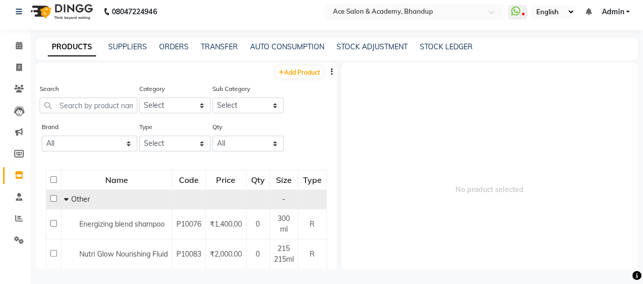
scroll to position [6, 0]
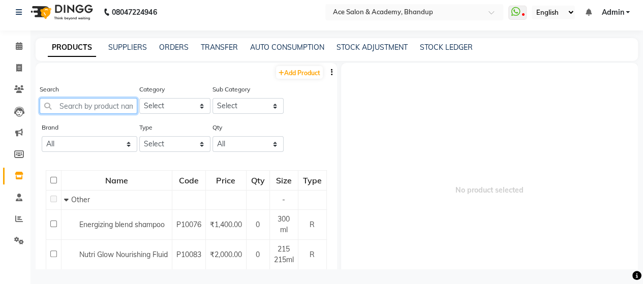
click at [109, 110] on input "text" at bounding box center [89, 106] width 98 height 16
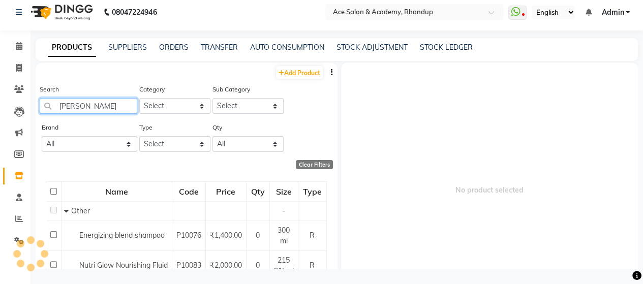
scroll to position [79, 0]
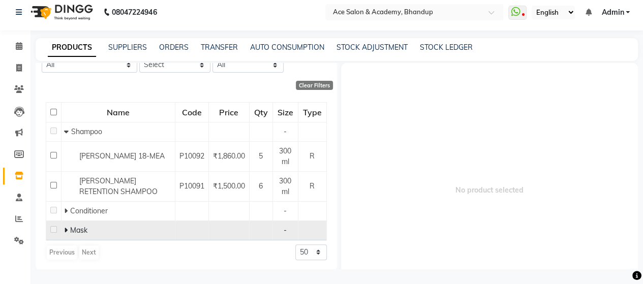
type input "[PERSON_NAME]"
click at [67, 228] on icon at bounding box center [66, 230] width 4 height 7
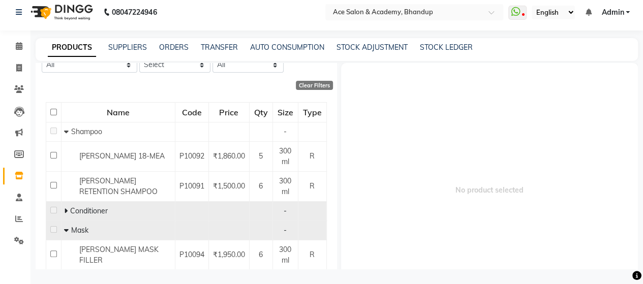
scroll to position [109, 0]
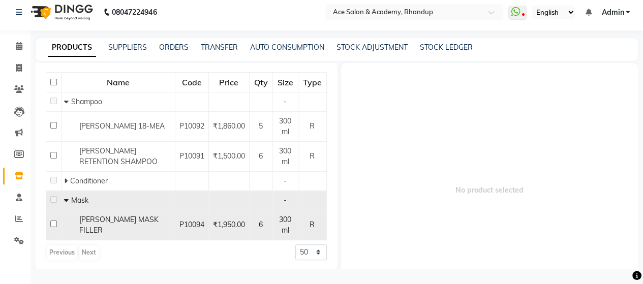
click at [56, 221] on input "checkbox" at bounding box center [53, 223] width 7 height 7
checkbox input "true"
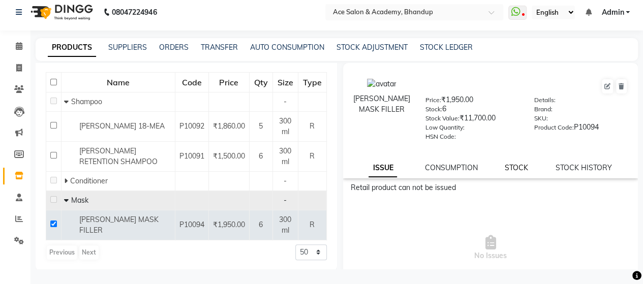
click at [508, 170] on link "STOCK" at bounding box center [515, 167] width 23 height 9
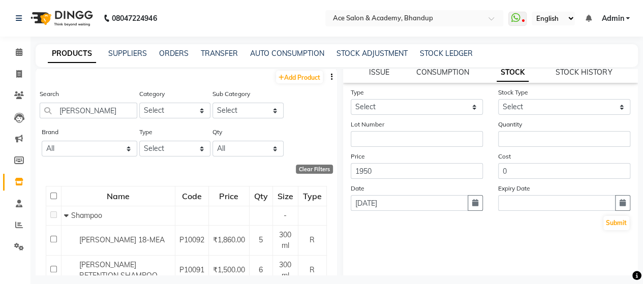
scroll to position [0, 0]
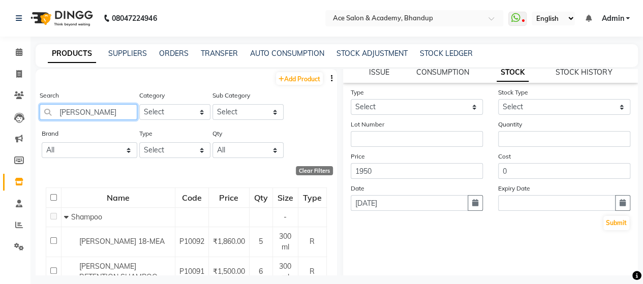
click at [115, 110] on input "[PERSON_NAME]" at bounding box center [89, 112] width 98 height 16
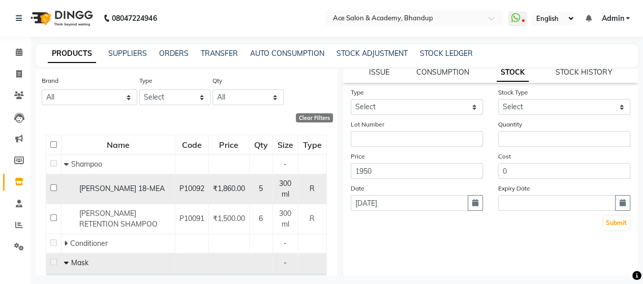
scroll to position [109, 0]
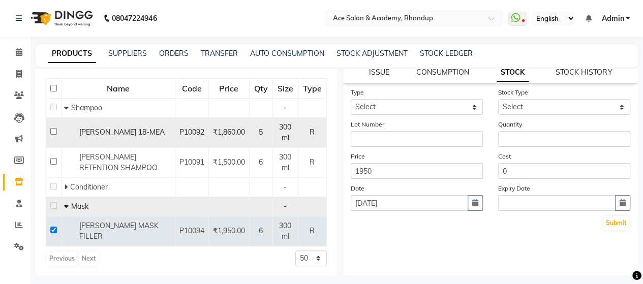
click at [53, 129] on input "checkbox" at bounding box center [53, 131] width 7 height 7
checkbox input "true"
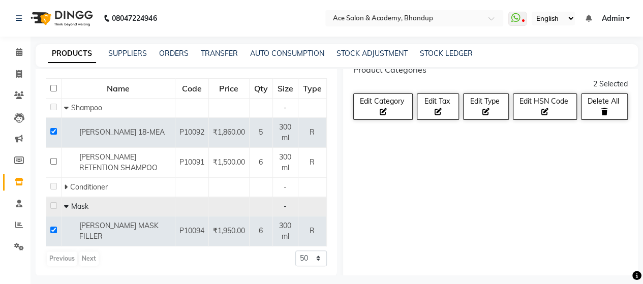
scroll to position [0, 0]
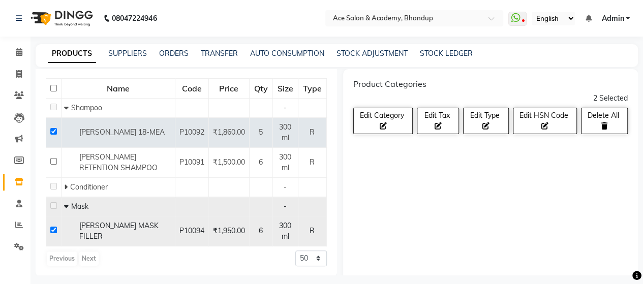
click at [53, 225] on td at bounding box center [53, 231] width 15 height 30
click at [53, 228] on input "checkbox" at bounding box center [53, 230] width 7 height 7
checkbox input "false"
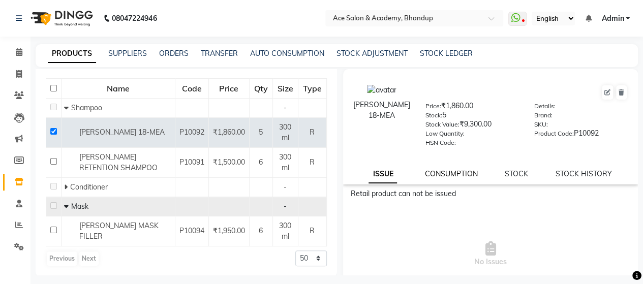
click at [441, 173] on link "CONSUMPTION" at bounding box center [450, 173] width 53 height 9
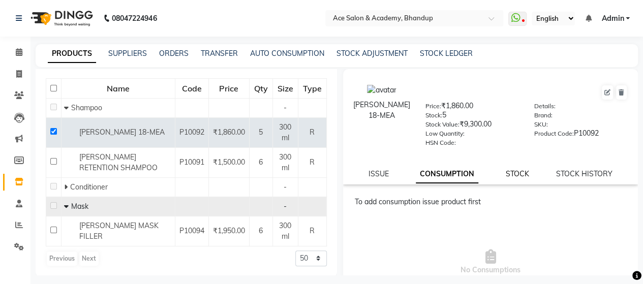
click at [513, 176] on link "STOCK" at bounding box center [516, 173] width 23 height 9
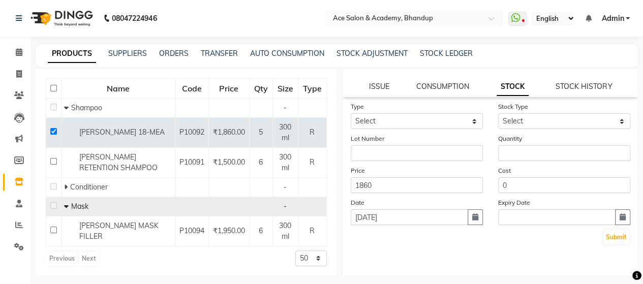
scroll to position [66, 0]
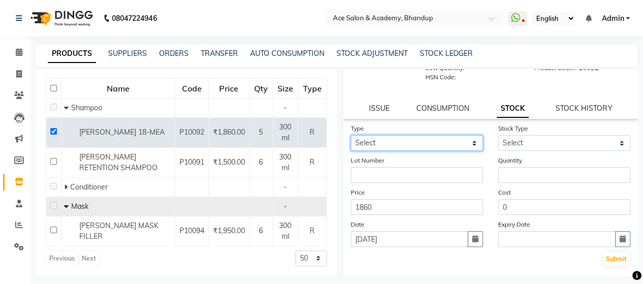
click at [431, 144] on select "Select In Out" at bounding box center [417, 143] width 132 height 16
select select "in"
click at [351, 135] on select "Select In Out" at bounding box center [417, 143] width 132 height 16
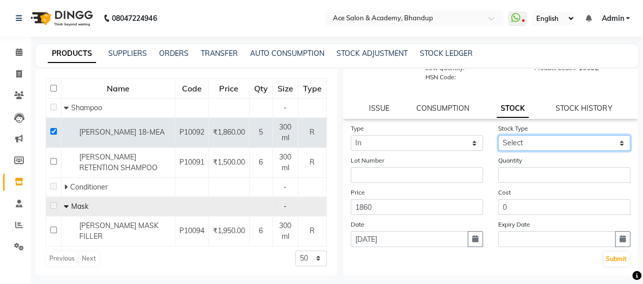
click at [574, 137] on select "Select New Stock Adjustment Return Other" at bounding box center [564, 143] width 132 height 16
select select "new stock"
click at [498, 135] on select "Select New Stock Adjustment Return Other" at bounding box center [564, 143] width 132 height 16
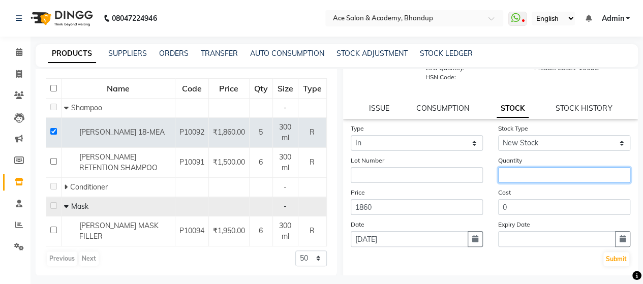
click at [505, 176] on input "number" at bounding box center [564, 175] width 132 height 16
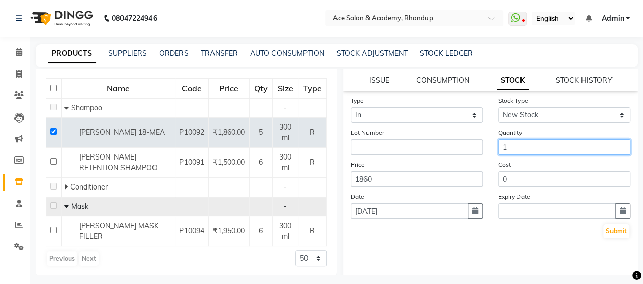
scroll to position [116, 0]
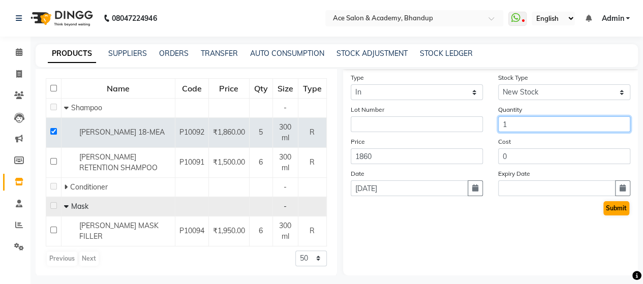
type input "1"
click at [614, 207] on button "Submit" at bounding box center [616, 208] width 26 height 14
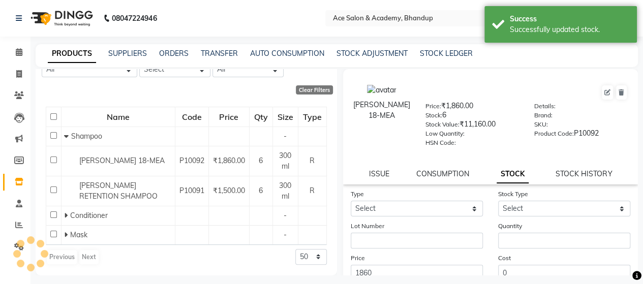
scroll to position [79, 0]
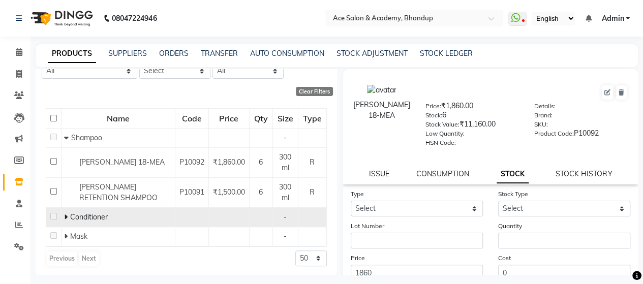
click at [66, 216] on icon at bounding box center [66, 216] width 4 height 7
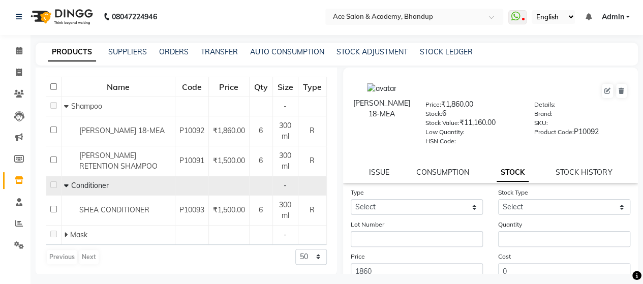
scroll to position [6, 0]
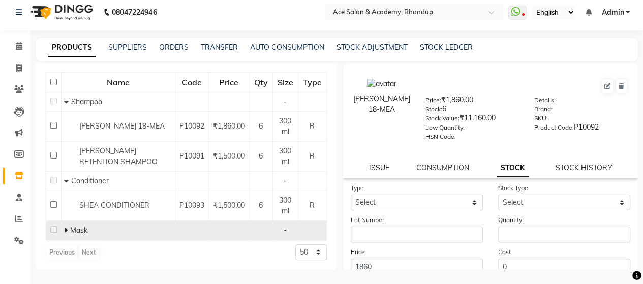
click at [66, 227] on icon at bounding box center [66, 230] width 4 height 7
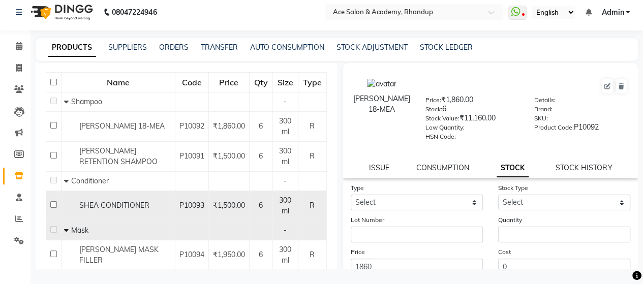
scroll to position [139, 0]
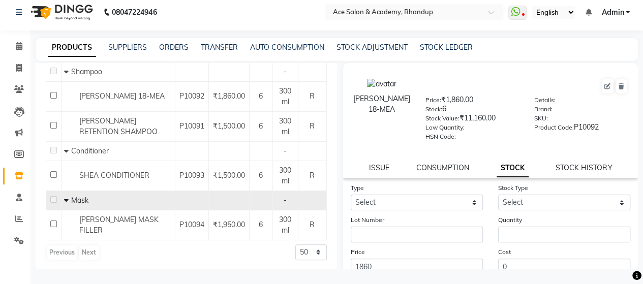
click at [17, 58] on li "Invoice" at bounding box center [15, 68] width 30 height 22
click at [17, 66] on icon at bounding box center [19, 68] width 6 height 8
select select "service"
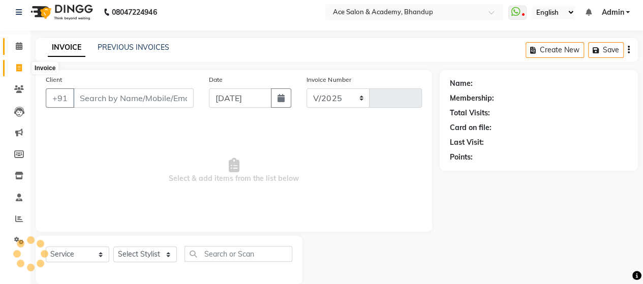
scroll to position [21, 0]
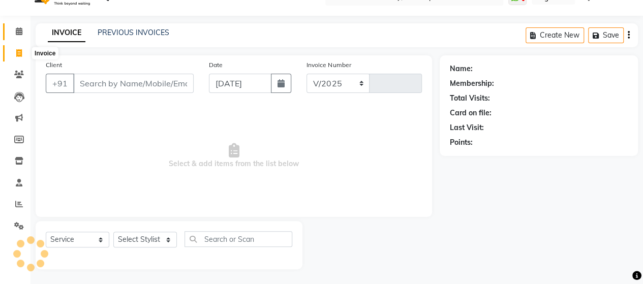
select select "5800"
type input "1544"
click at [20, 35] on icon at bounding box center [19, 31] width 7 height 8
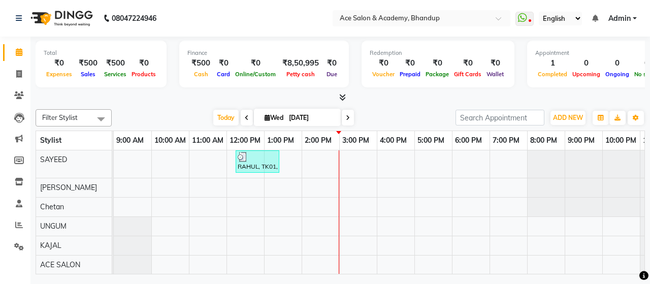
click at [395, 100] on div at bounding box center [341, 97] width 610 height 11
